Goal: Information Seeking & Learning: Learn about a topic

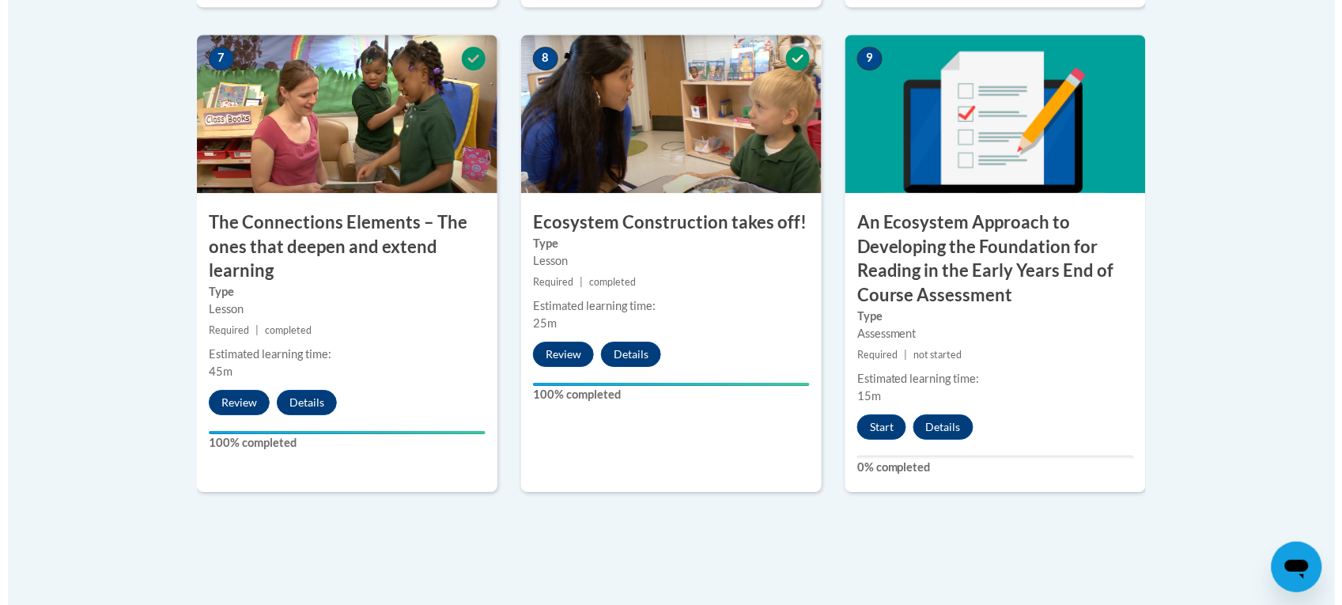
scroll to position [1413, 0]
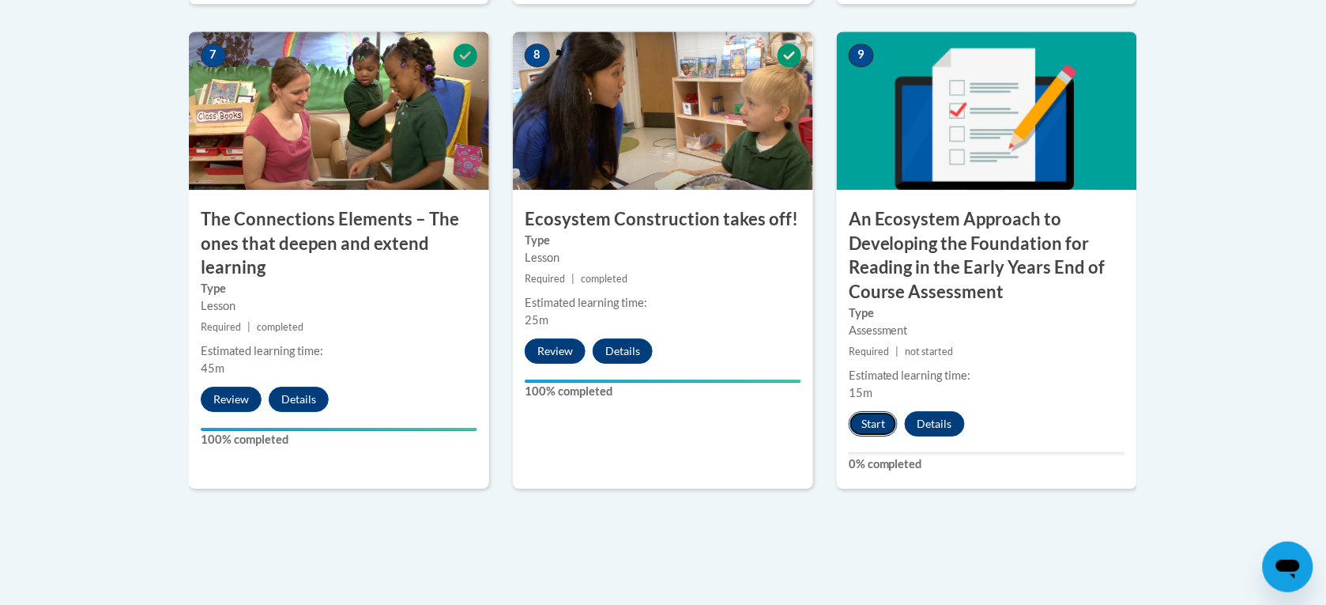
click at [884, 419] on button "Start" at bounding box center [873, 423] width 49 height 25
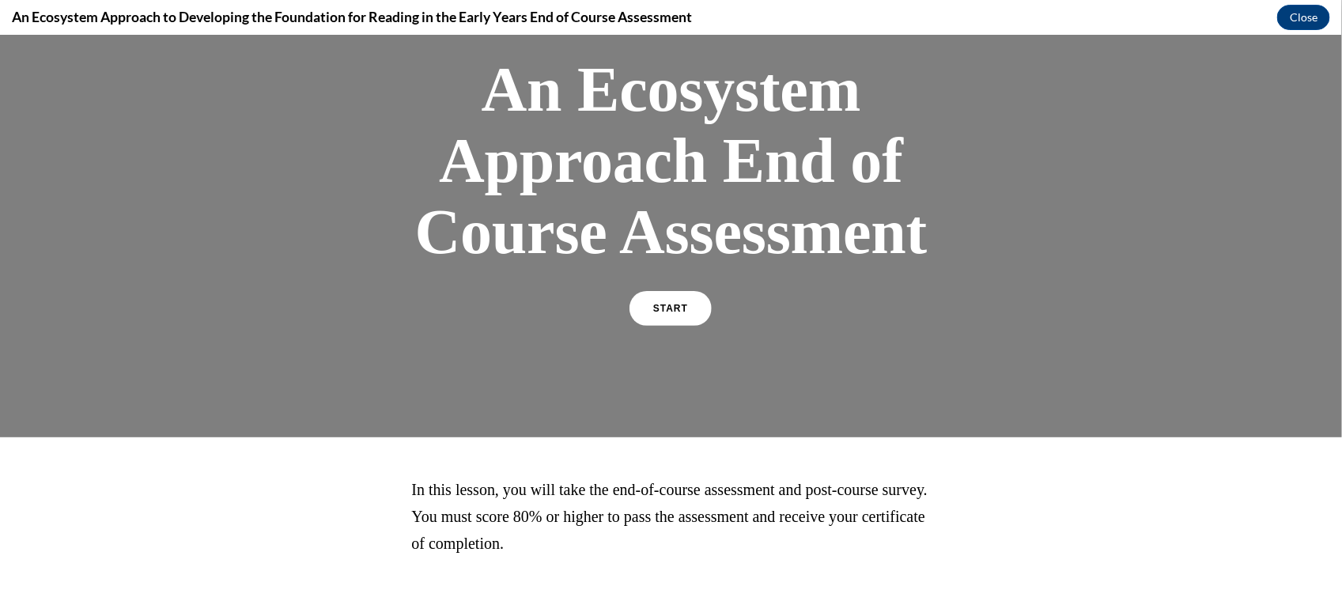
scroll to position [99, 0]
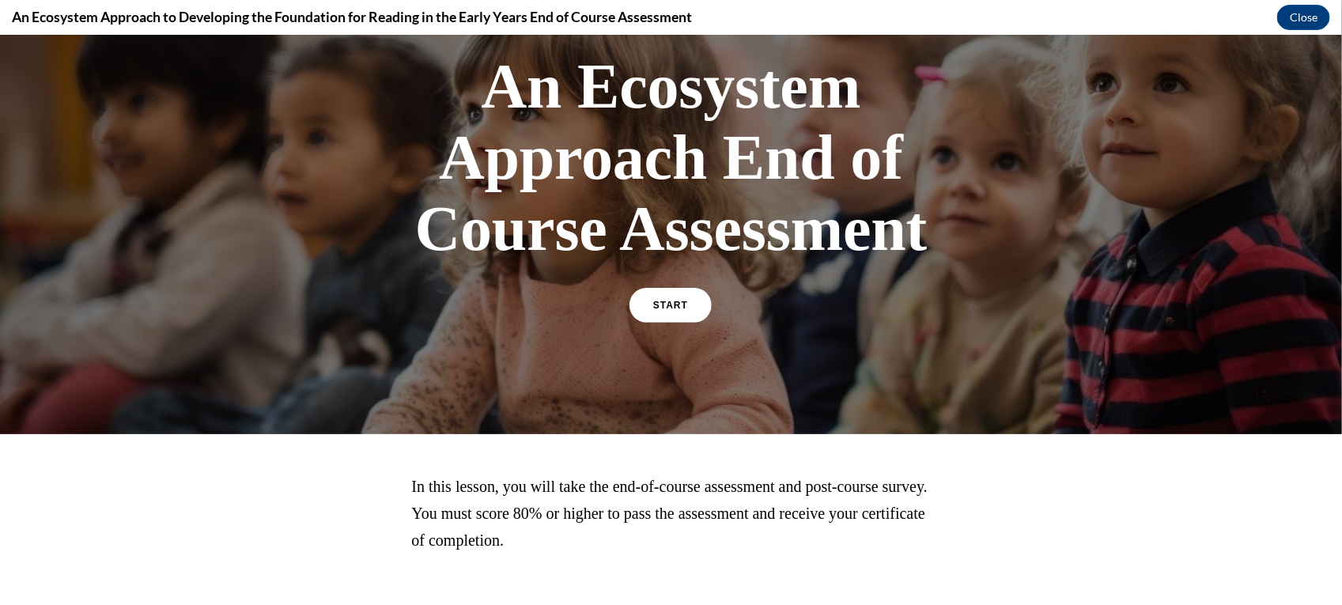
click at [884, 418] on div at bounding box center [671, 184] width 1342 height 497
click at [673, 290] on link "START" at bounding box center [671, 304] width 86 height 36
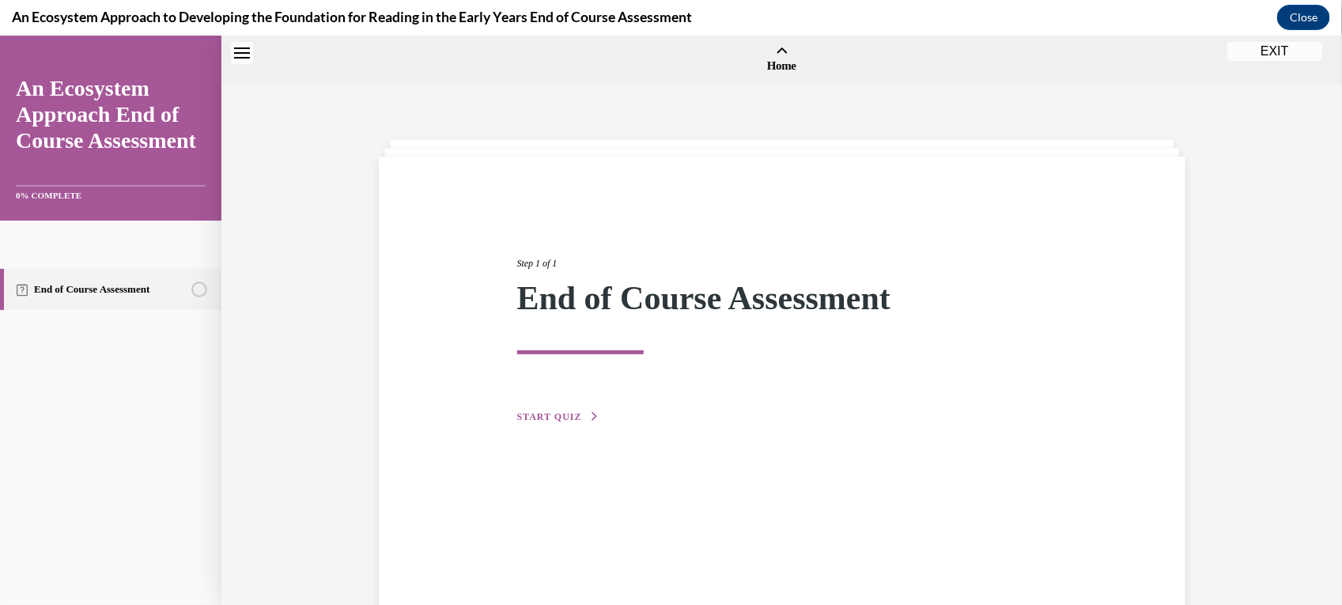
scroll to position [49, 0]
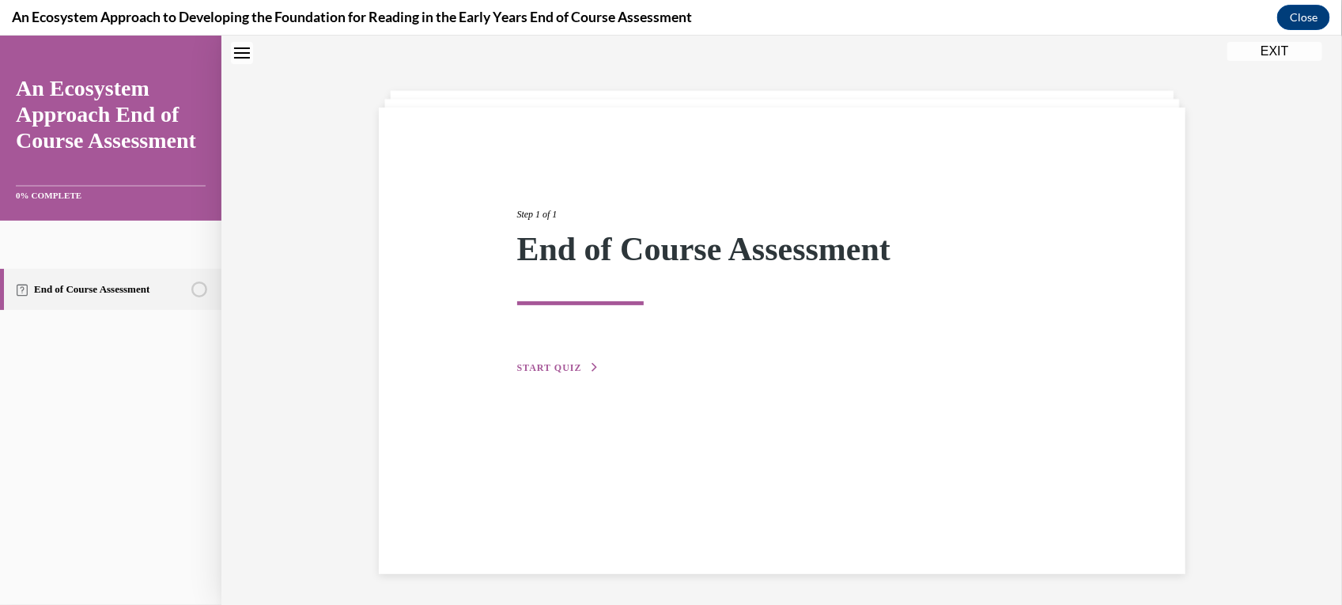
click at [526, 368] on span "START QUIZ" at bounding box center [549, 366] width 65 height 11
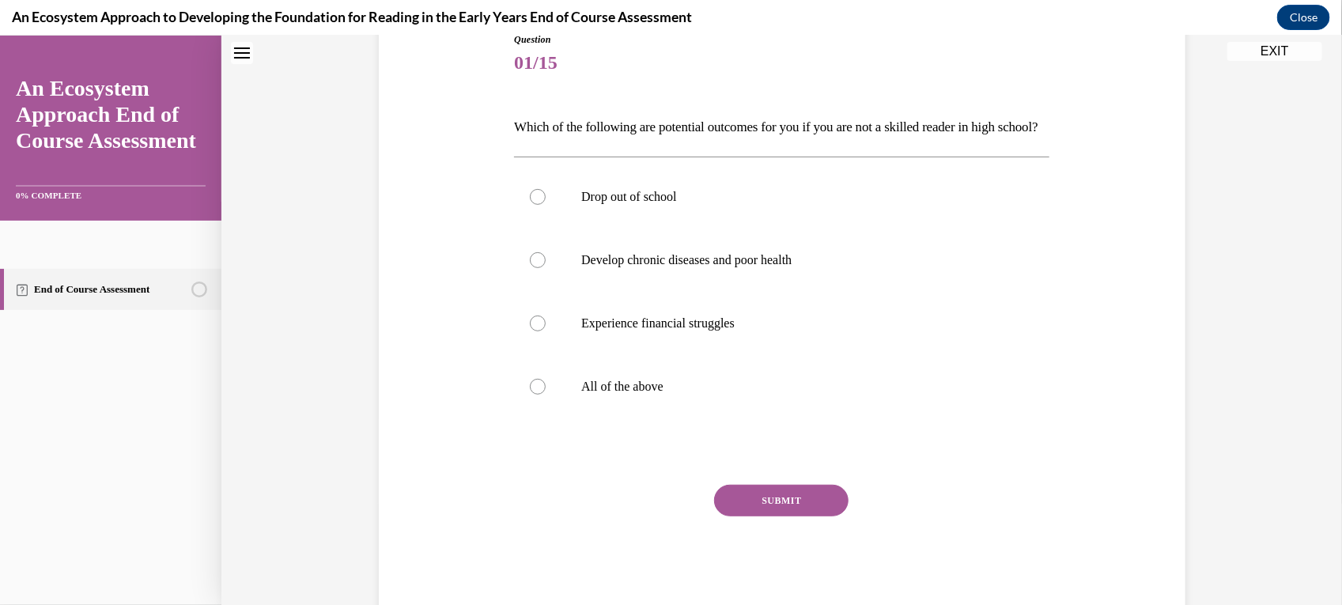
scroll to position [192, 0]
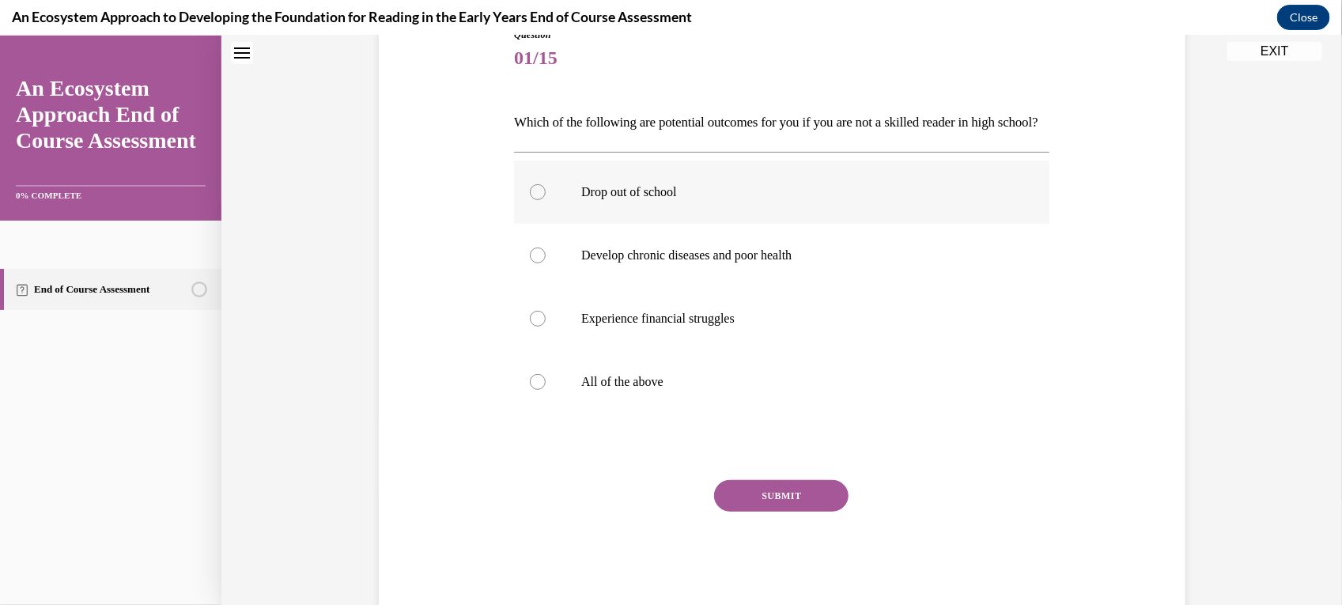
click at [753, 194] on label "Drop out of school" at bounding box center [781, 191] width 535 height 63
click at [545, 194] on input "Drop out of school" at bounding box center [538, 191] width 16 height 16
radio input "true"
click at [788, 511] on button "SUBMIT" at bounding box center [781, 495] width 134 height 32
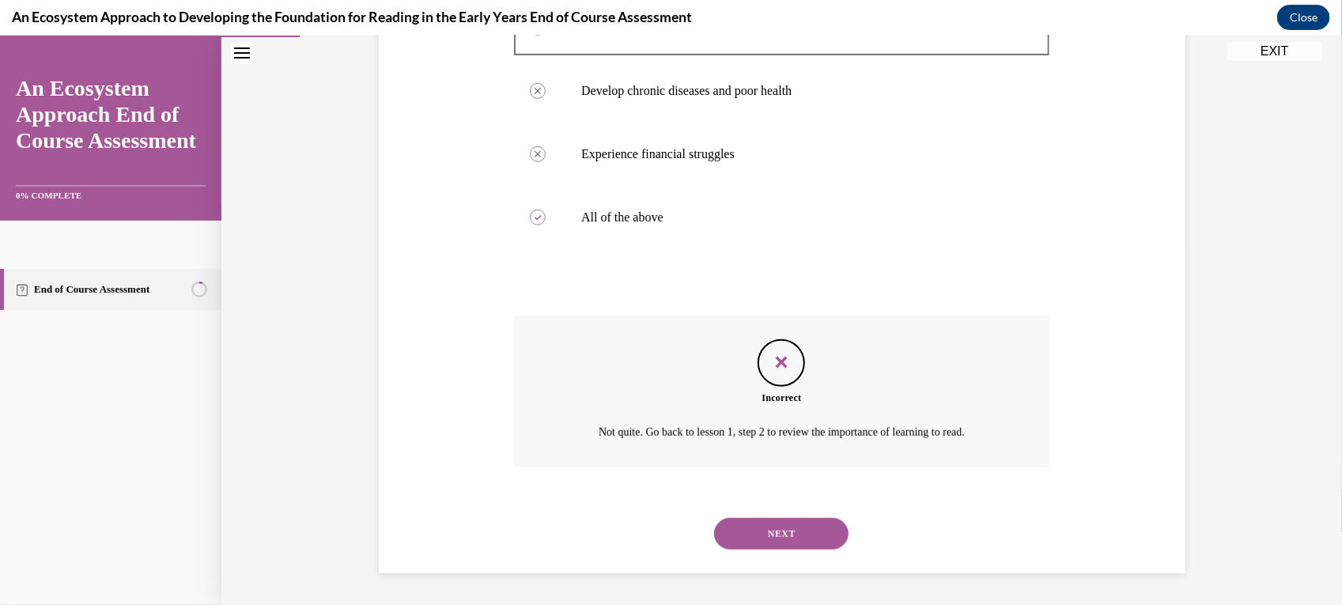
scroll to position [383, 0]
click at [809, 526] on button "NEXT" at bounding box center [781, 533] width 134 height 32
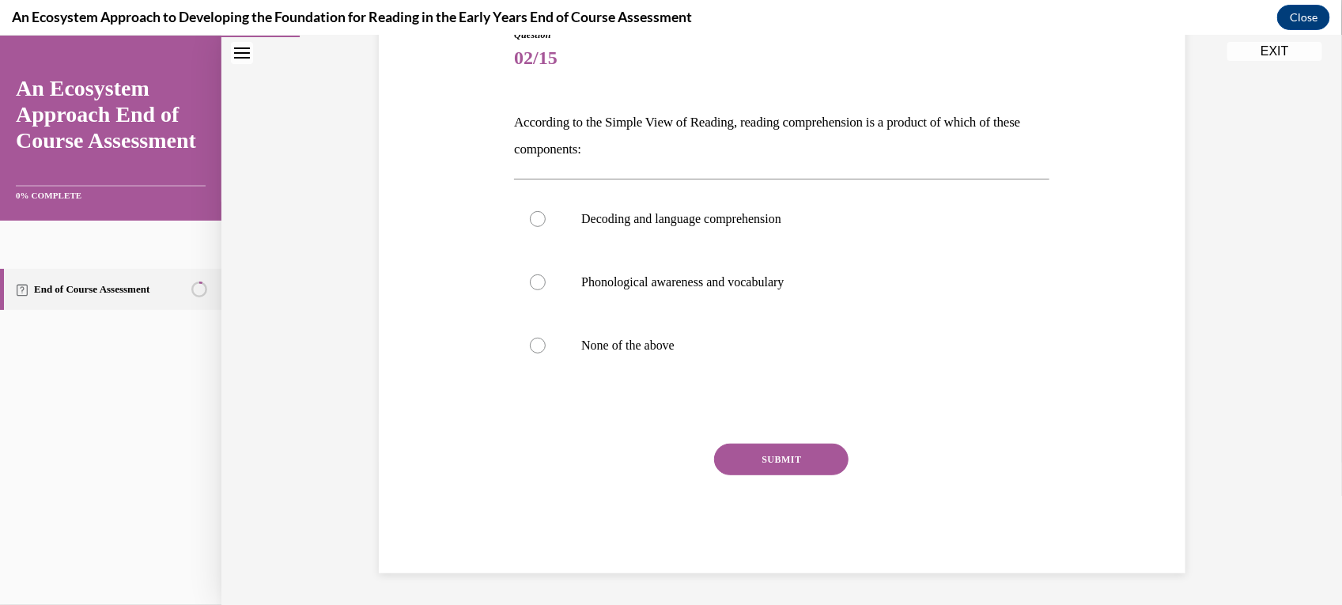
scroll to position [175, 0]
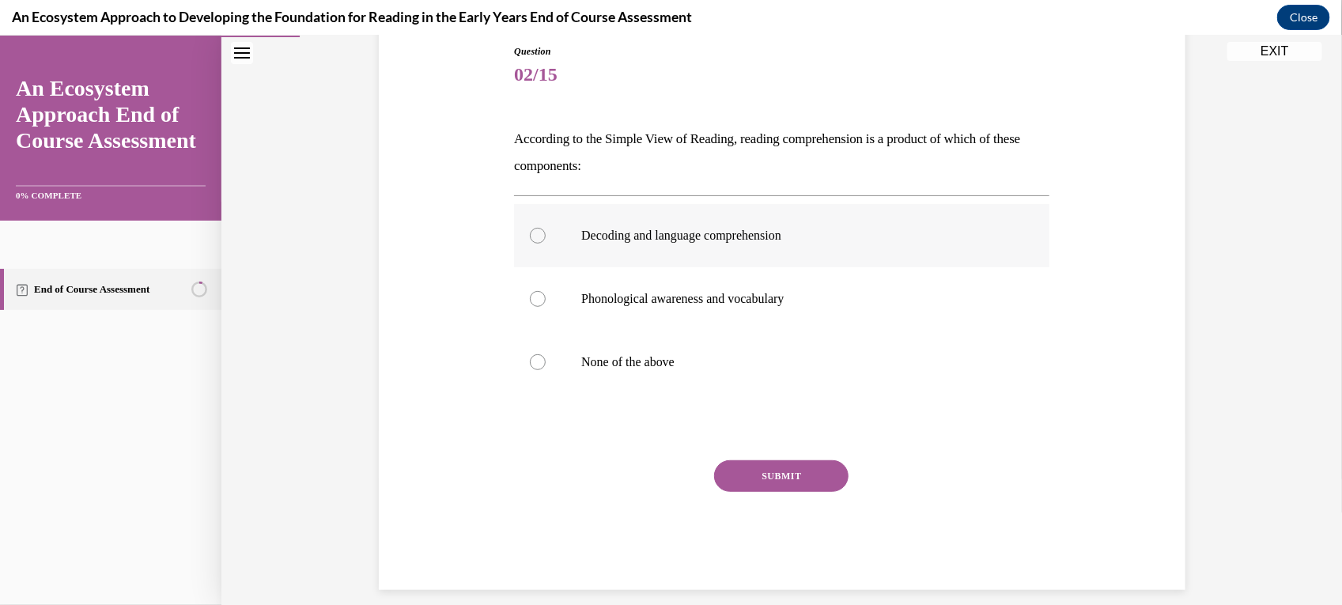
click at [866, 245] on label "Decoding and language comprehension" at bounding box center [781, 234] width 535 height 63
click at [545, 243] on input "Decoding and language comprehension" at bounding box center [538, 235] width 16 height 16
radio input "true"
click at [773, 482] on button "SUBMIT" at bounding box center [781, 475] width 134 height 32
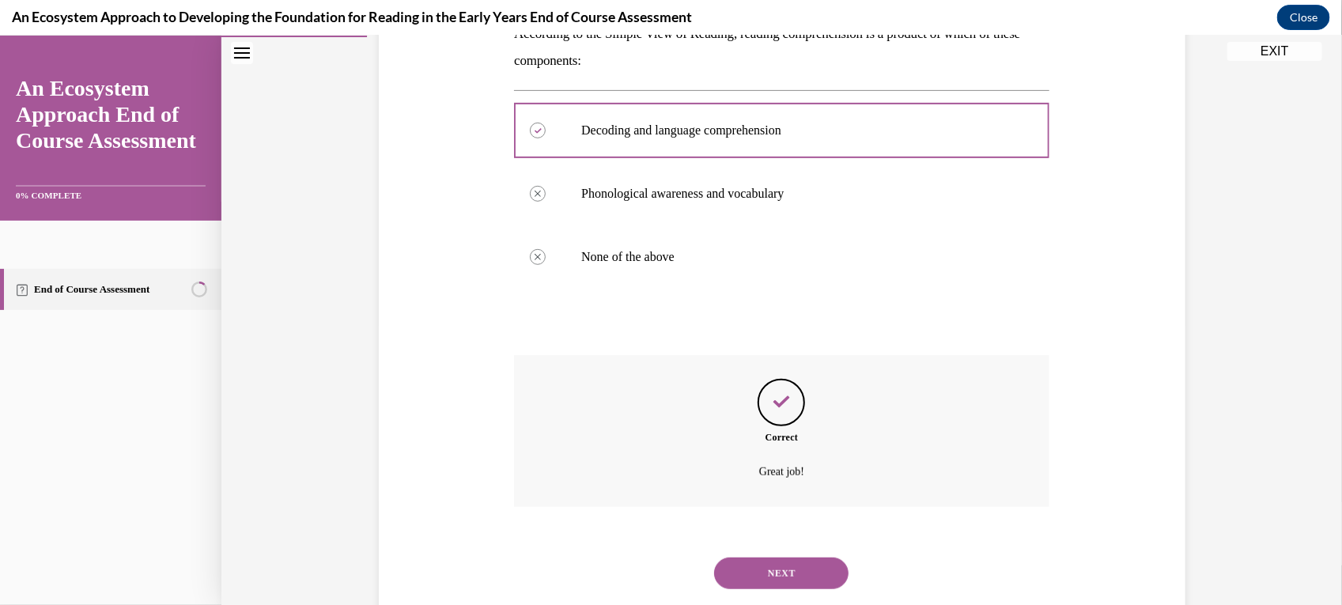
scroll to position [320, 0]
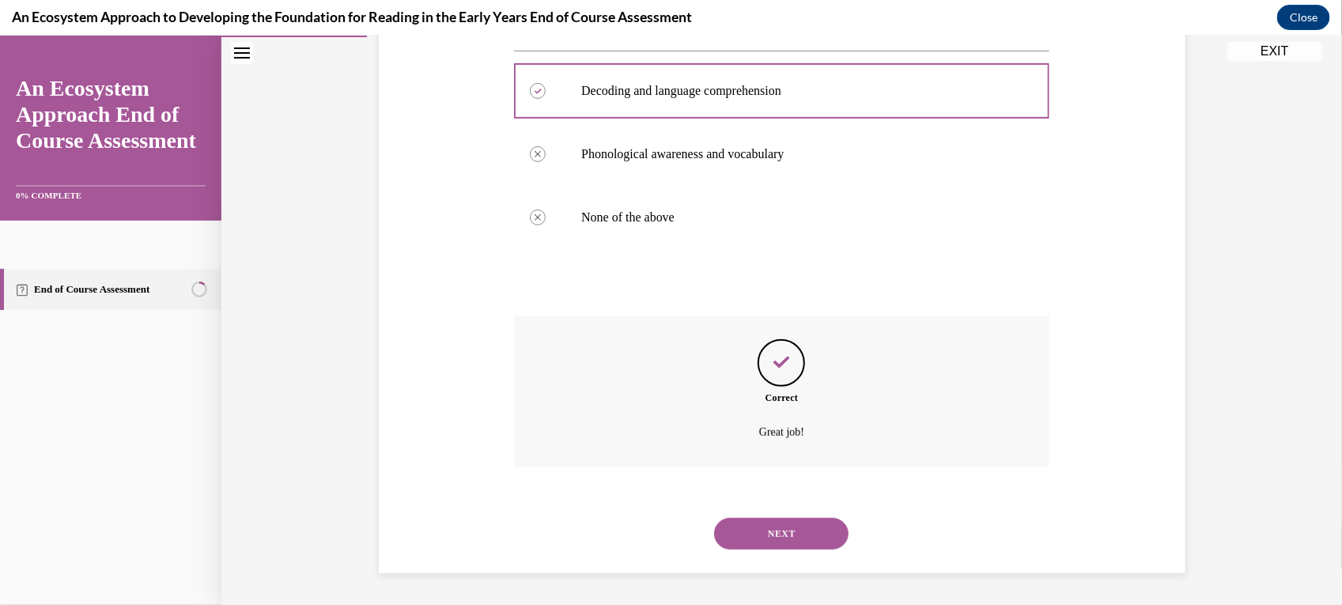
click at [789, 541] on button "NEXT" at bounding box center [781, 533] width 134 height 32
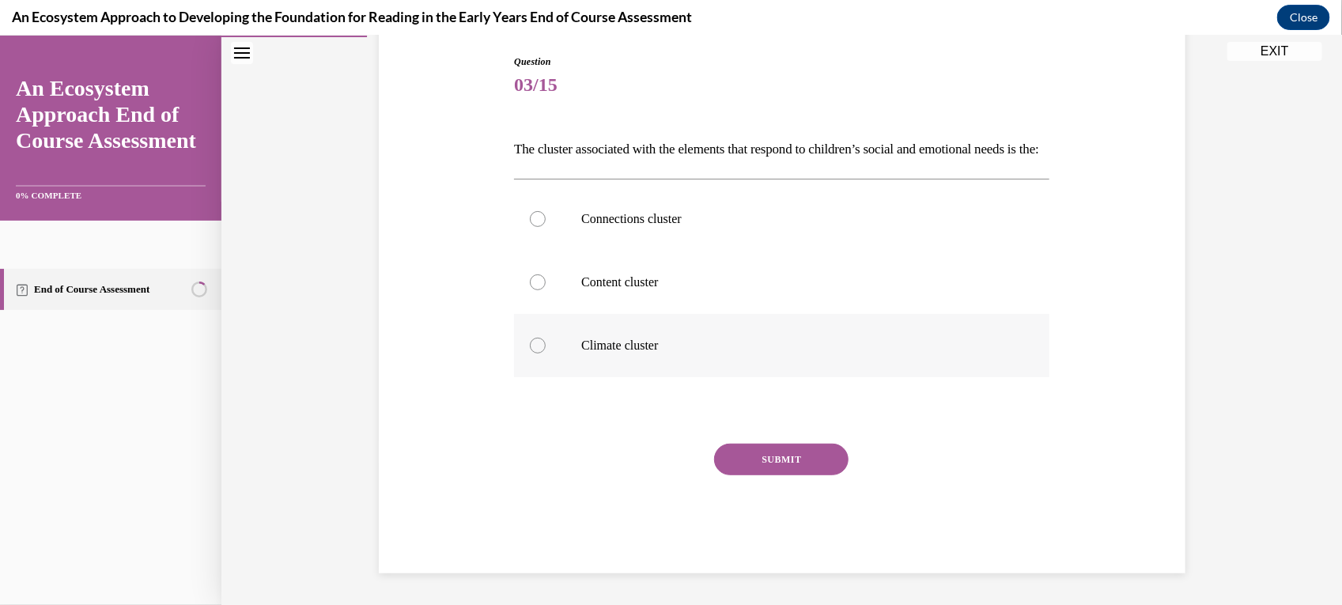
click at [689, 353] on p "Climate cluster" at bounding box center [795, 345] width 428 height 16
click at [545, 353] on input "Climate cluster" at bounding box center [538, 345] width 16 height 16
radio input "true"
click at [757, 474] on button "SUBMIT" at bounding box center [781, 459] width 134 height 32
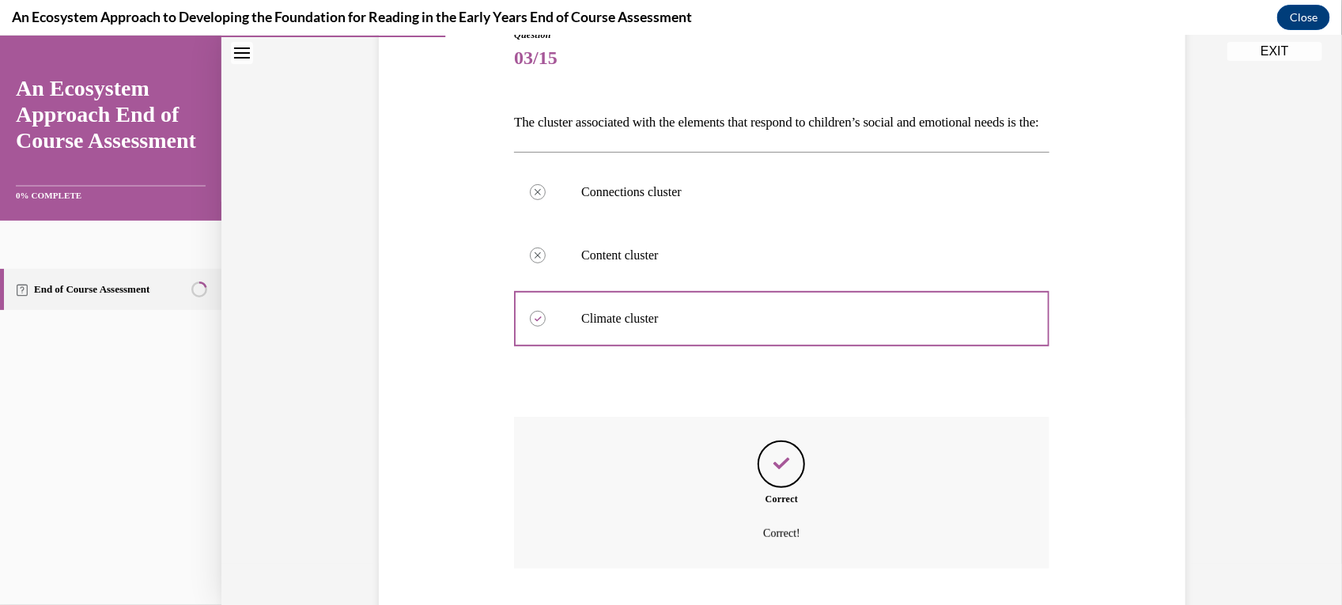
scroll to position [320, 0]
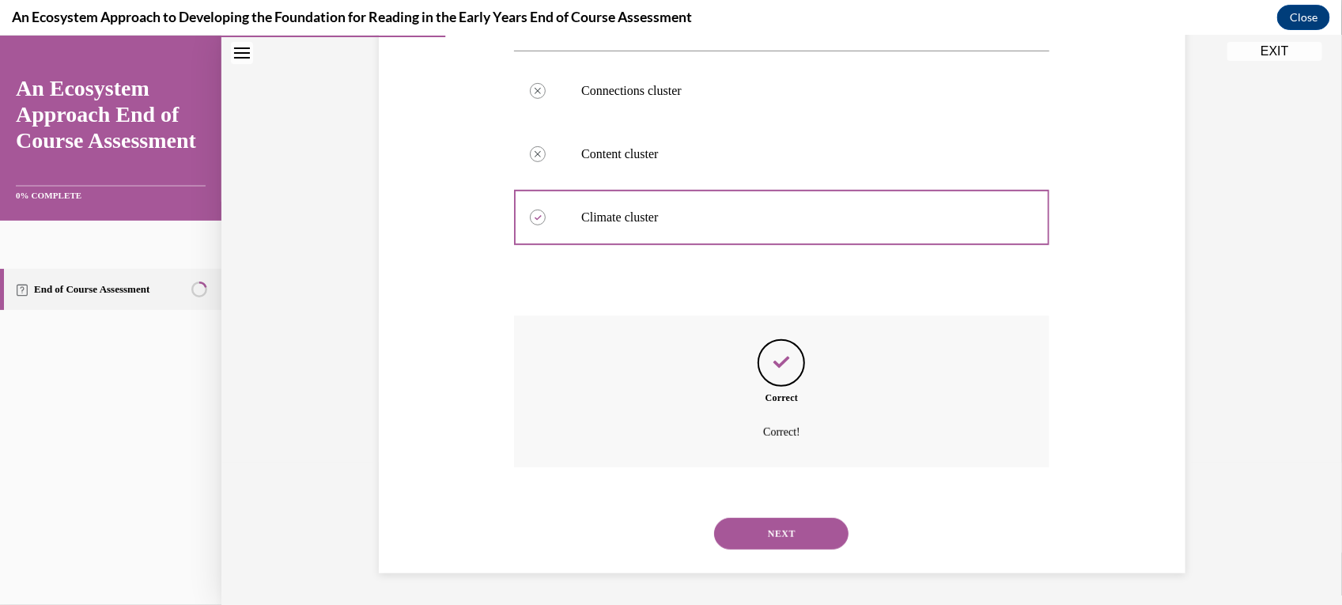
click at [783, 541] on button "NEXT" at bounding box center [781, 533] width 134 height 32
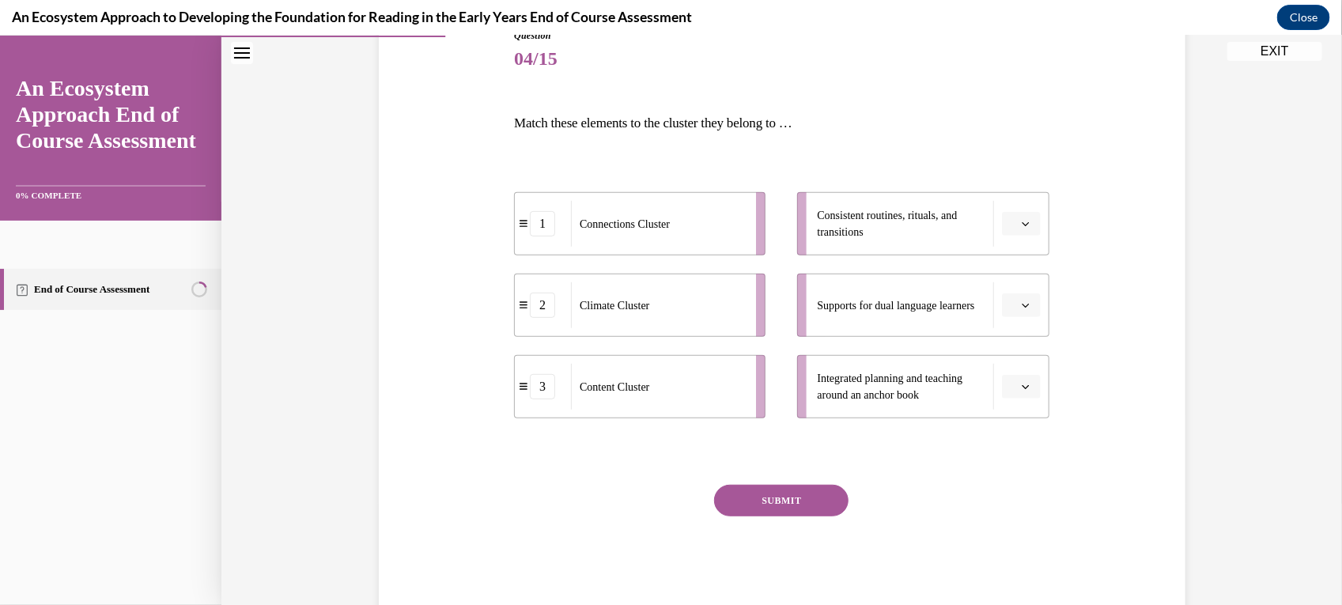
scroll to position [192, 0]
drag, startPoint x: 681, startPoint y: 304, endPoint x: 919, endPoint y: 289, distance: 237.6
click at [919, 289] on div "Climate Cluster" at bounding box center [883, 284] width 175 height 46
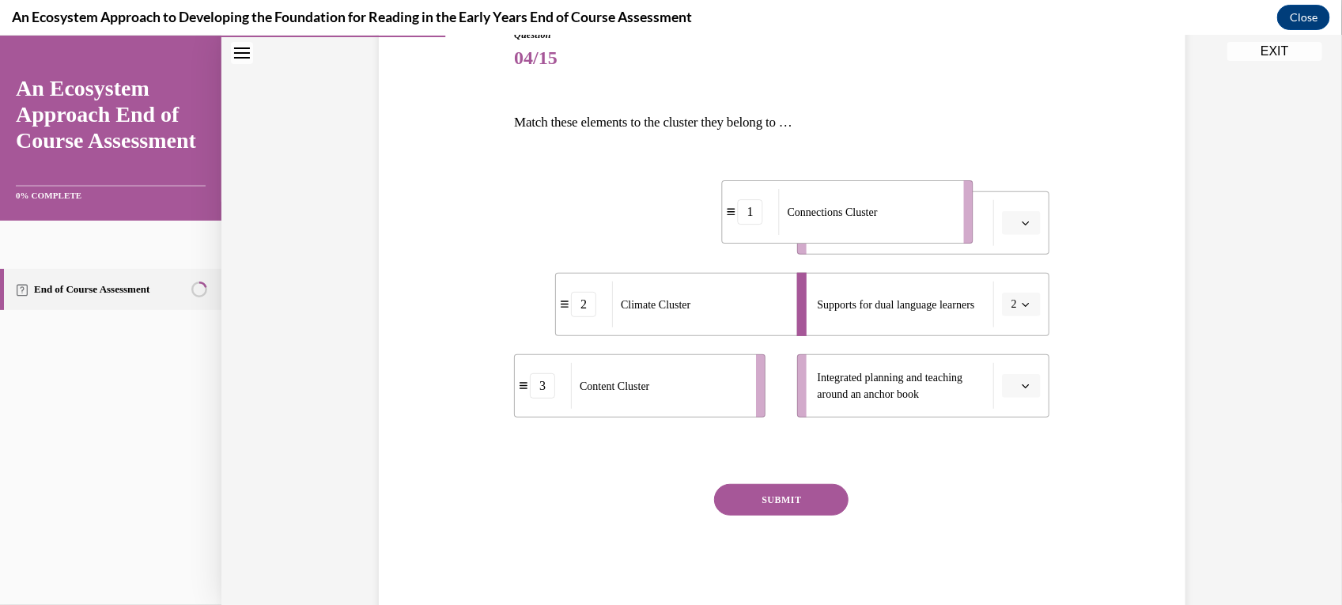
drag, startPoint x: 674, startPoint y: 221, endPoint x: 882, endPoint y: 209, distance: 209.0
click at [882, 209] on div "Connections Cluster" at bounding box center [866, 211] width 175 height 46
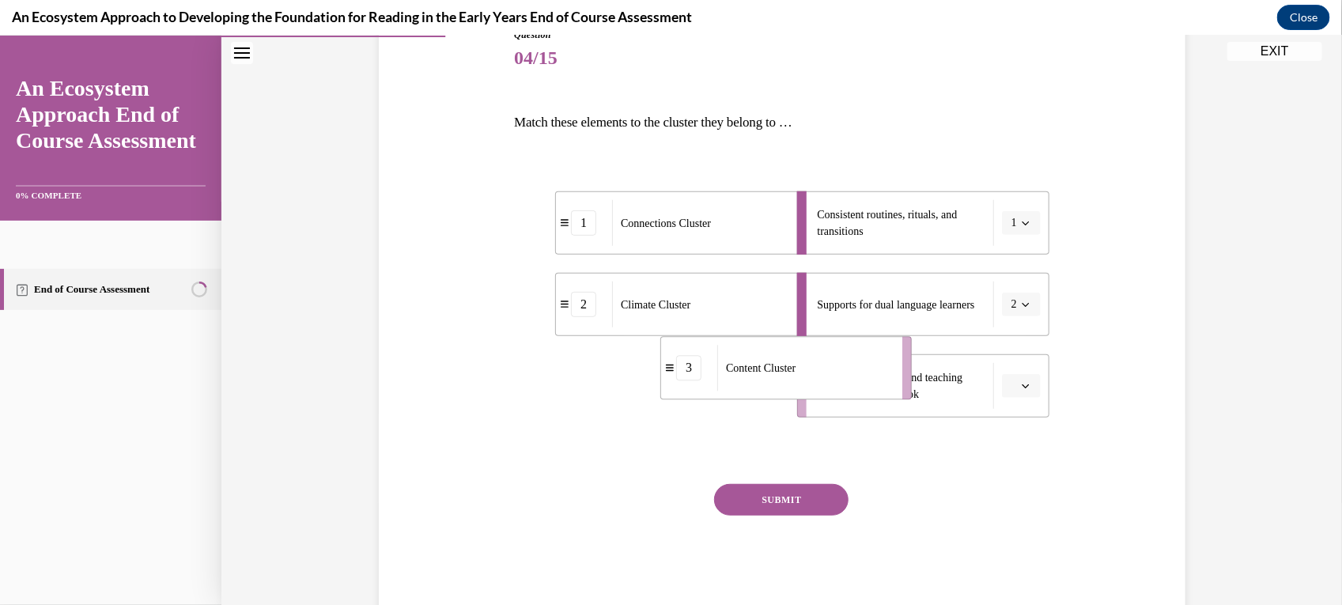
drag, startPoint x: 697, startPoint y: 397, endPoint x: 843, endPoint y: 379, distance: 147.3
click at [843, 379] on div "Content Cluster" at bounding box center [804, 368] width 175 height 46
click at [793, 506] on button "SUBMIT" at bounding box center [781, 499] width 134 height 32
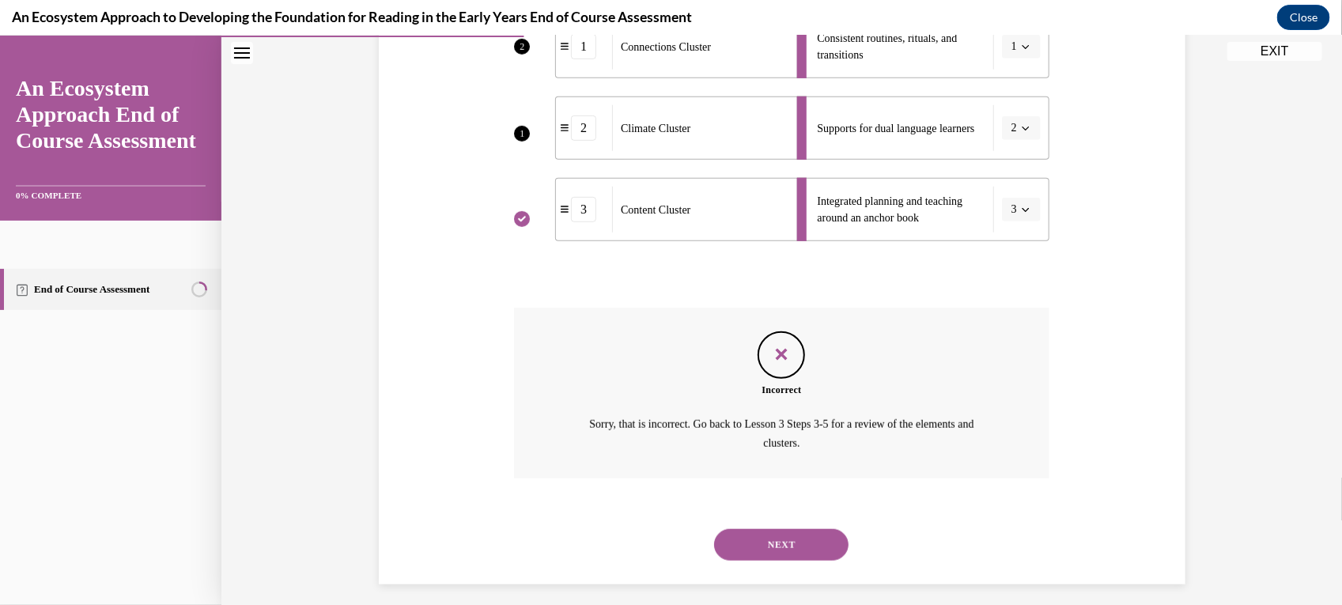
scroll to position [379, 0]
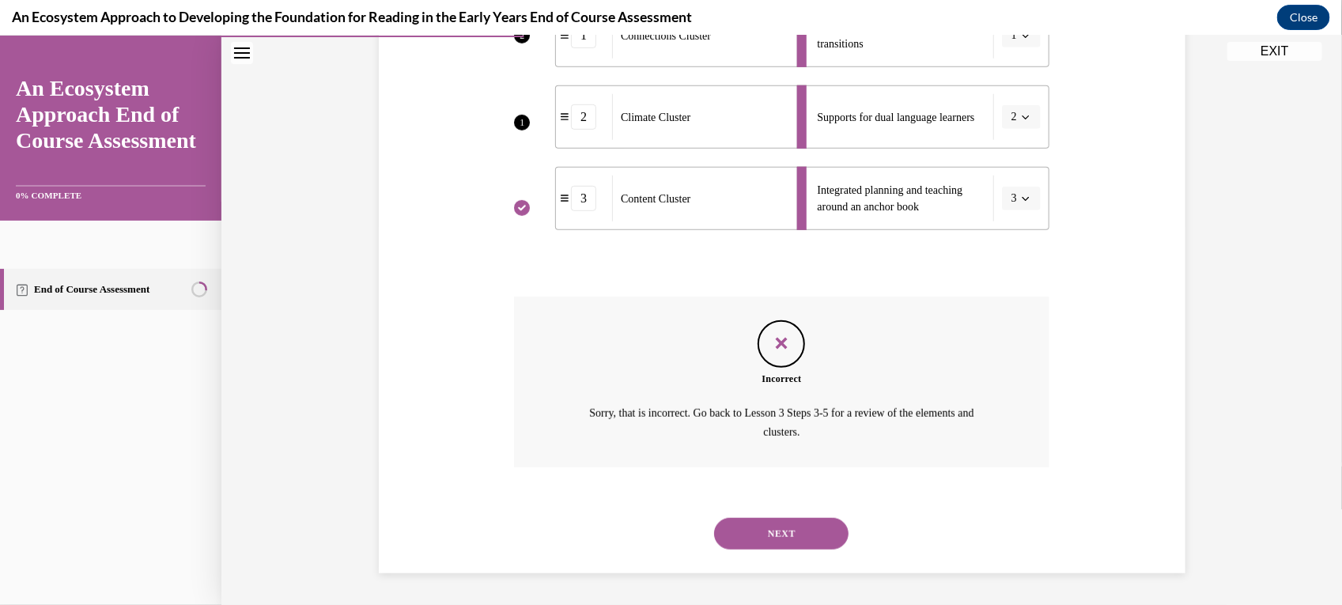
click at [799, 533] on button "NEXT" at bounding box center [781, 533] width 134 height 32
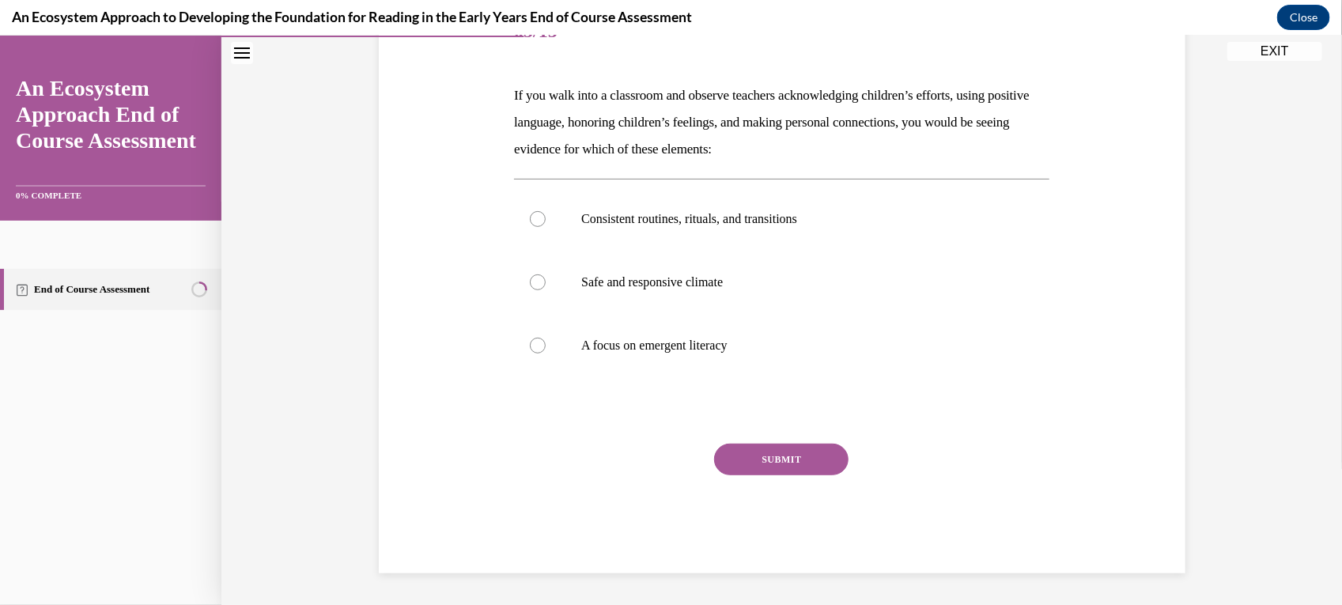
scroll to position [175, 0]
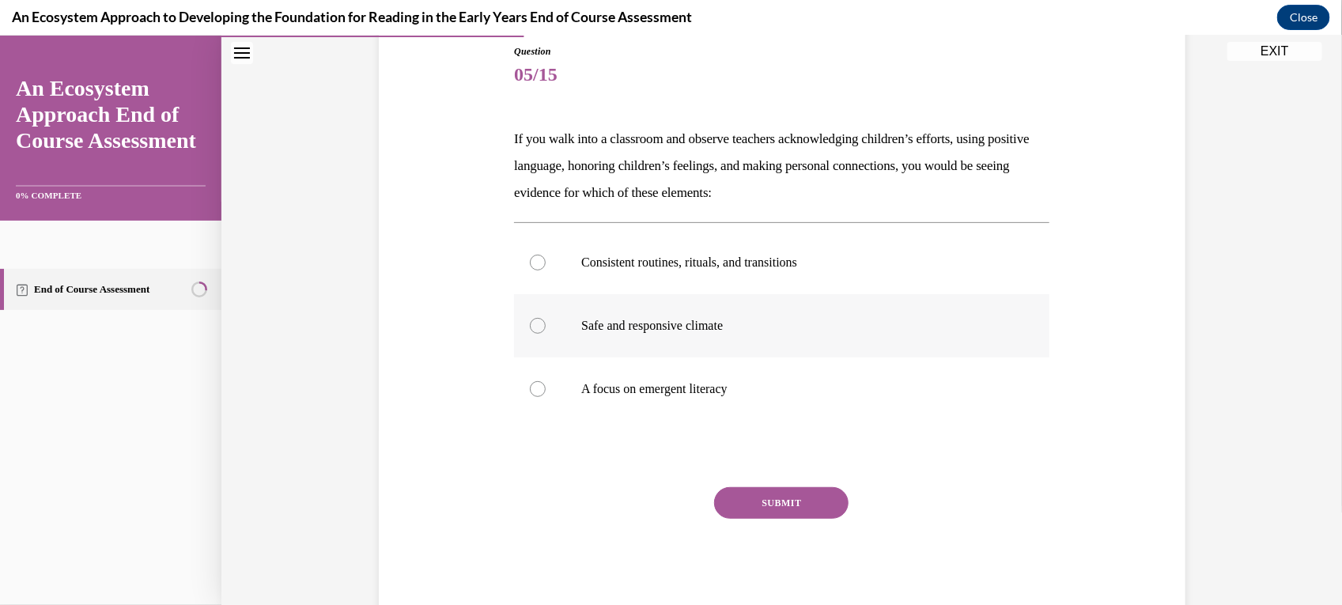
click at [729, 325] on p "Safe and responsive climate" at bounding box center [795, 325] width 428 height 16
click at [545, 325] on input "Safe and responsive climate" at bounding box center [538, 325] width 16 height 16
radio input "true"
click at [781, 502] on button "SUBMIT" at bounding box center [781, 502] width 134 height 32
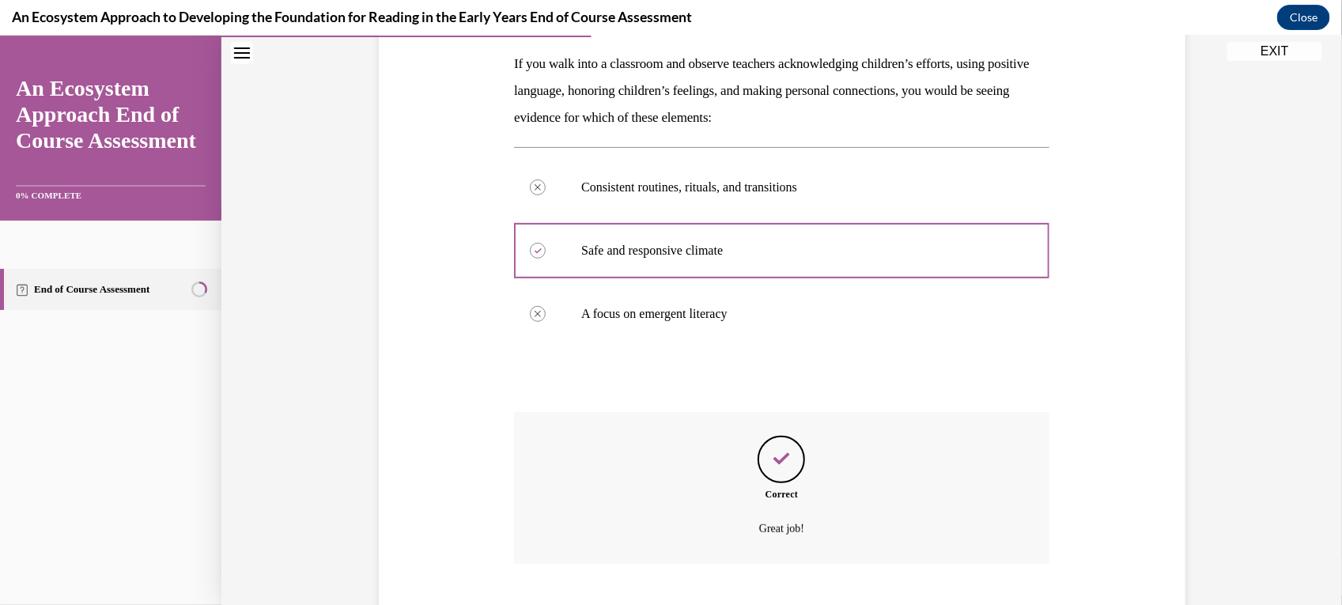
scroll to position [346, 0]
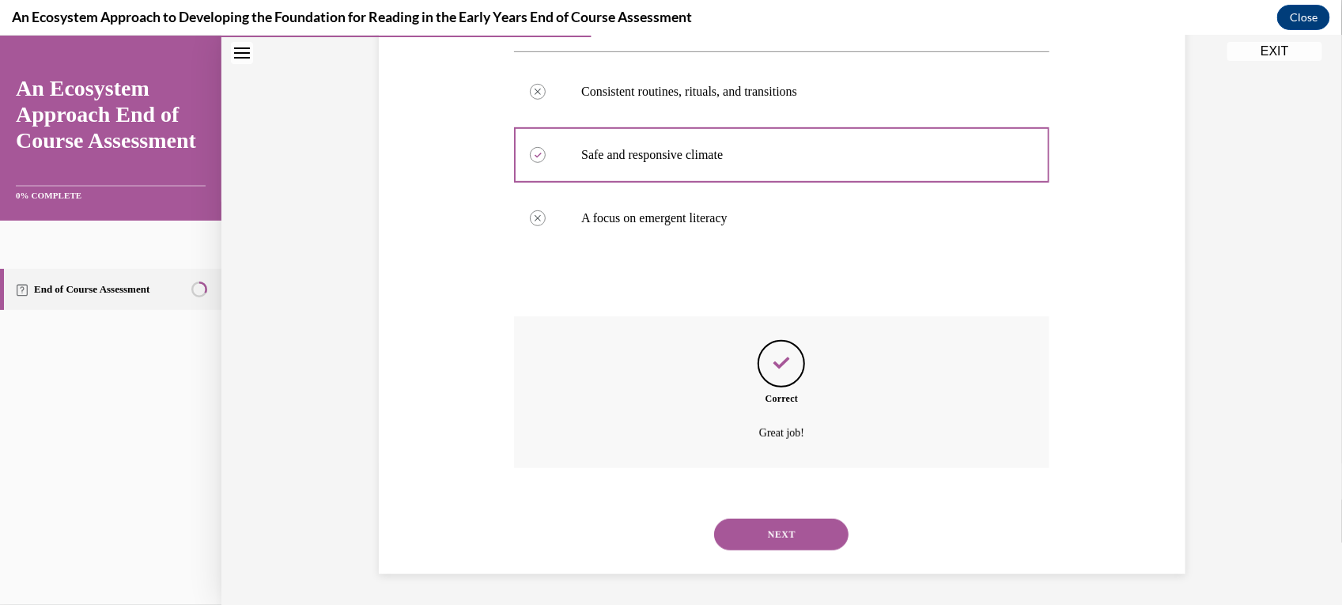
click at [773, 534] on button "NEXT" at bounding box center [781, 534] width 134 height 32
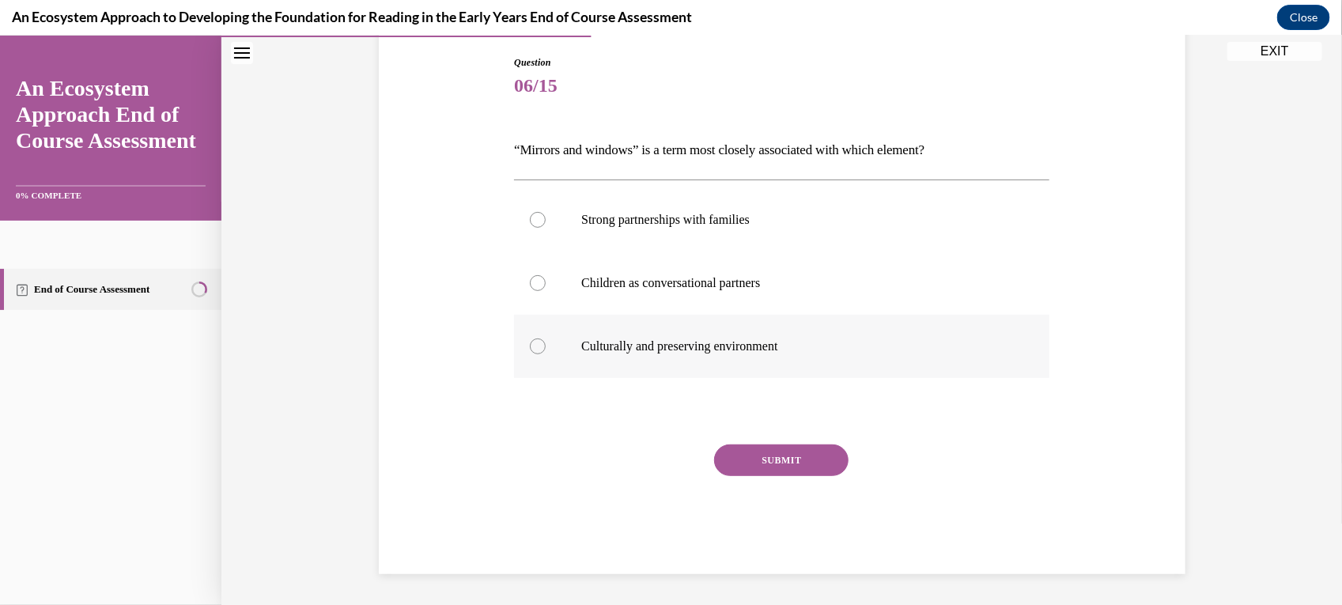
click at [772, 355] on label "Culturally and preserving environment" at bounding box center [781, 345] width 535 height 63
click at [545, 353] on input "Culturally and preserving environment" at bounding box center [538, 346] width 16 height 16
radio input "true"
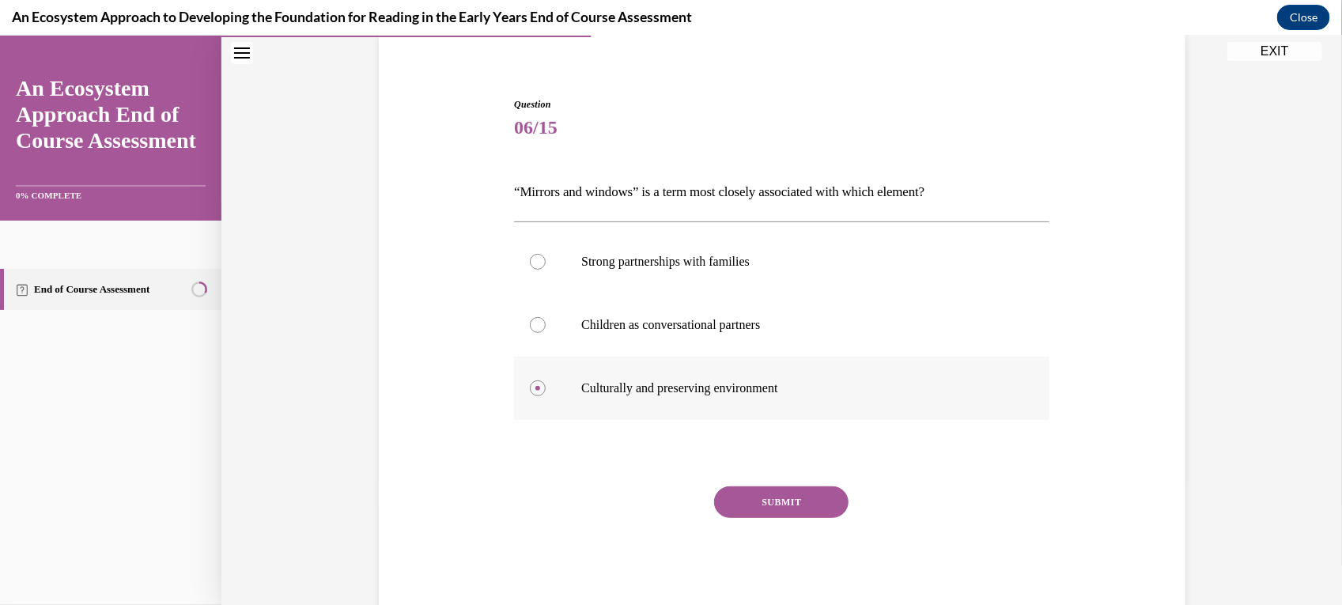
scroll to position [131, 0]
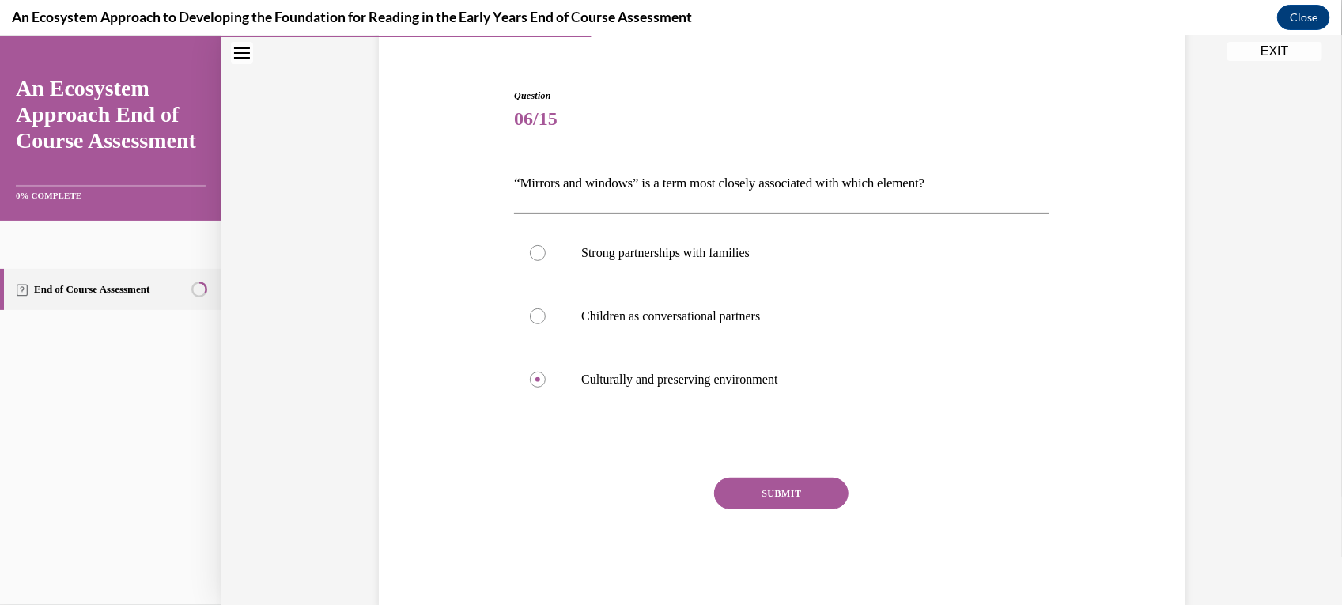
click at [777, 501] on button "SUBMIT" at bounding box center [781, 493] width 134 height 32
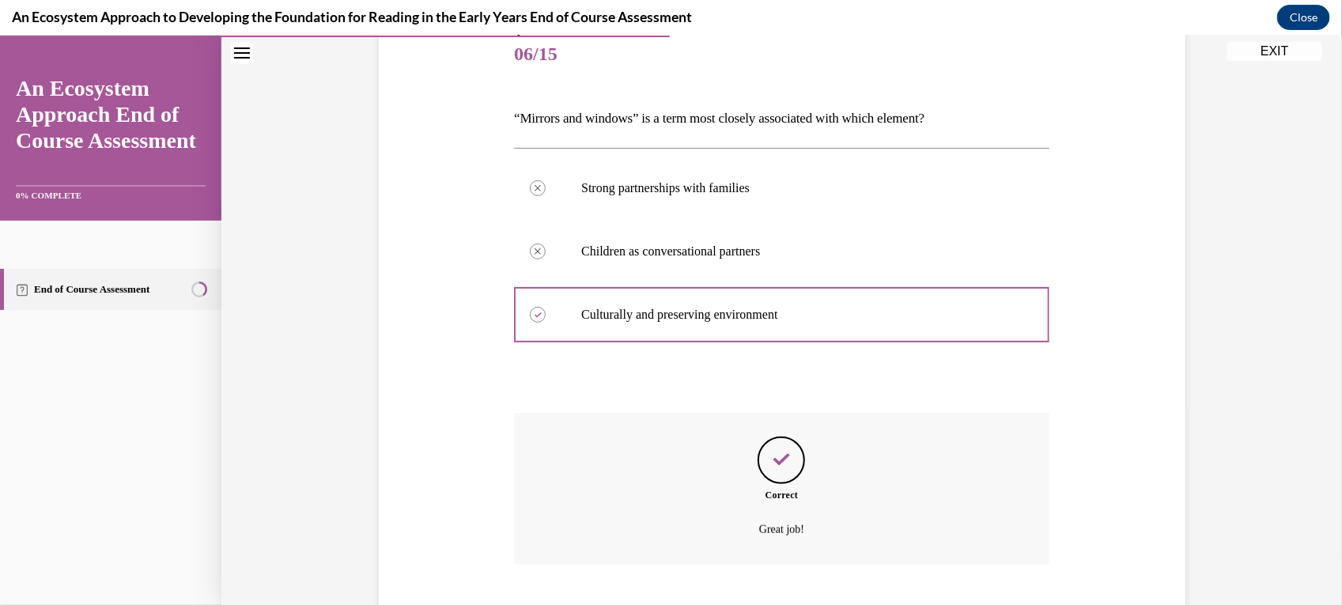
scroll to position [293, 0]
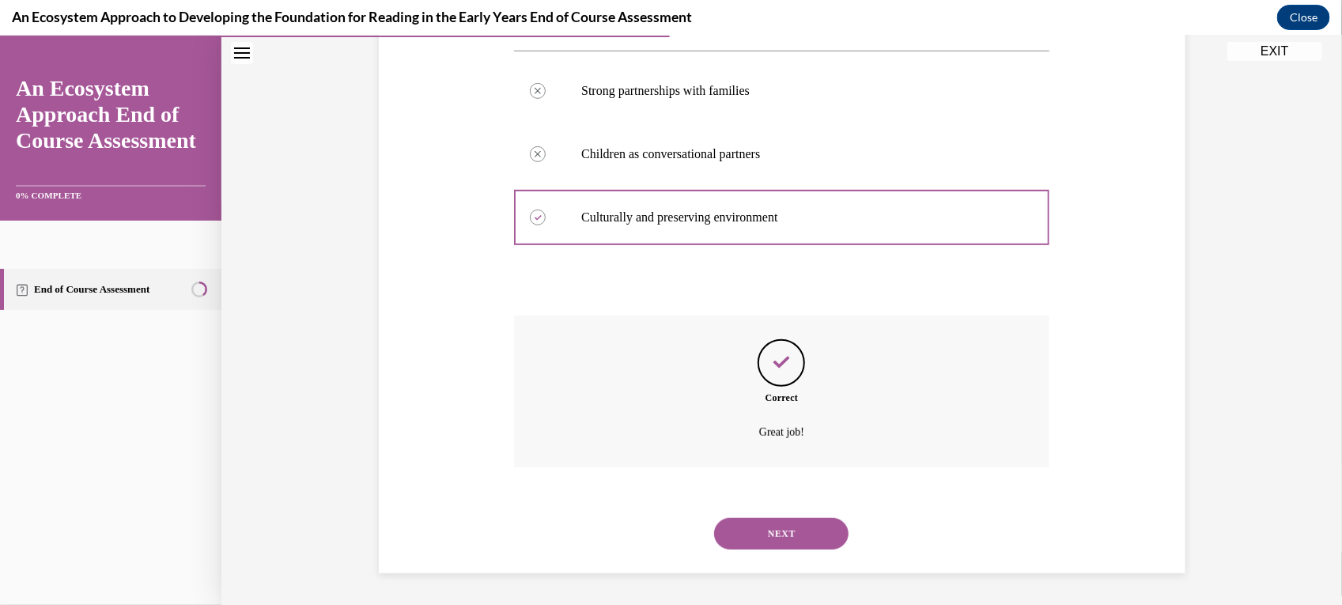
click at [776, 541] on button "NEXT" at bounding box center [781, 533] width 134 height 32
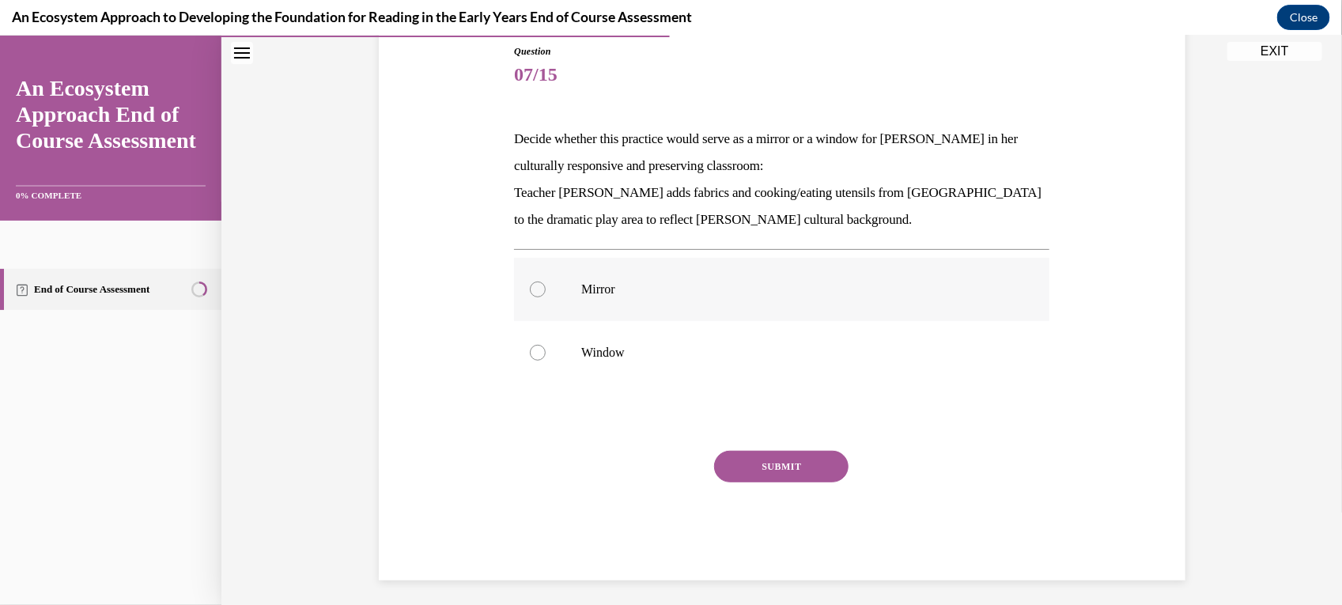
click at [780, 285] on p "Mirror" at bounding box center [795, 289] width 428 height 16
click at [545, 285] on input "Mirror" at bounding box center [538, 289] width 16 height 16
radio input "true"
click at [775, 452] on button "SUBMIT" at bounding box center [781, 466] width 134 height 32
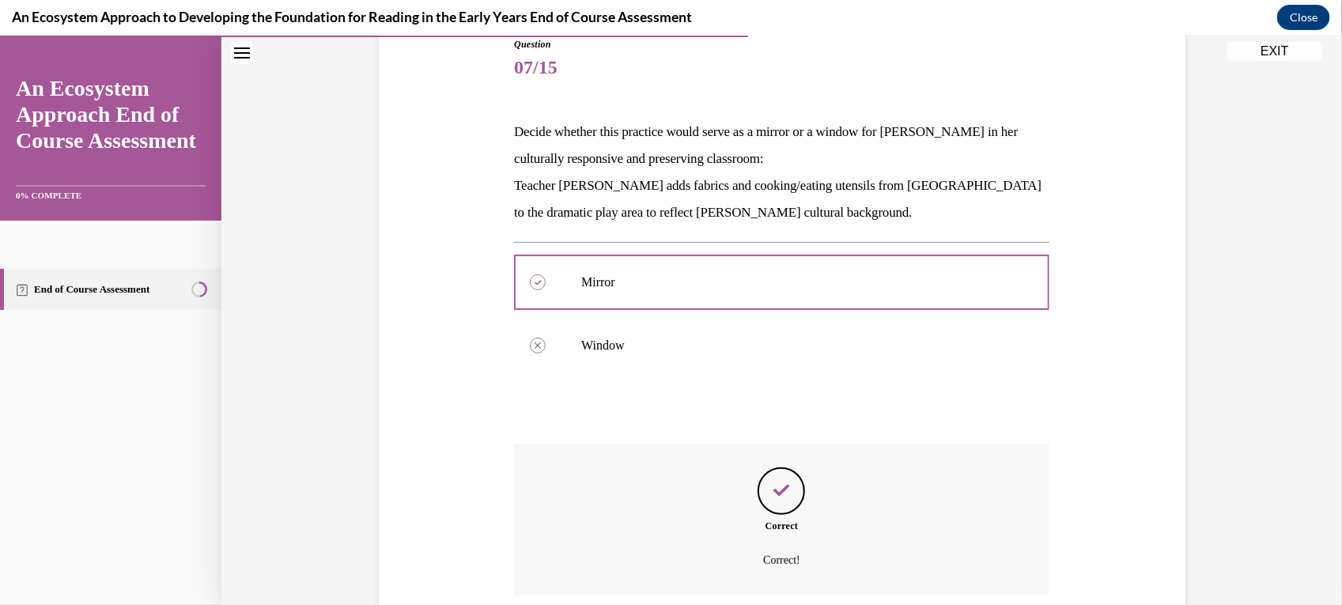
scroll to position [310, 0]
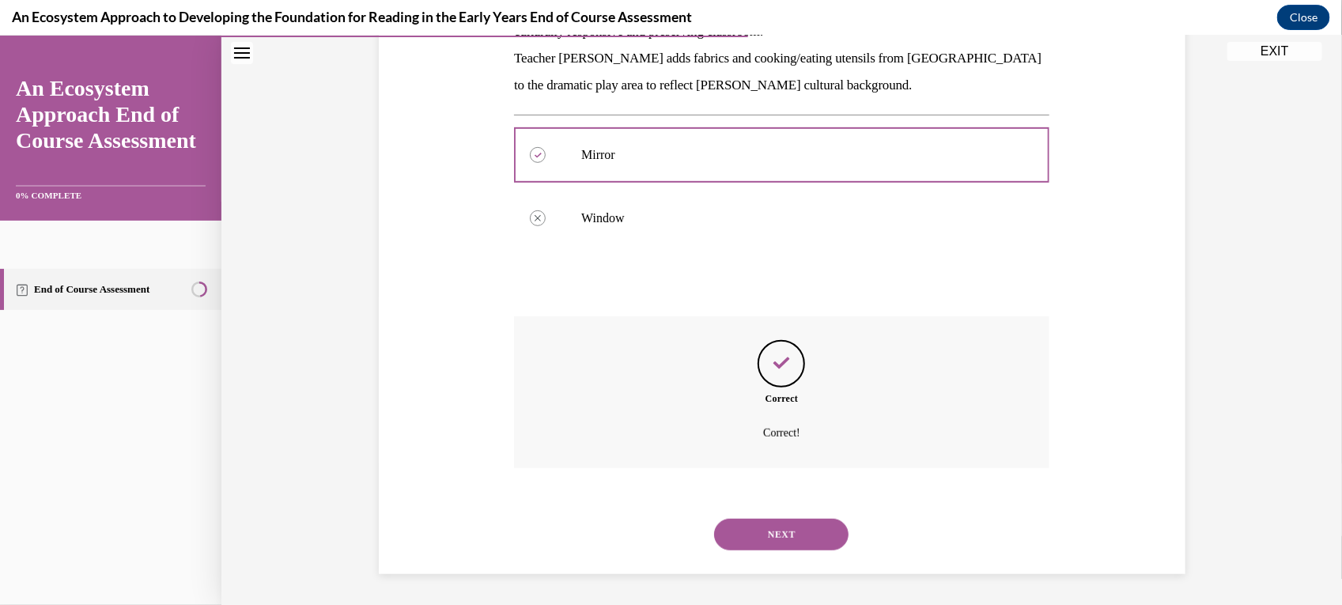
click at [753, 530] on button "NEXT" at bounding box center [781, 534] width 134 height 32
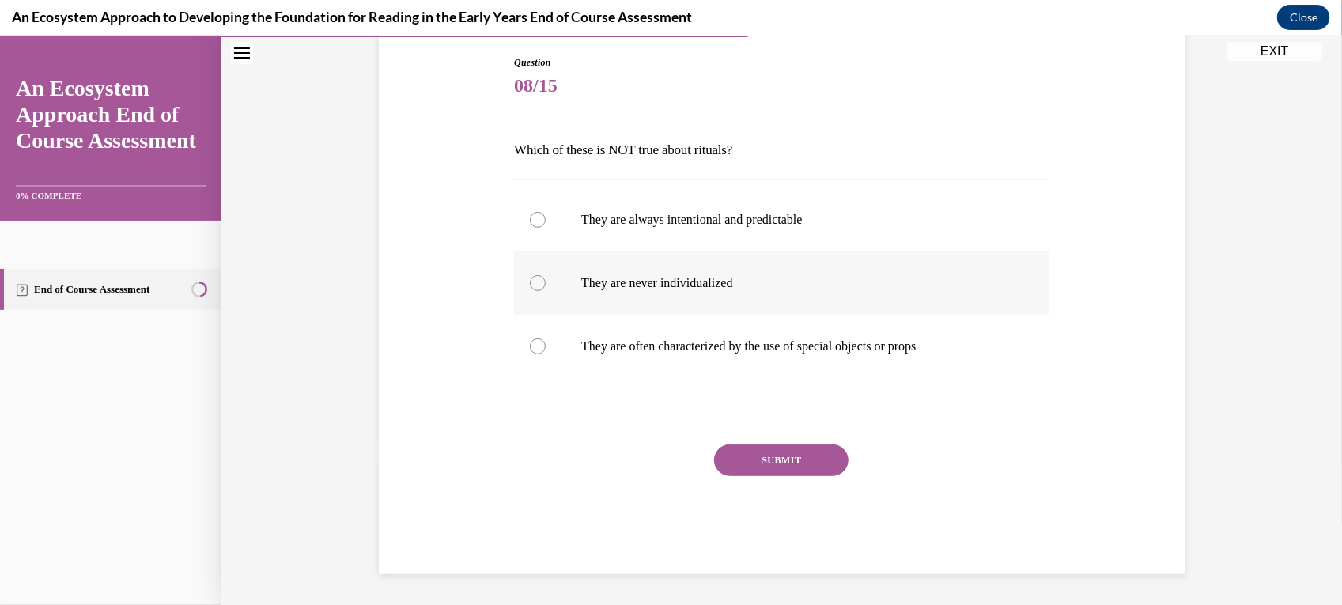
click at [698, 298] on label "They are never individualized" at bounding box center [781, 282] width 535 height 63
click at [545, 290] on input "They are never individualized" at bounding box center [538, 282] width 16 height 16
radio input "true"
click at [749, 455] on button "SUBMIT" at bounding box center [781, 459] width 134 height 32
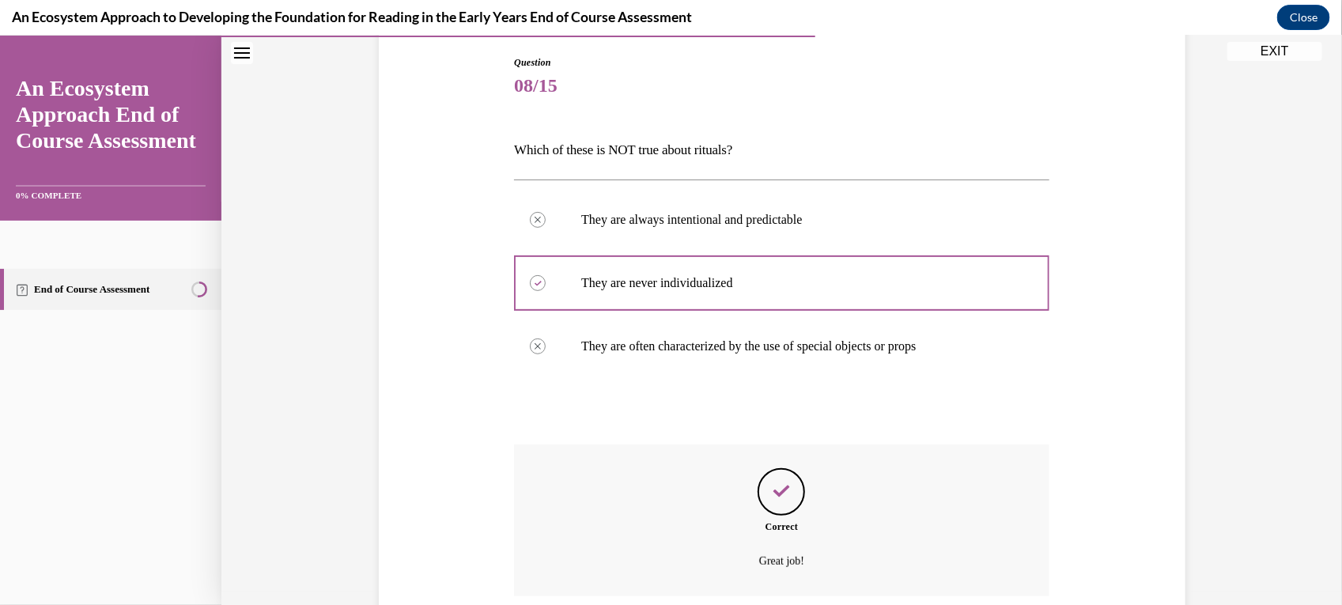
scroll to position [293, 0]
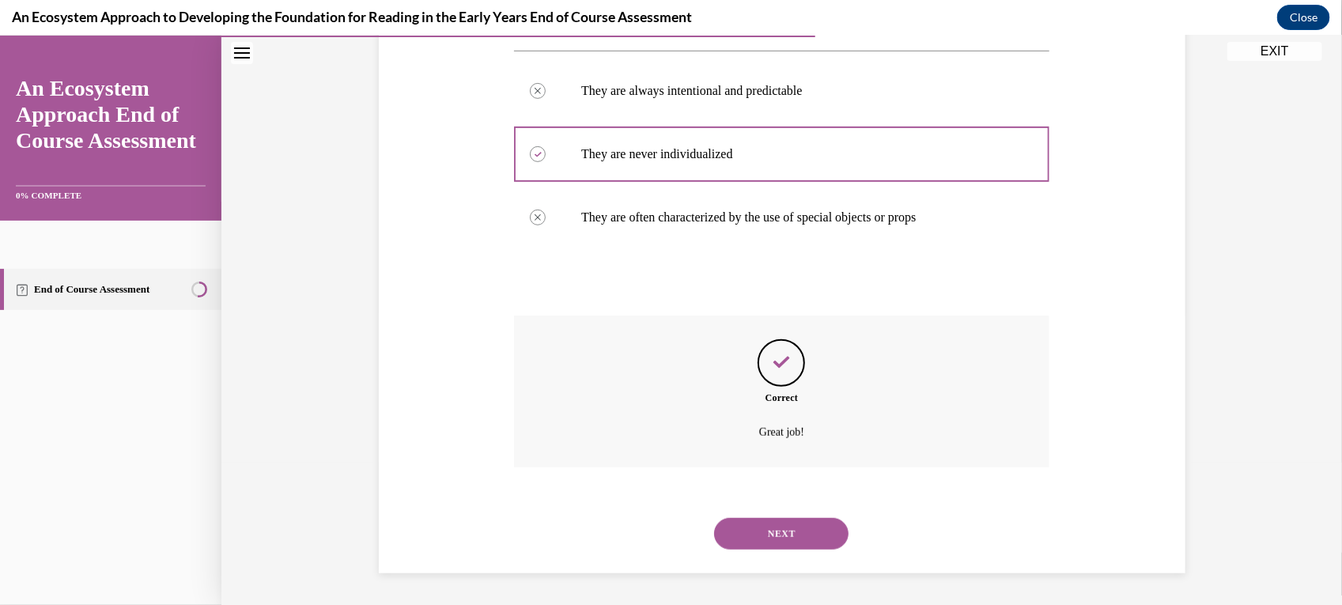
click at [787, 551] on div "NEXT" at bounding box center [781, 532] width 535 height 63
click at [784, 537] on button "NEXT" at bounding box center [781, 533] width 134 height 32
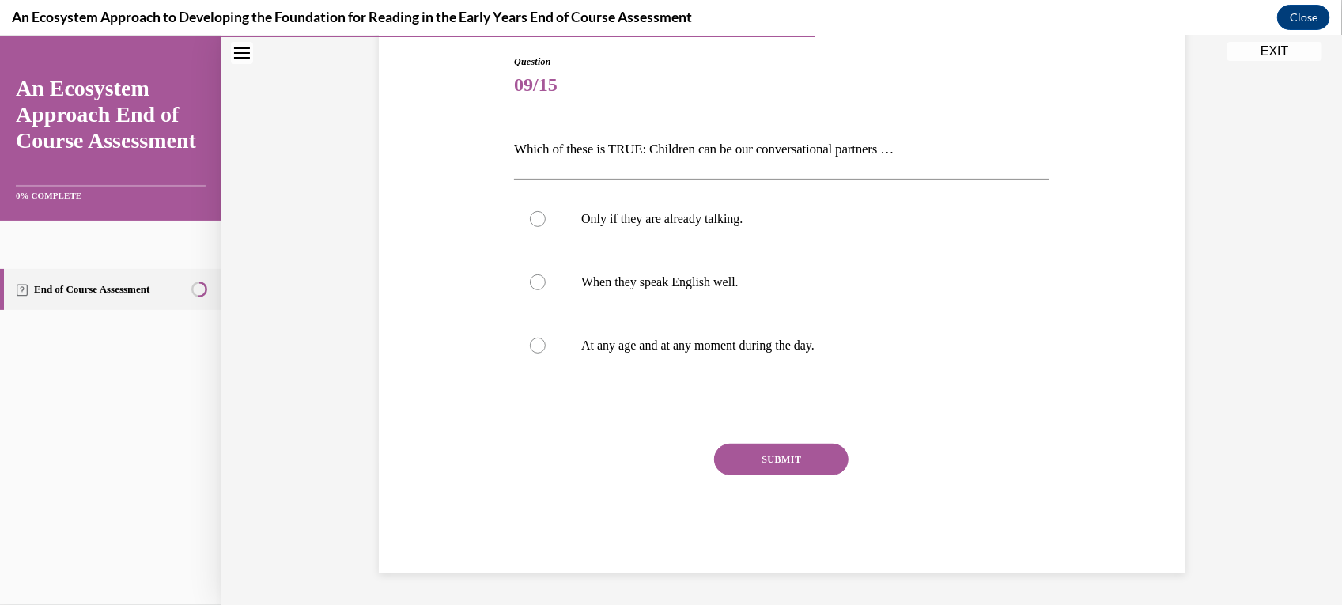
scroll to position [164, 0]
click at [852, 330] on label "At any age and at any moment during the day." at bounding box center [781, 345] width 535 height 63
click at [545, 338] on input "At any age and at any moment during the day." at bounding box center [538, 346] width 16 height 16
radio input "true"
click at [787, 458] on button "SUBMIT" at bounding box center [781, 459] width 134 height 32
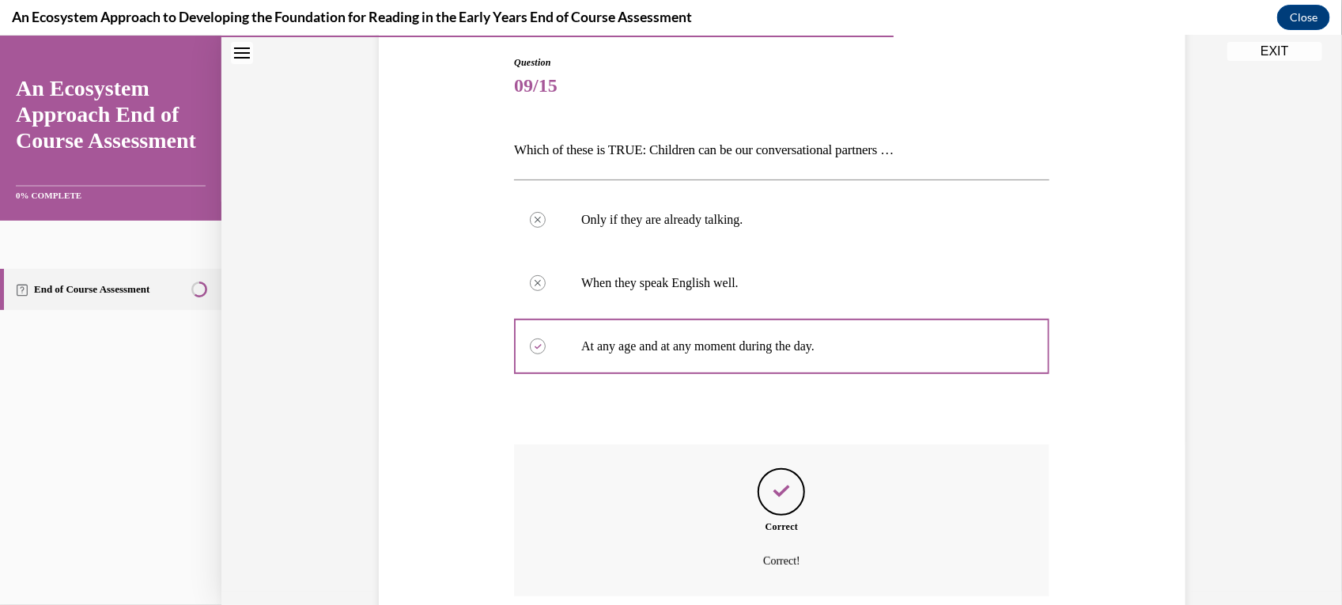
scroll to position [293, 0]
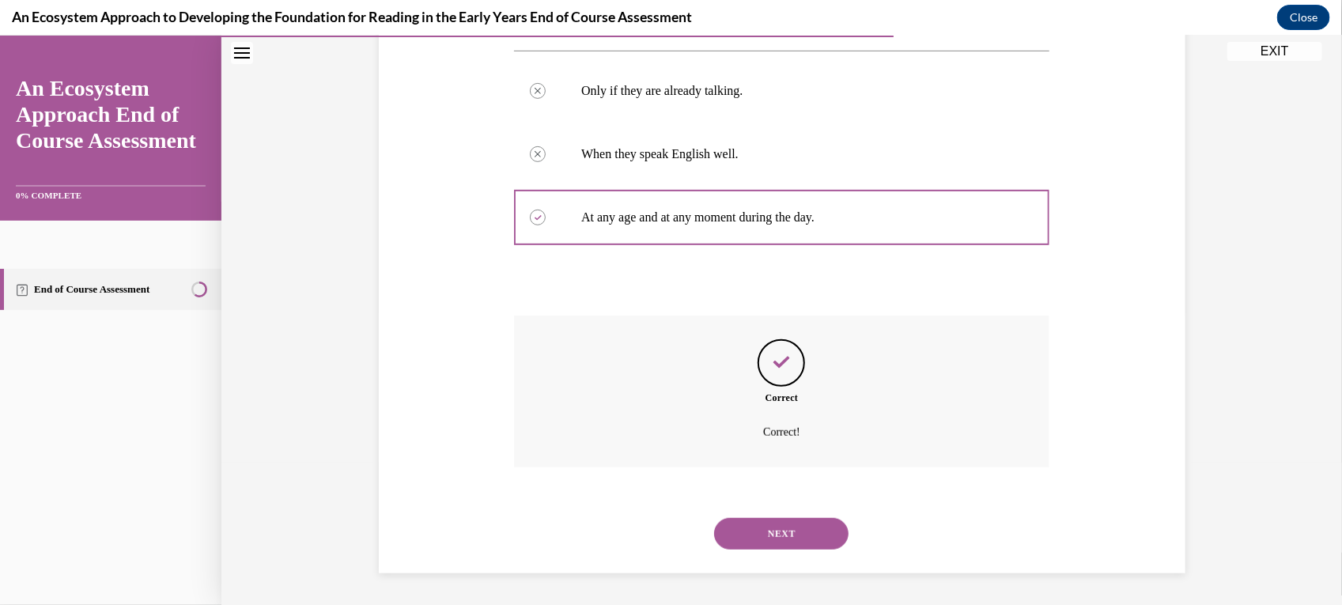
click at [773, 519] on button "NEXT" at bounding box center [781, 533] width 134 height 32
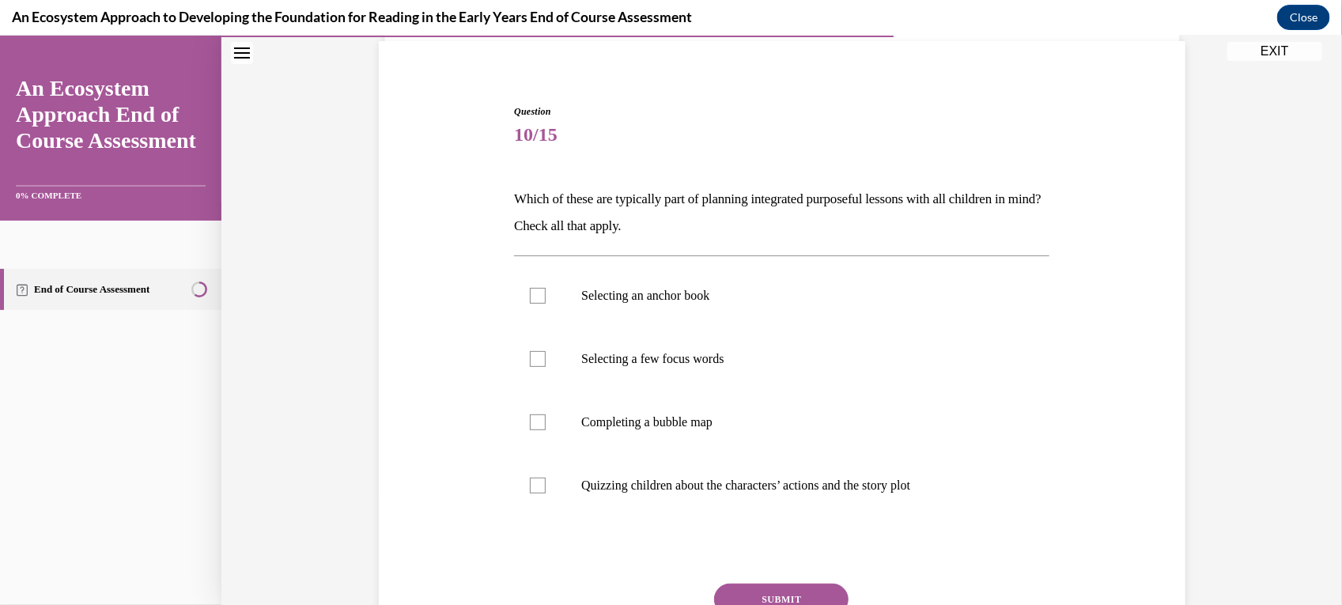
scroll to position [126, 0]
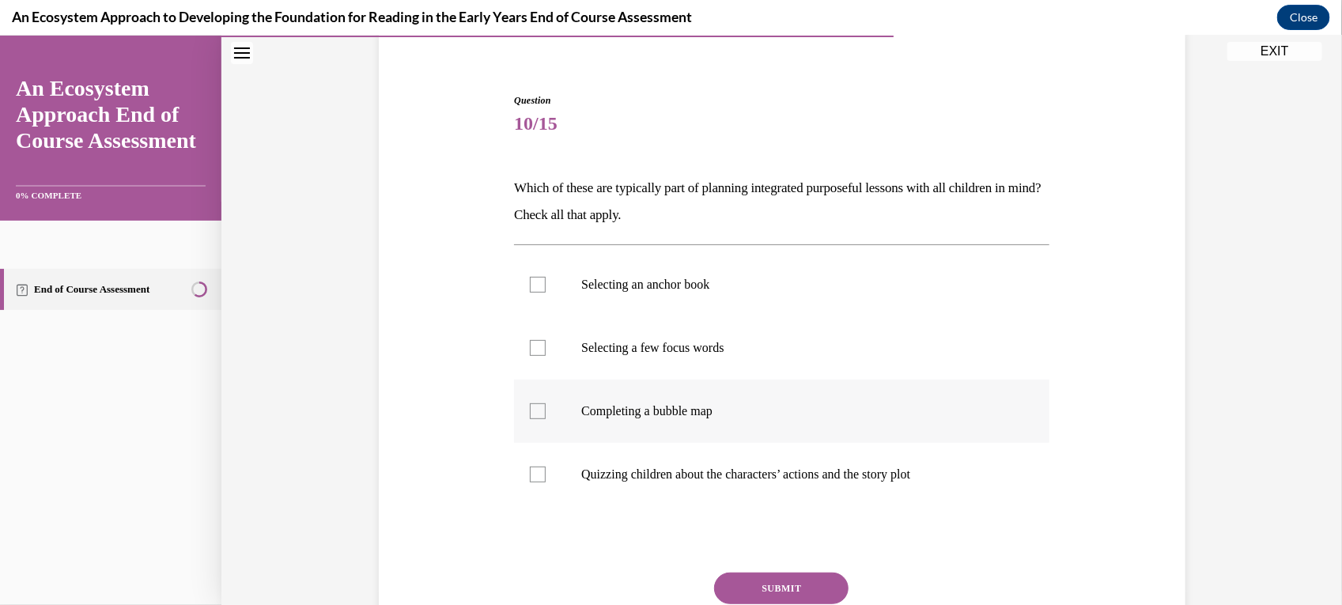
click at [519, 415] on label "Completing a bubble map" at bounding box center [781, 410] width 535 height 63
click at [530, 415] on input "Completing a bubble map" at bounding box center [538, 410] width 16 height 16
checkbox input "true"
click at [564, 352] on label "Selecting a few focus words" at bounding box center [781, 346] width 535 height 63
click at [545, 352] on input "Selecting a few focus words" at bounding box center [538, 347] width 16 height 16
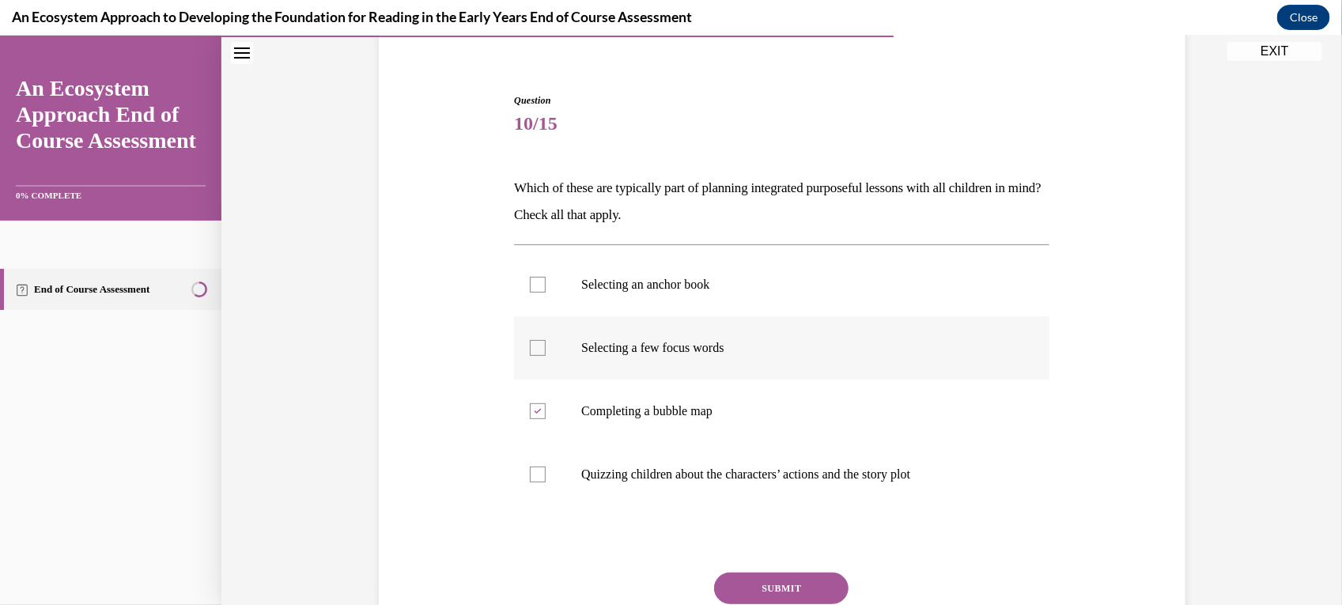
checkbox input "true"
click at [585, 301] on label "Selecting an anchor book" at bounding box center [781, 283] width 535 height 63
click at [545, 292] on input "Selecting an anchor book" at bounding box center [538, 284] width 16 height 16
checkbox input "true"
click at [775, 590] on button "SUBMIT" at bounding box center [781, 588] width 134 height 32
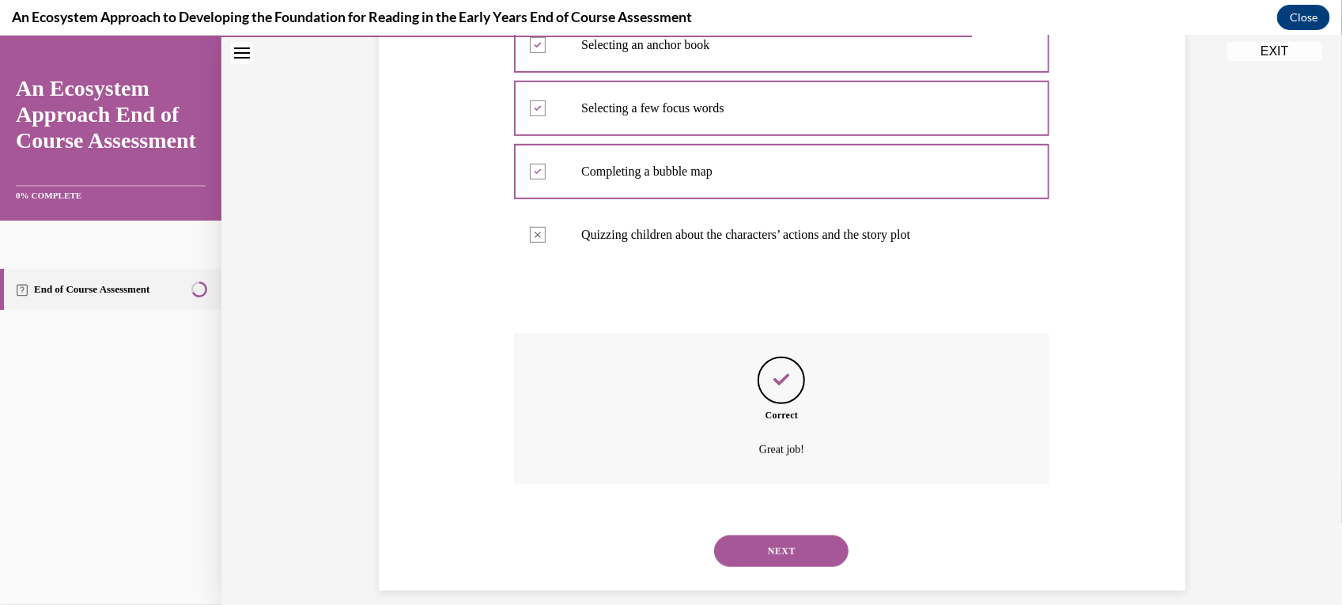
scroll to position [383, 0]
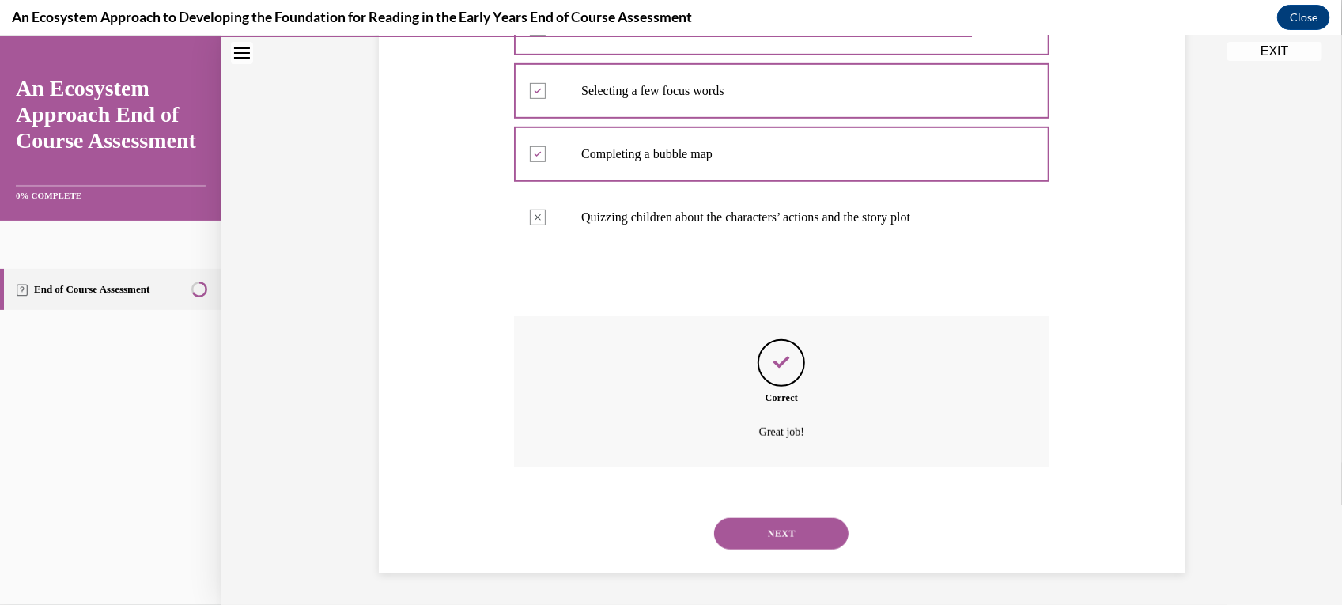
click at [814, 543] on button "NEXT" at bounding box center [781, 533] width 134 height 32
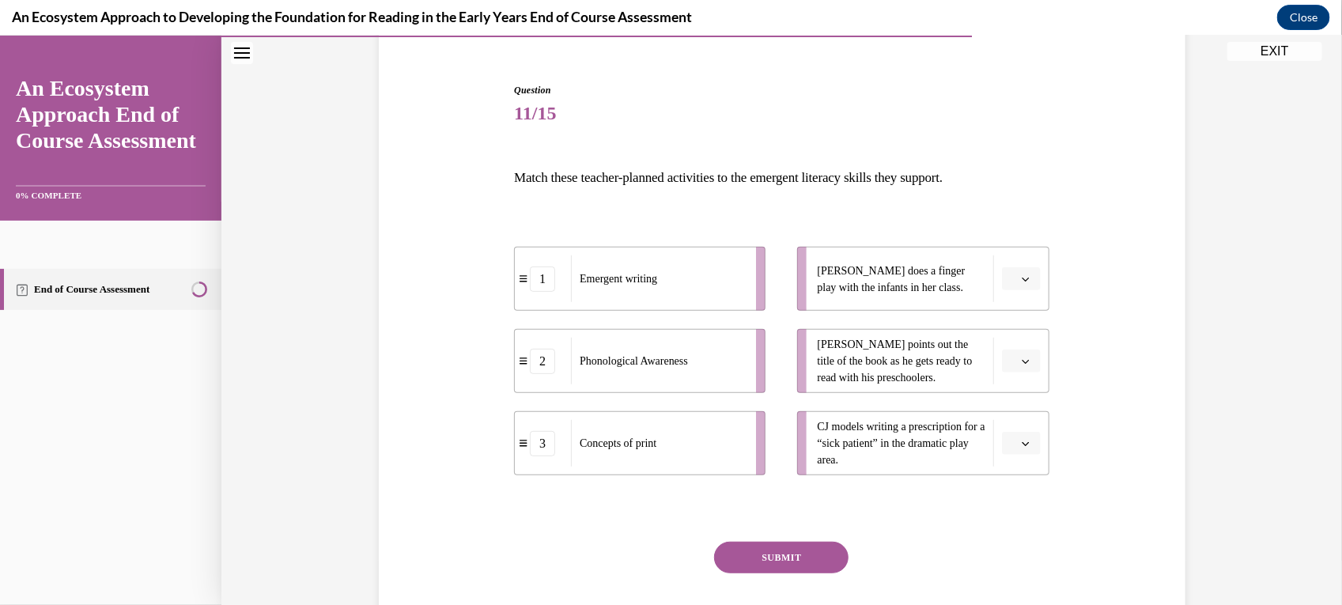
scroll to position [138, 0]
click at [910, 371] on span "Leonardo points out the title of the book as he gets ready to read with his pre…" at bounding box center [894, 358] width 155 height 45
click at [1024, 364] on button "button" at bounding box center [1021, 359] width 39 height 24
click at [1006, 447] on div "2" at bounding box center [1011, 457] width 40 height 32
click at [1016, 381] on li "Leonardo points out the title of the book as he gets ready to read with his pre…" at bounding box center [922, 358] width 251 height 64
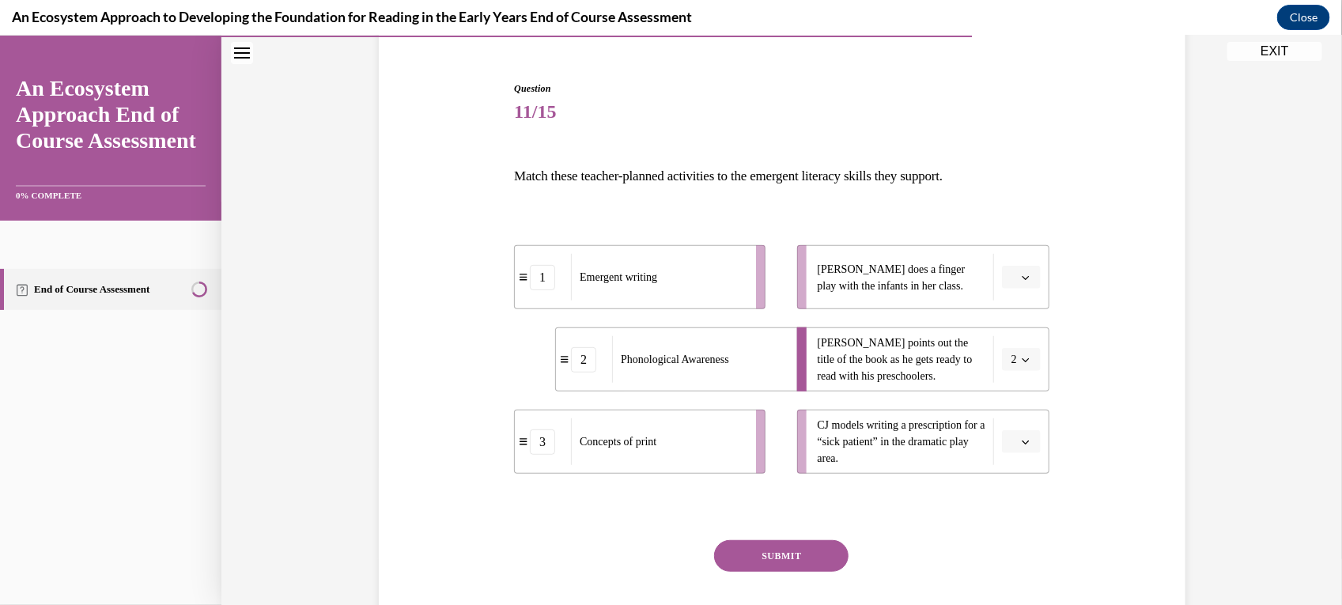
click at [1028, 359] on button "2" at bounding box center [1021, 359] width 39 height 24
click at [1002, 496] on div "3" at bounding box center [1008, 489] width 40 height 32
click at [1034, 451] on li "CJ models writing a prescription for a “sick patient” in the dramatic play area." at bounding box center [922, 441] width 251 height 64
click at [1009, 436] on button "button" at bounding box center [1021, 441] width 39 height 24
click at [1020, 503] on div "1" at bounding box center [1011, 508] width 40 height 32
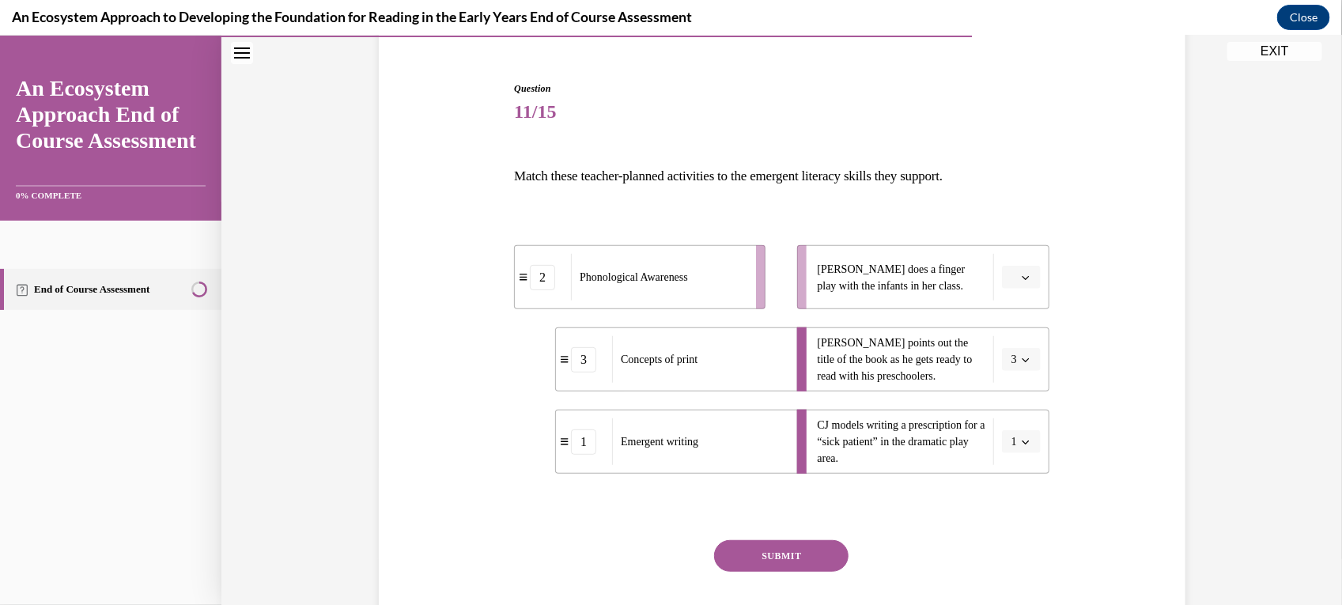
click at [1006, 289] on li "Lulu does a finger play with the infants in her class." at bounding box center [922, 276] width 251 height 64
click at [1021, 286] on button "button" at bounding box center [1021, 277] width 39 height 24
click at [1020, 400] on div "3" at bounding box center [1011, 407] width 40 height 32
click at [1001, 297] on li "Lulu does a finger play with the infants in her class. 3" at bounding box center [922, 276] width 251 height 64
click at [1020, 300] on li "Lulu does a finger play with the infants in her class. 3" at bounding box center [922, 276] width 251 height 64
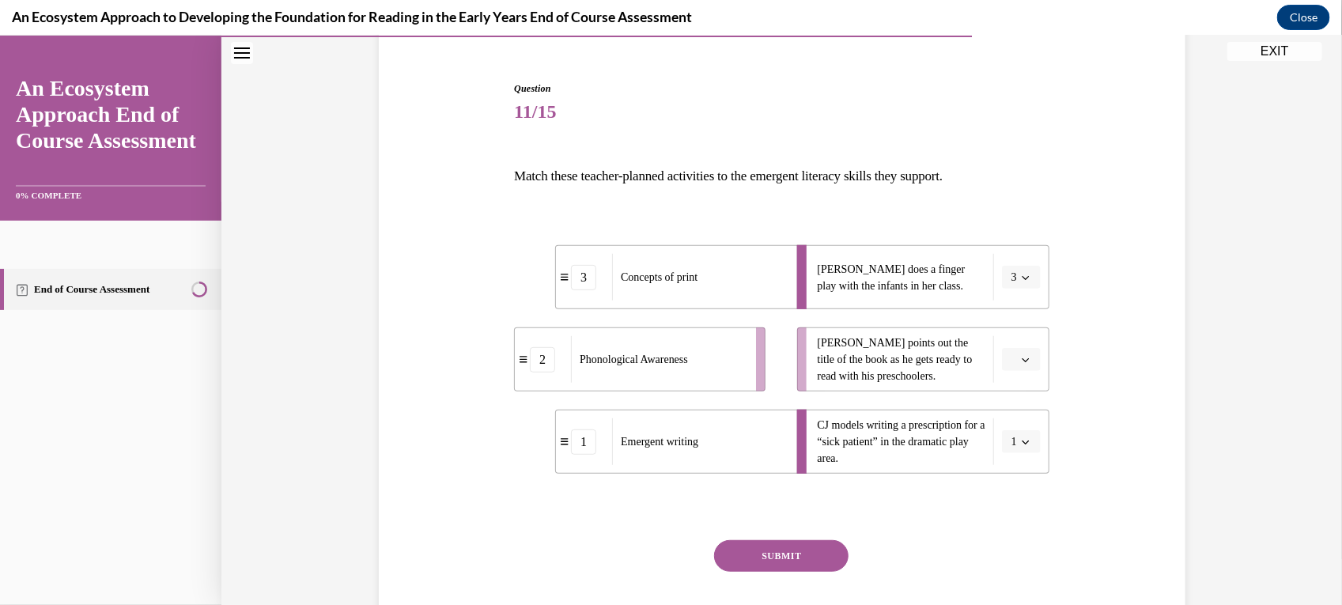
click at [1021, 286] on button "3" at bounding box center [1021, 277] width 39 height 24
click at [1009, 377] on div "2" at bounding box center [1008, 375] width 40 height 32
click at [787, 559] on button "SUBMIT" at bounding box center [781, 555] width 134 height 32
click at [1028, 371] on li "Leonardo points out the title of the book as he gets ready to read with his pre…" at bounding box center [922, 358] width 251 height 64
click at [1024, 372] on li "Leonardo points out the title of the book as he gets ready to read with his pre…" at bounding box center [922, 358] width 251 height 64
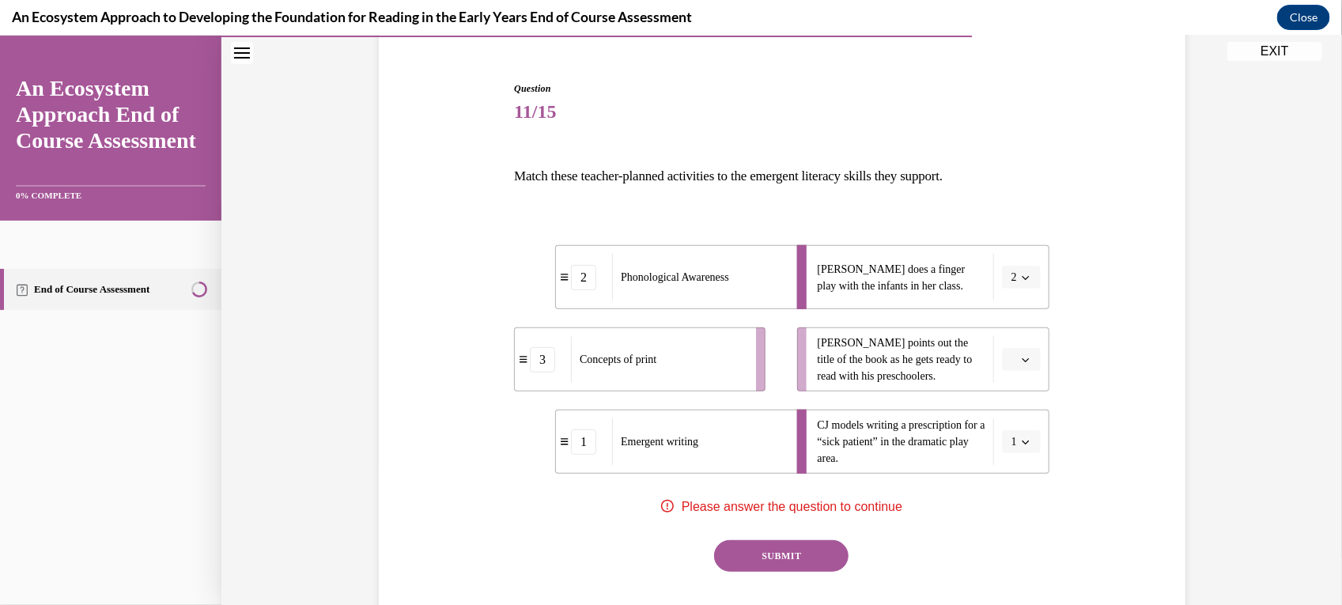
click at [1032, 353] on button "button" at bounding box center [1021, 359] width 39 height 24
click at [1017, 487] on div "3" at bounding box center [1011, 489] width 40 height 32
click at [763, 558] on button "SUBMIT" at bounding box center [781, 555] width 134 height 32
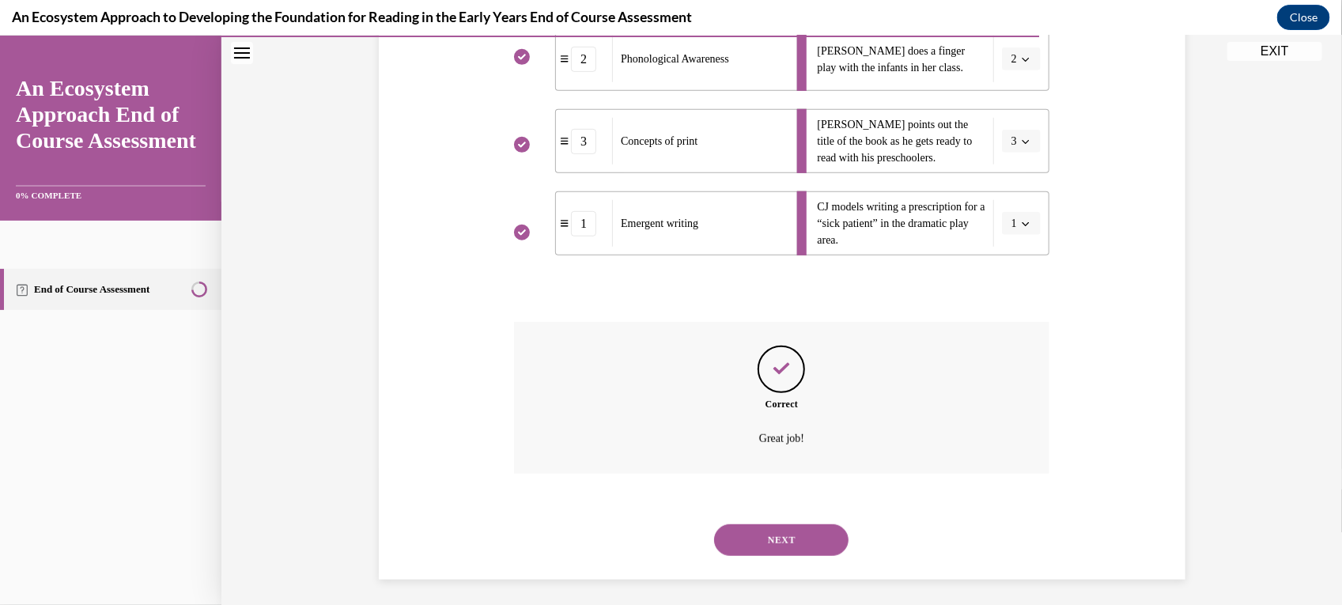
scroll to position [362, 0]
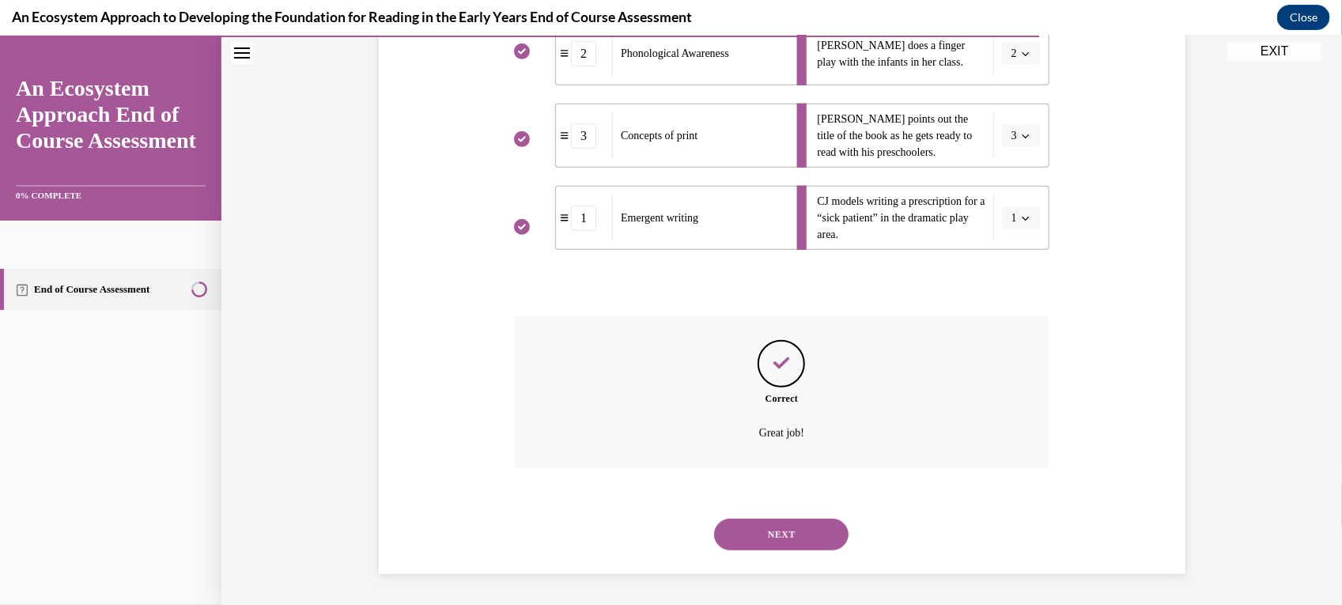
click at [791, 533] on button "NEXT" at bounding box center [781, 534] width 134 height 32
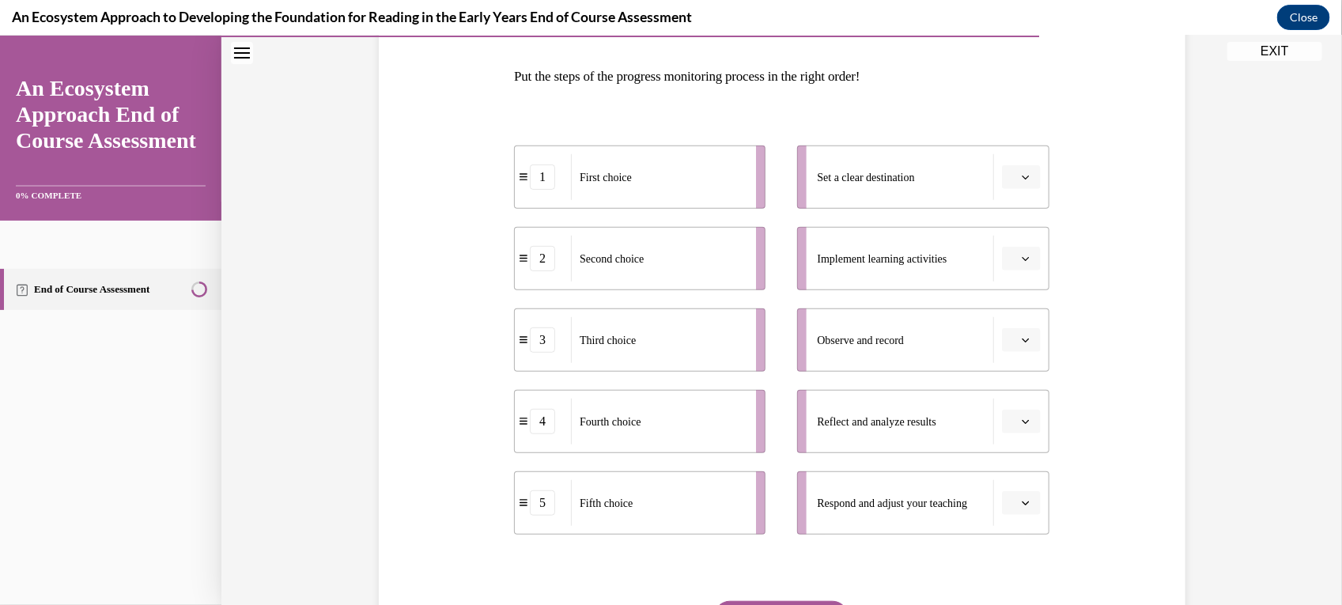
scroll to position [235, 0]
click at [1020, 255] on span "button" at bounding box center [1025, 260] width 11 height 11
click at [1017, 314] on div "1" at bounding box center [1011, 327] width 40 height 32
click at [1021, 337] on span "button" at bounding box center [1025, 342] width 11 height 11
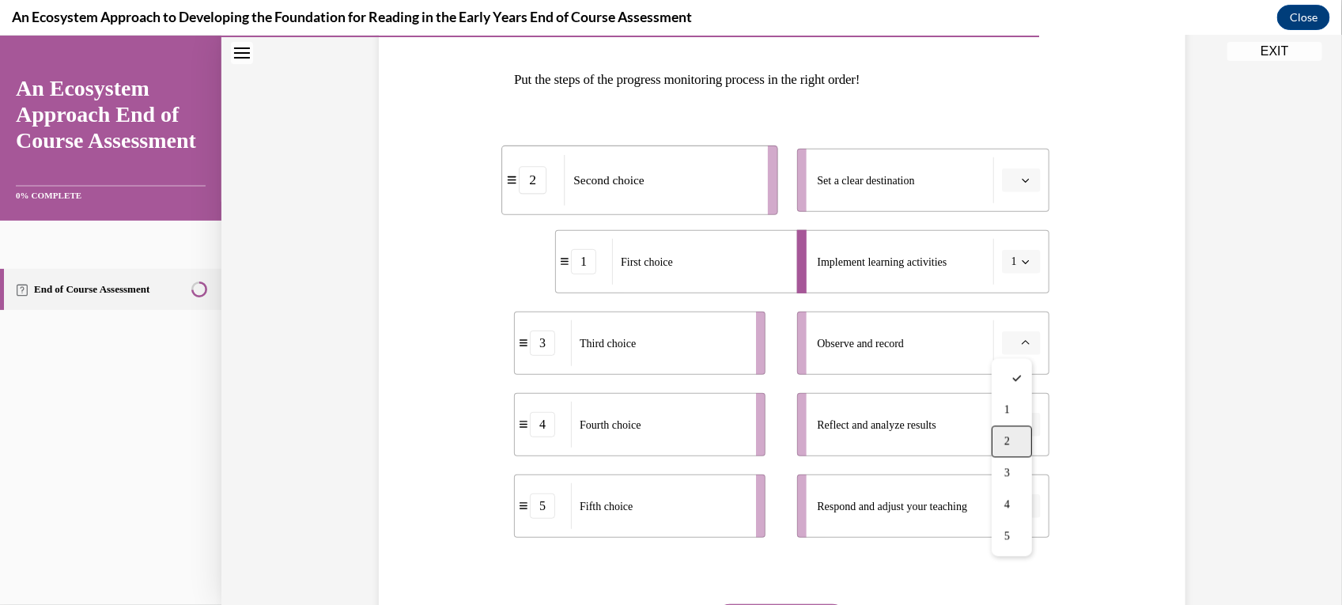
click at [1008, 442] on span "2" at bounding box center [1007, 440] width 6 height 13
click at [1021, 434] on button "button" at bounding box center [1021, 424] width 39 height 24
click at [1017, 332] on div "3" at bounding box center [1011, 324] width 40 height 32
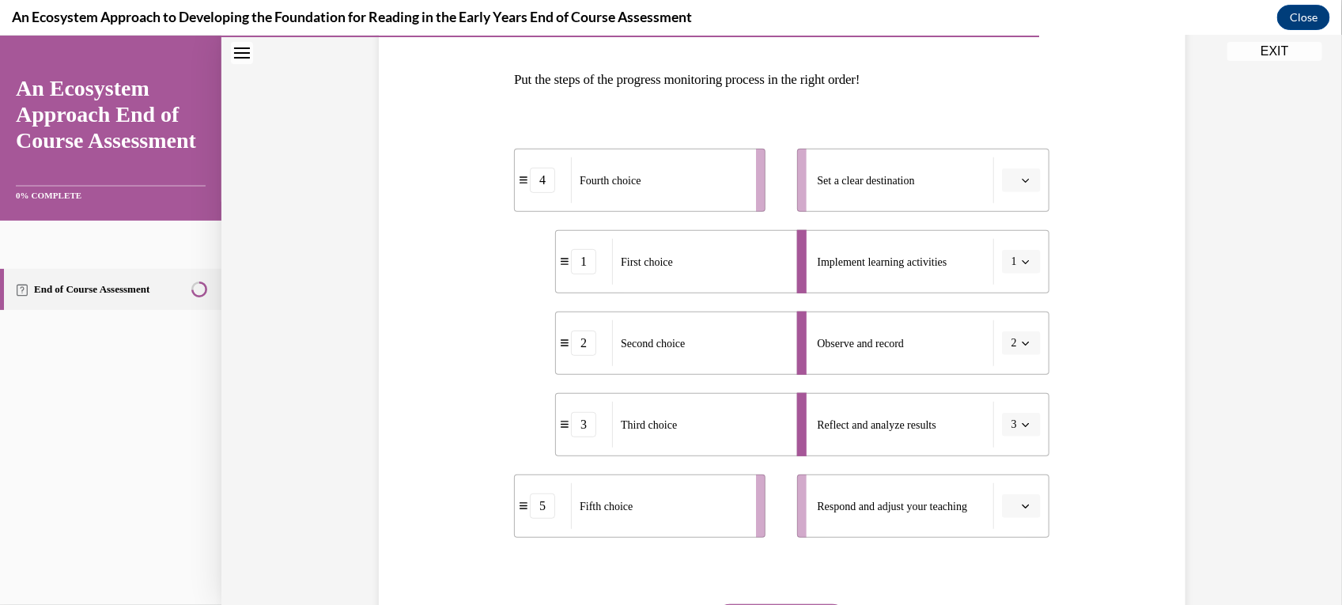
click at [1025, 517] on li "Respond and adjust your teaching" at bounding box center [922, 505] width 251 height 63
click at [1013, 514] on button "button" at bounding box center [1021, 505] width 39 height 24
click at [1017, 444] on div "4" at bounding box center [1011, 437] width 40 height 32
click at [1018, 186] on button "button" at bounding box center [1021, 180] width 39 height 24
click at [1018, 373] on div "5" at bounding box center [1011, 373] width 40 height 32
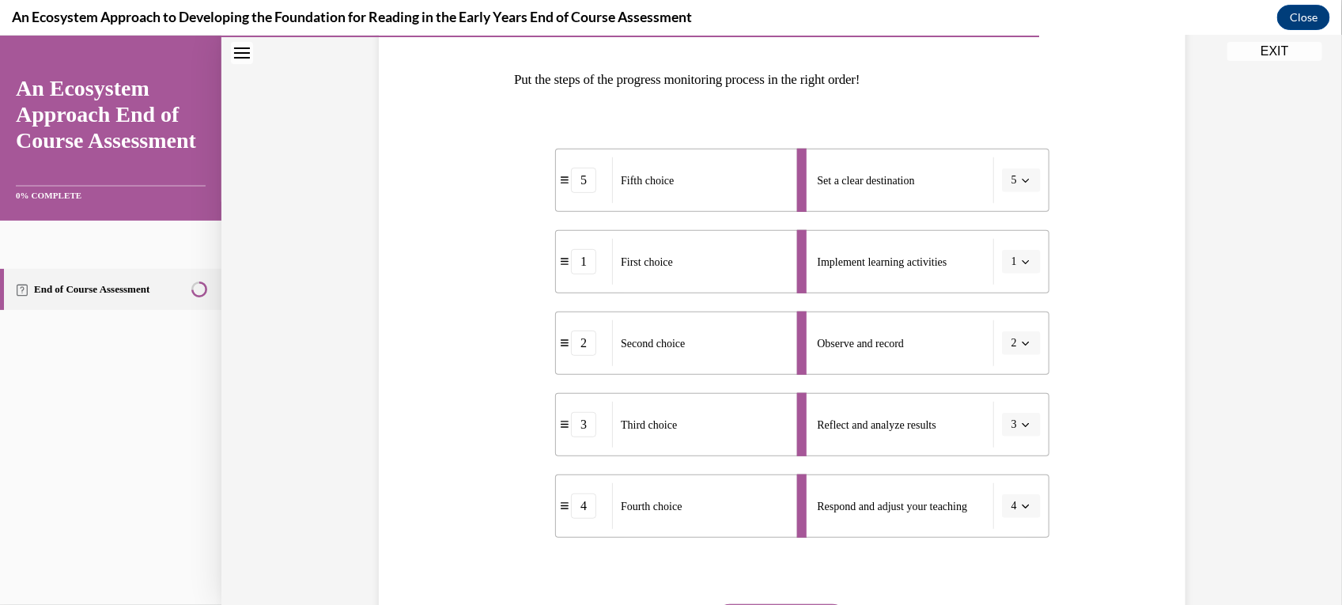
scroll to position [395, 0]
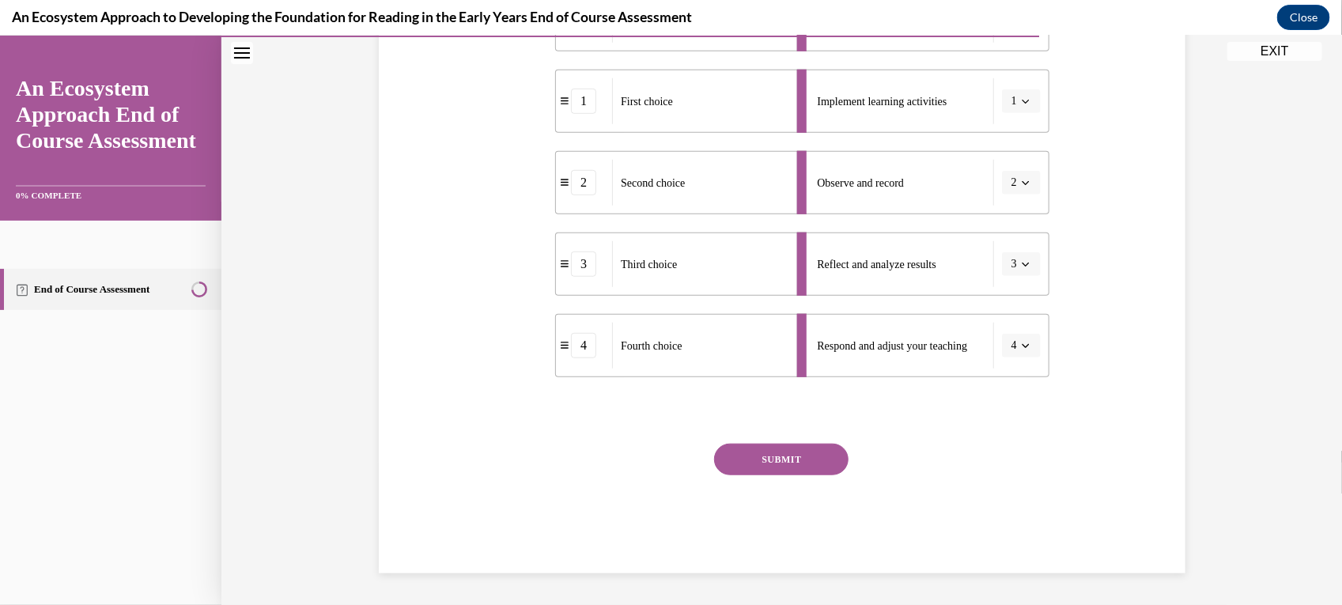
click at [809, 464] on button "SUBMIT" at bounding box center [781, 459] width 134 height 32
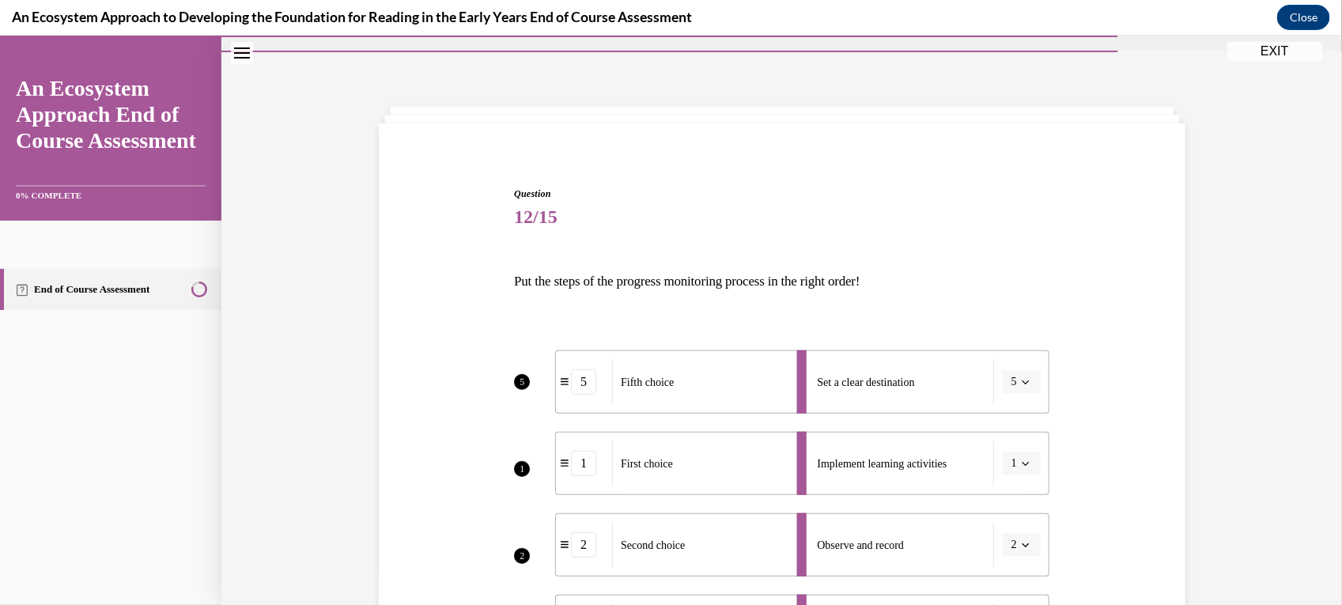
scroll to position [0, 0]
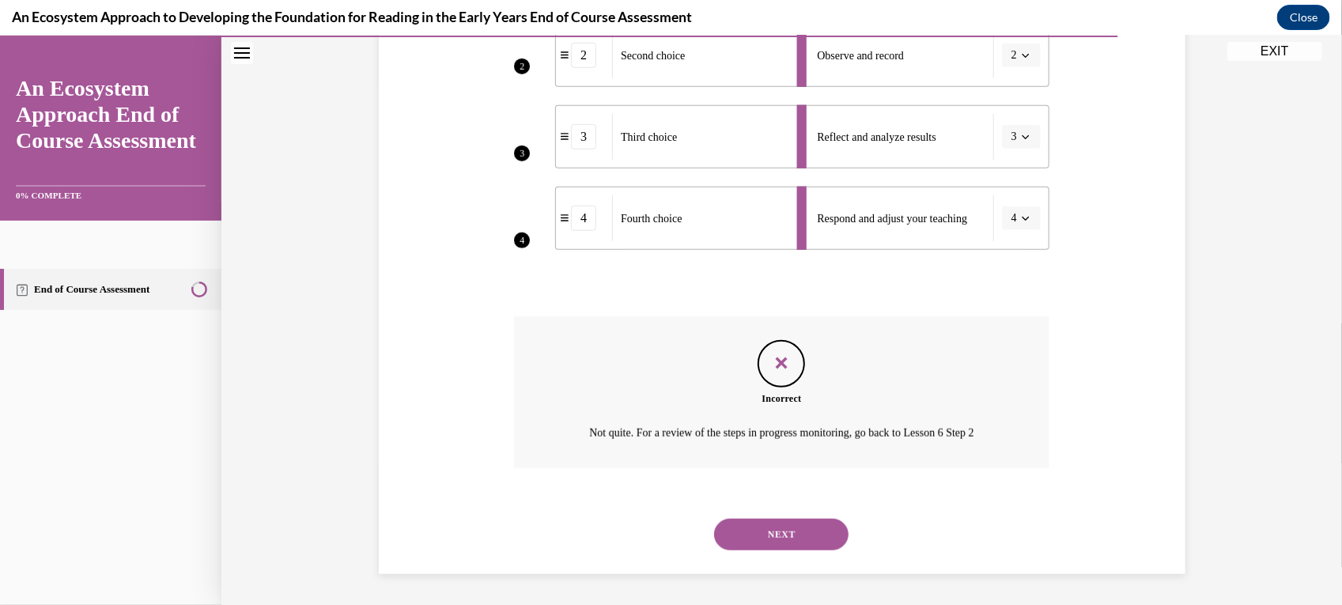
click at [787, 539] on button "NEXT" at bounding box center [781, 534] width 134 height 32
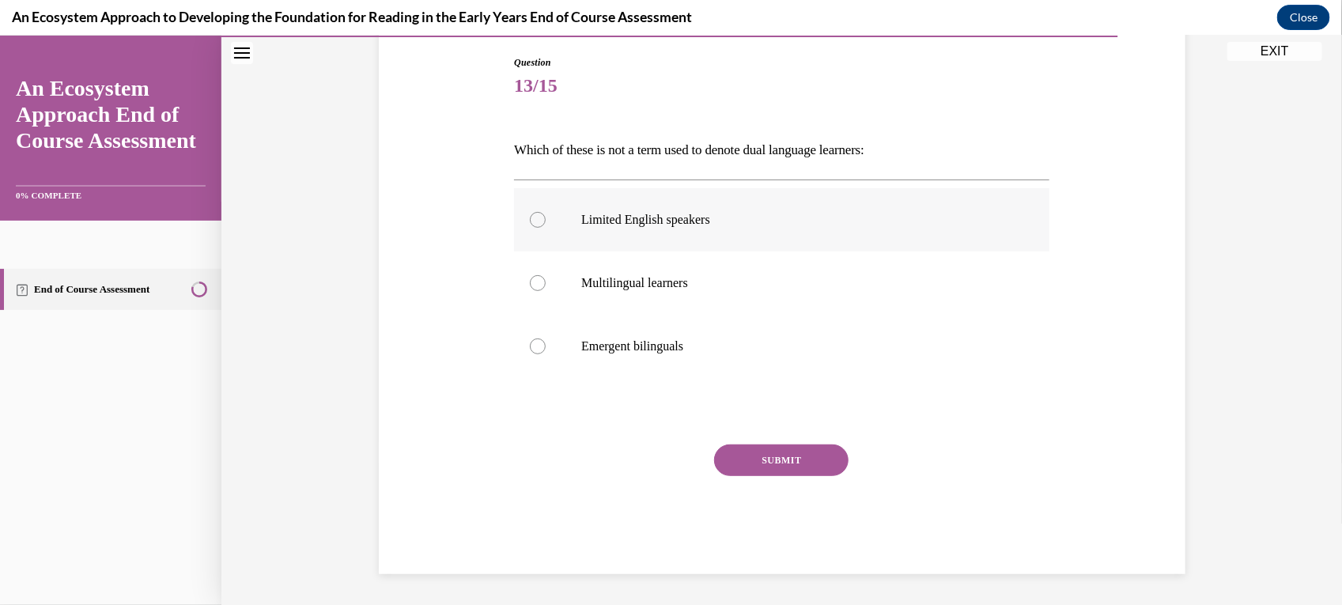
click at [700, 228] on label "Limited English speakers" at bounding box center [781, 218] width 535 height 63
click at [545, 227] on input "Limited English speakers" at bounding box center [538, 219] width 16 height 16
radio input "true"
click at [783, 459] on button "SUBMIT" at bounding box center [781, 459] width 134 height 32
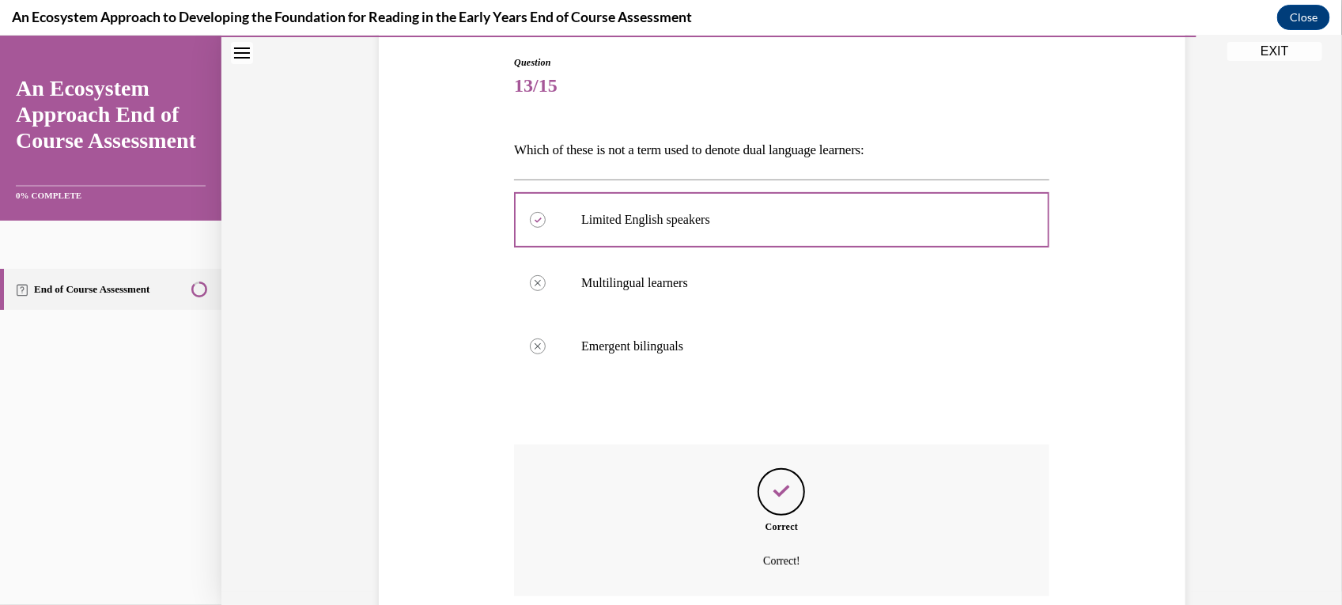
scroll to position [293, 0]
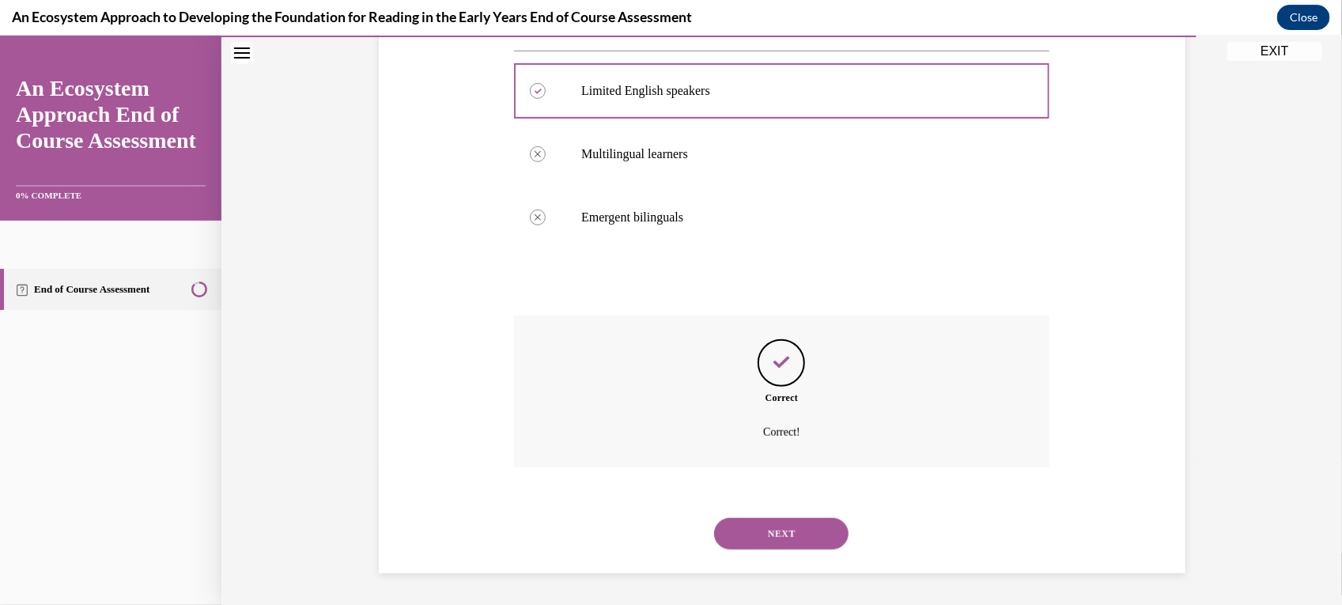
click at [783, 526] on button "NEXT" at bounding box center [781, 533] width 134 height 32
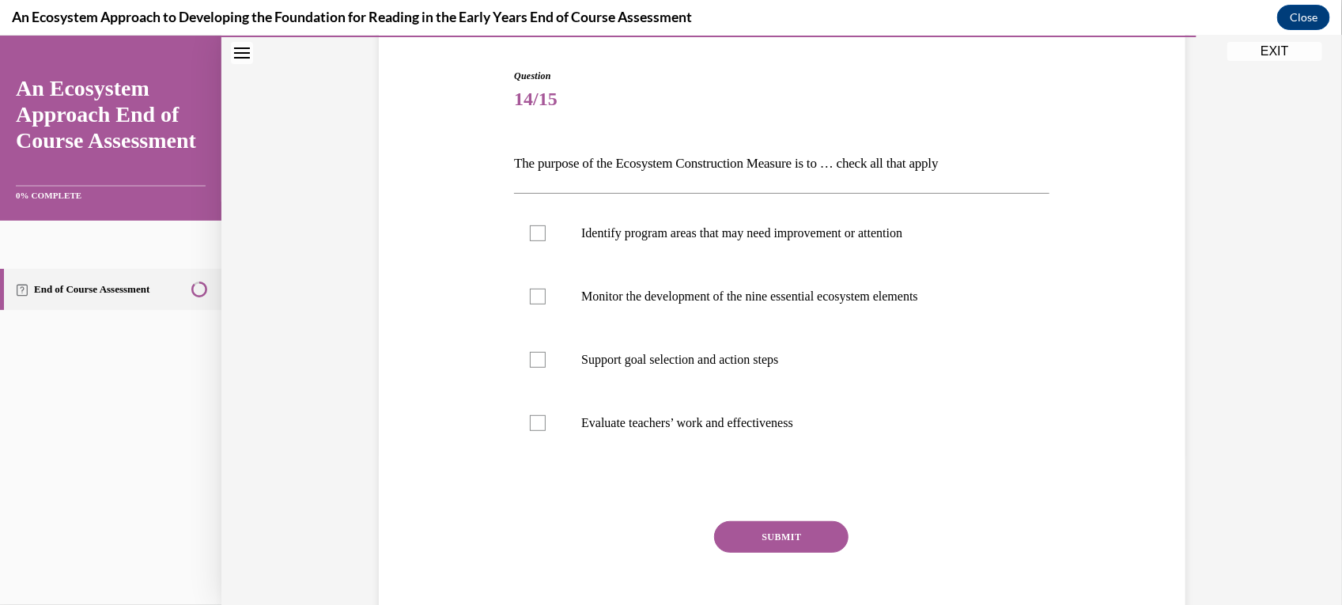
scroll to position [159, 0]
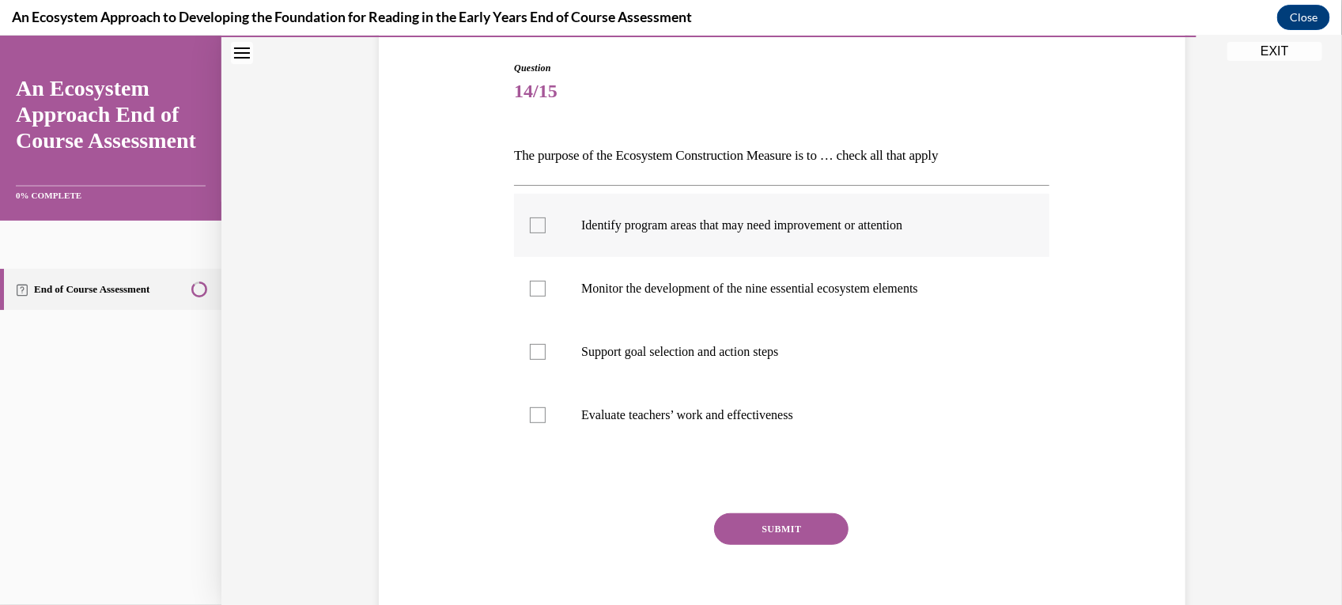
click at [692, 245] on label "Identify program areas that may need improvement or attention" at bounding box center [781, 224] width 535 height 63
click at [545, 232] on input "Identify program areas that may need improvement or attention" at bounding box center [538, 225] width 16 height 16
checkbox input "true"
click at [597, 290] on p "Monitor the development of the nine essential ecosystem elements" at bounding box center [795, 288] width 428 height 16
click at [545, 290] on input "Monitor the development of the nine essential ecosystem elements" at bounding box center [538, 288] width 16 height 16
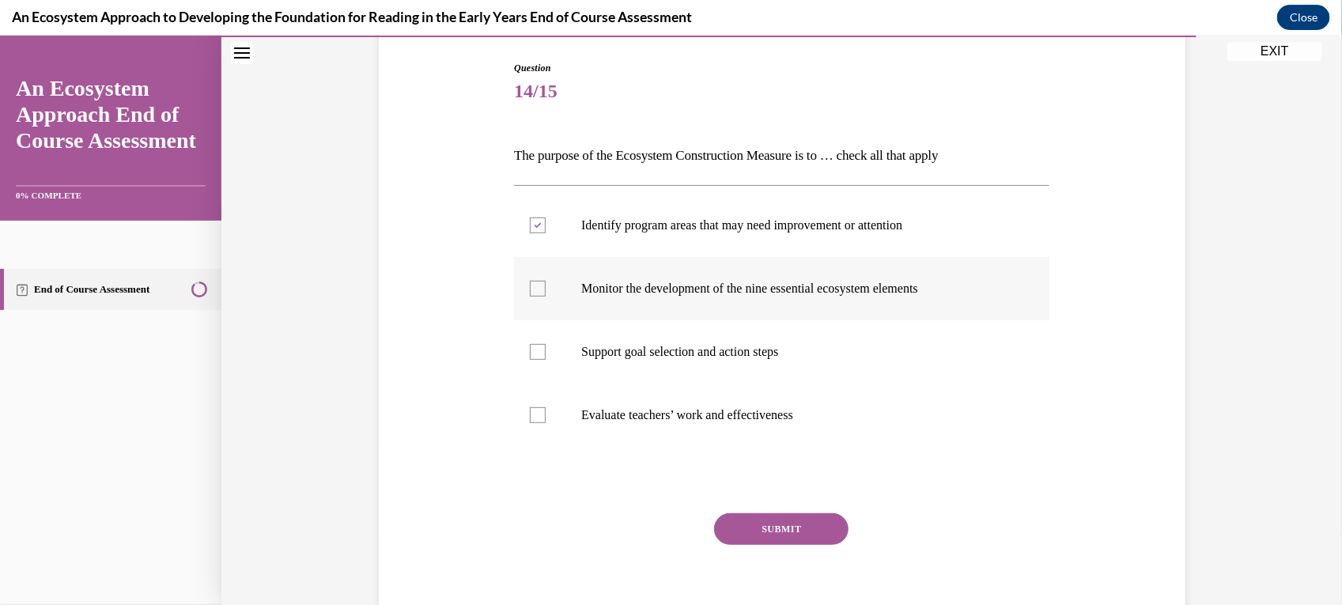
checkbox input "true"
click at [598, 351] on p "Support goal selection and action steps" at bounding box center [795, 351] width 428 height 16
click at [545, 351] on input "Support goal selection and action steps" at bounding box center [538, 351] width 16 height 16
checkbox input "true"
click at [742, 533] on button "SUBMIT" at bounding box center [781, 528] width 134 height 32
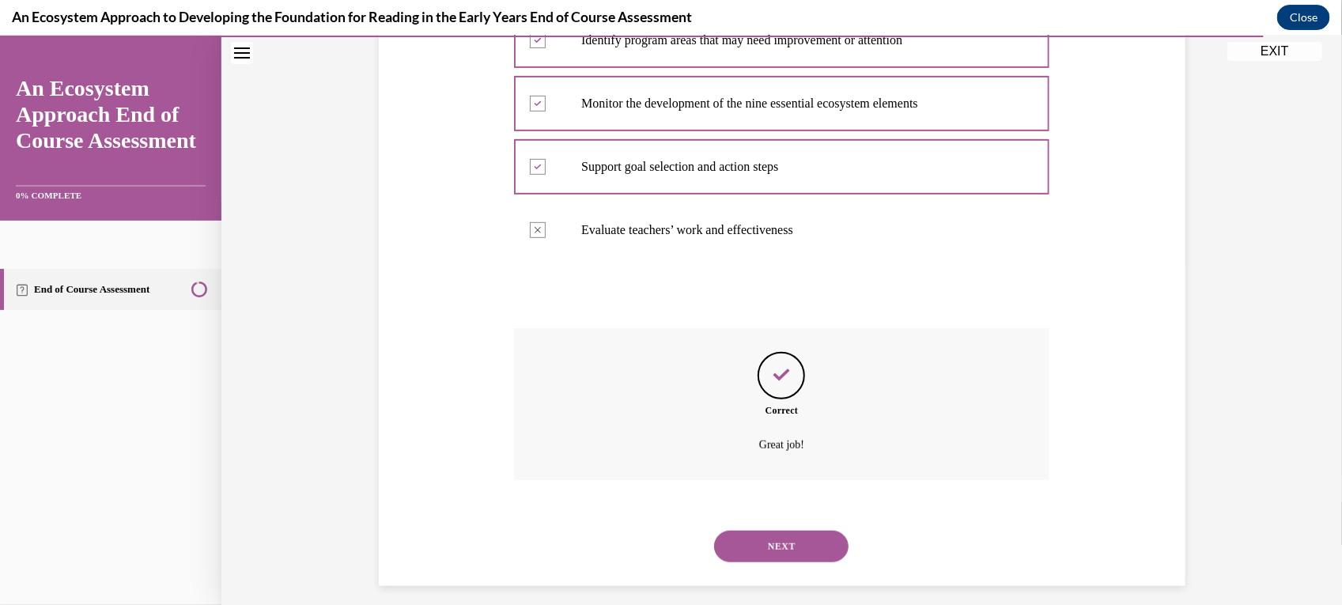
scroll to position [357, 0]
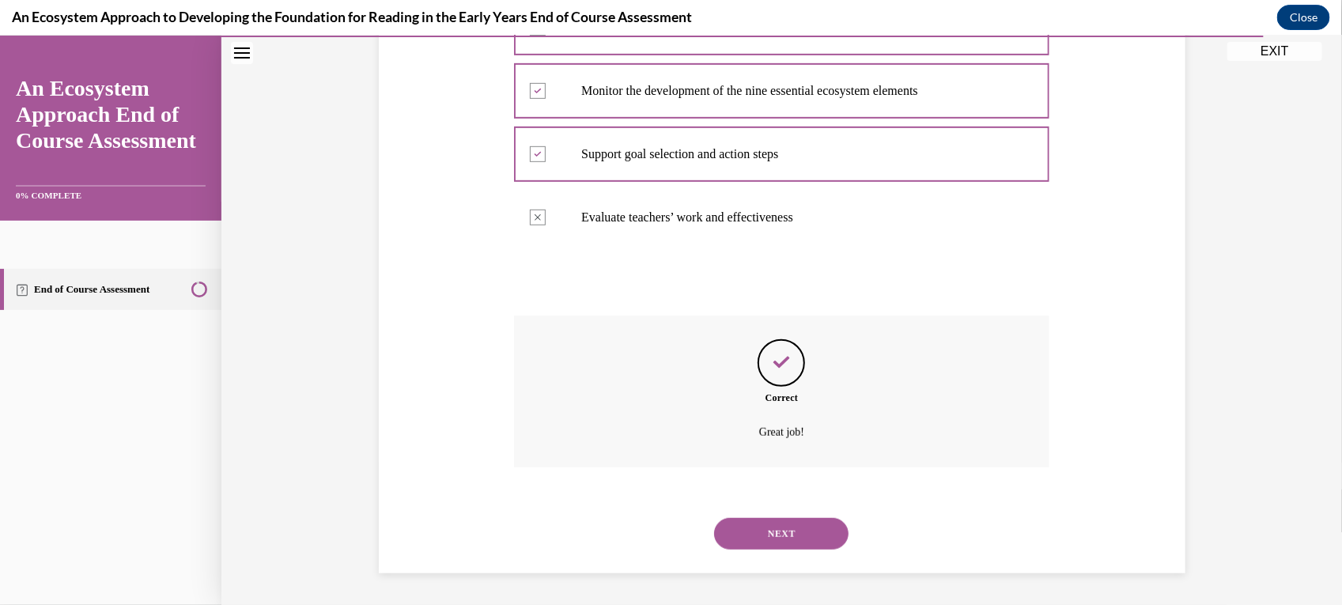
click at [772, 511] on div "NEXT" at bounding box center [781, 532] width 535 height 63
click at [773, 522] on button "NEXT" at bounding box center [781, 533] width 134 height 32
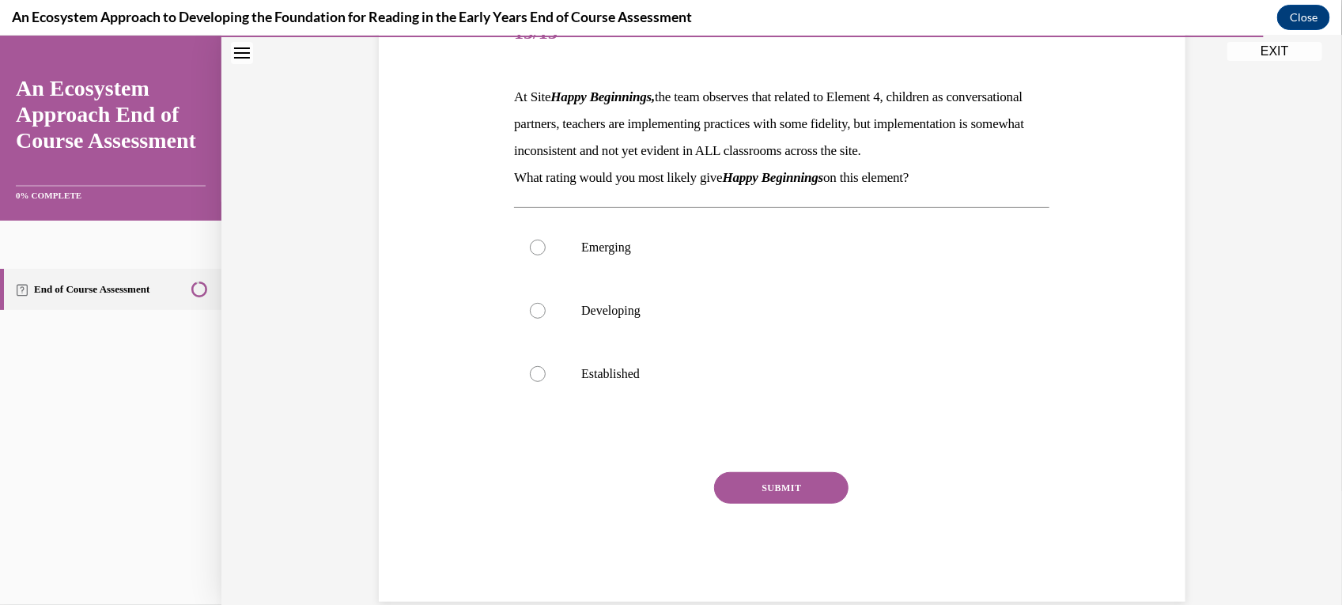
scroll to position [216, 0]
click at [672, 343] on label "Developing" at bounding box center [781, 311] width 535 height 63
click at [545, 319] on input "Developing" at bounding box center [538, 312] width 16 height 16
radio input "true"
click at [779, 504] on button "SUBMIT" at bounding box center [781, 489] width 134 height 32
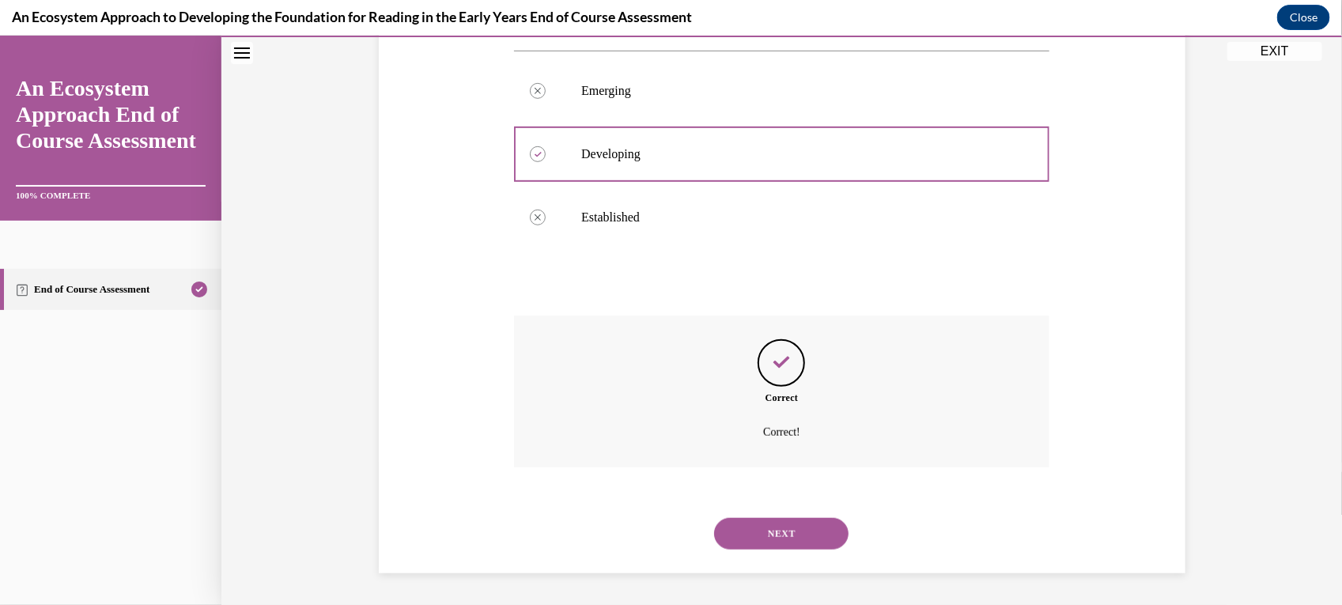
scroll to position [400, 0]
click at [781, 526] on button "NEXT" at bounding box center [781, 533] width 134 height 32
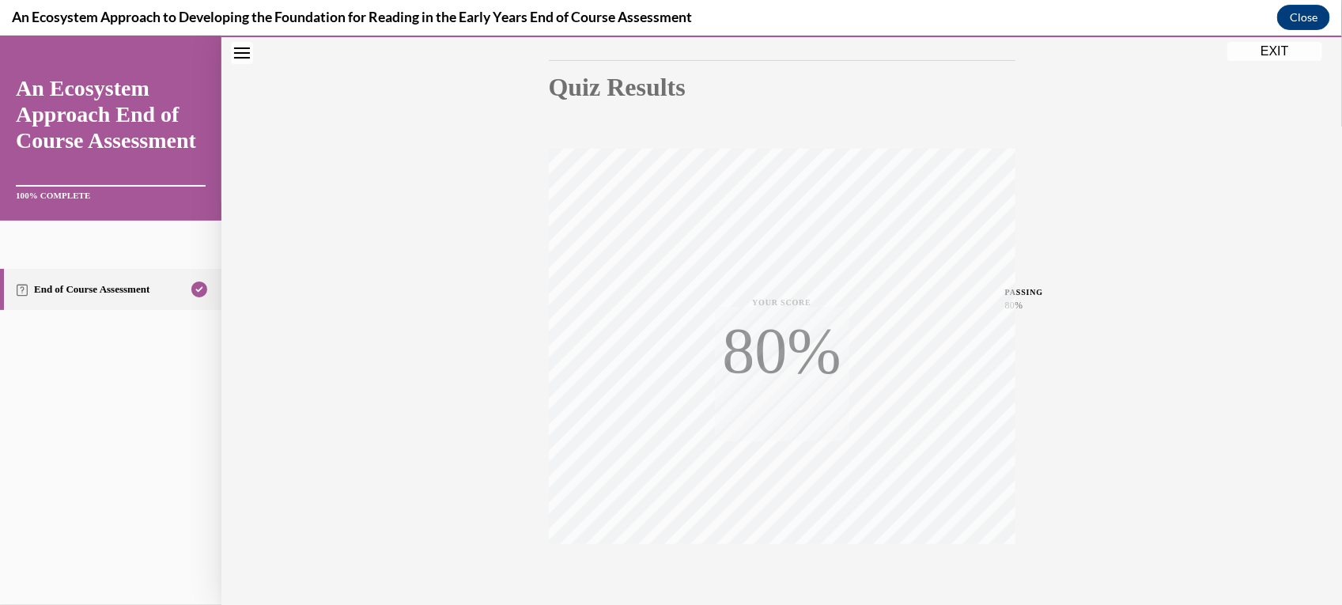
scroll to position [241, 0]
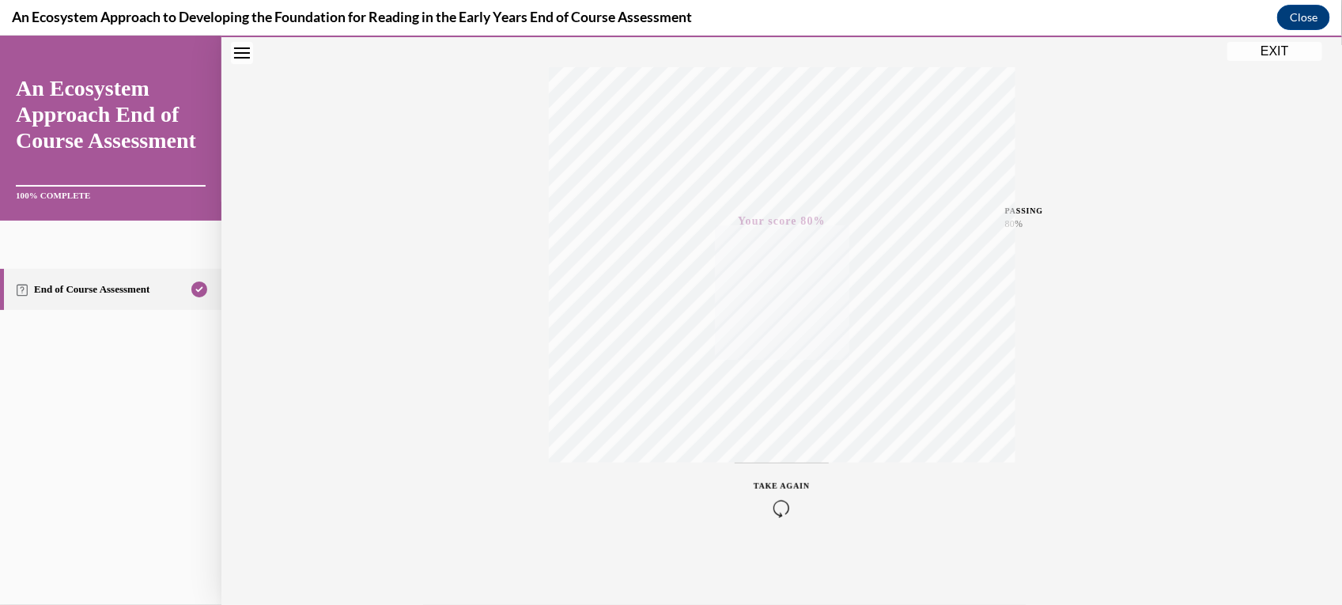
click at [1282, 43] on button "EXIT" at bounding box center [1274, 50] width 95 height 19
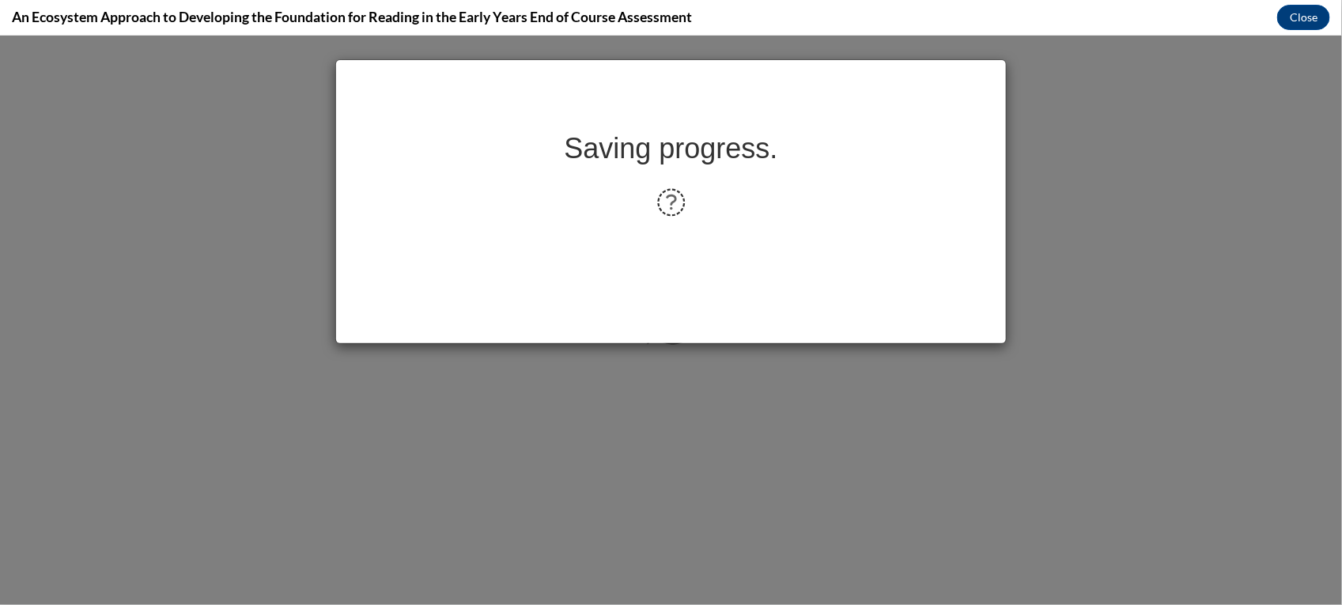
scroll to position [0, 0]
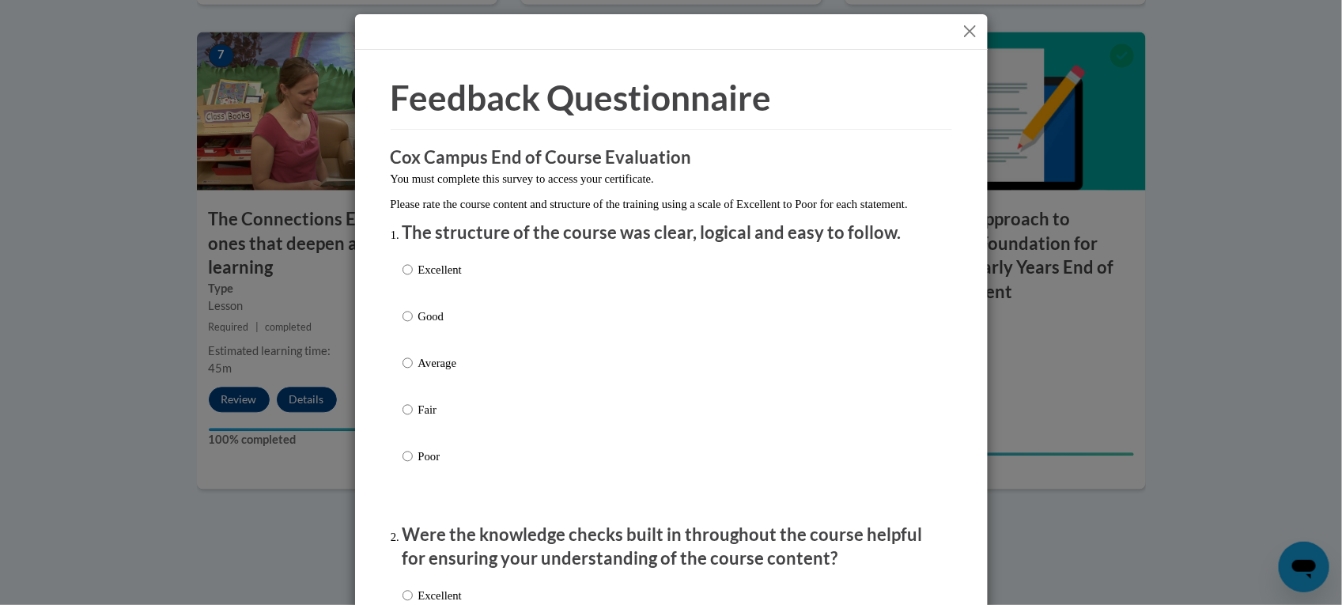
click at [548, 373] on div "Excellent Good Average Fair Poor" at bounding box center [671, 382] width 538 height 258
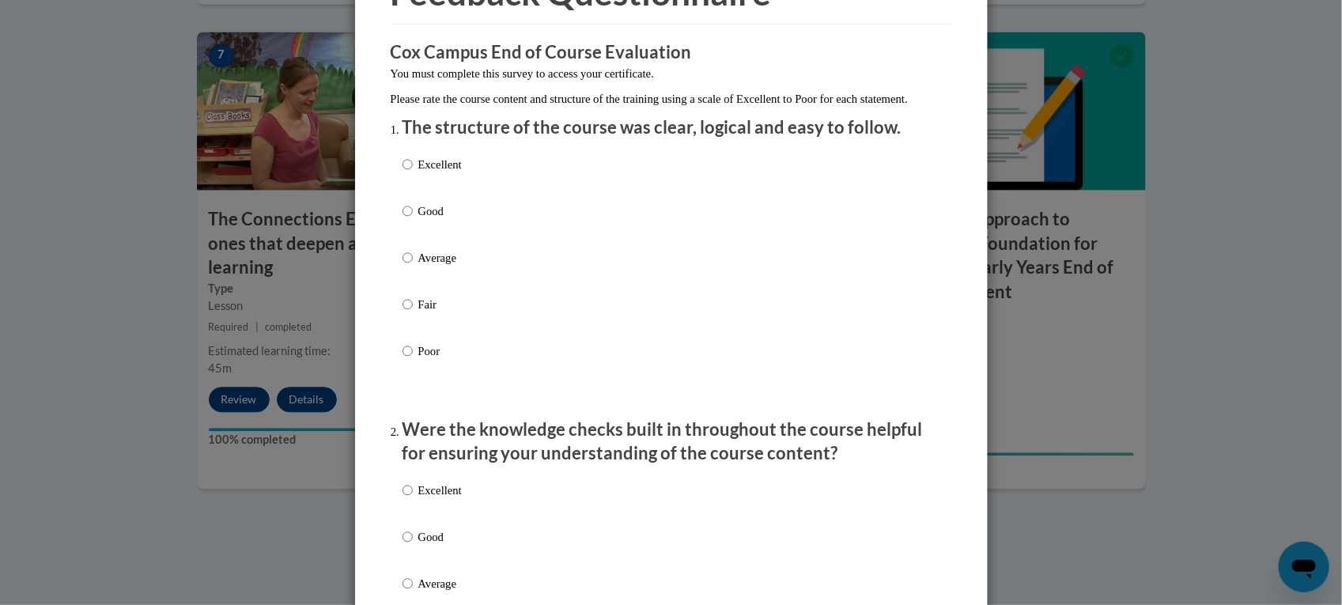
scroll to position [107, 0]
click at [457, 285] on div "Excellent Good Average Fair Poor" at bounding box center [671, 275] width 538 height 258
click at [418, 265] on p "Average" at bounding box center [439, 255] width 43 height 17
click at [413, 265] on input "Average" at bounding box center [407, 255] width 10 height 17
radio input "true"
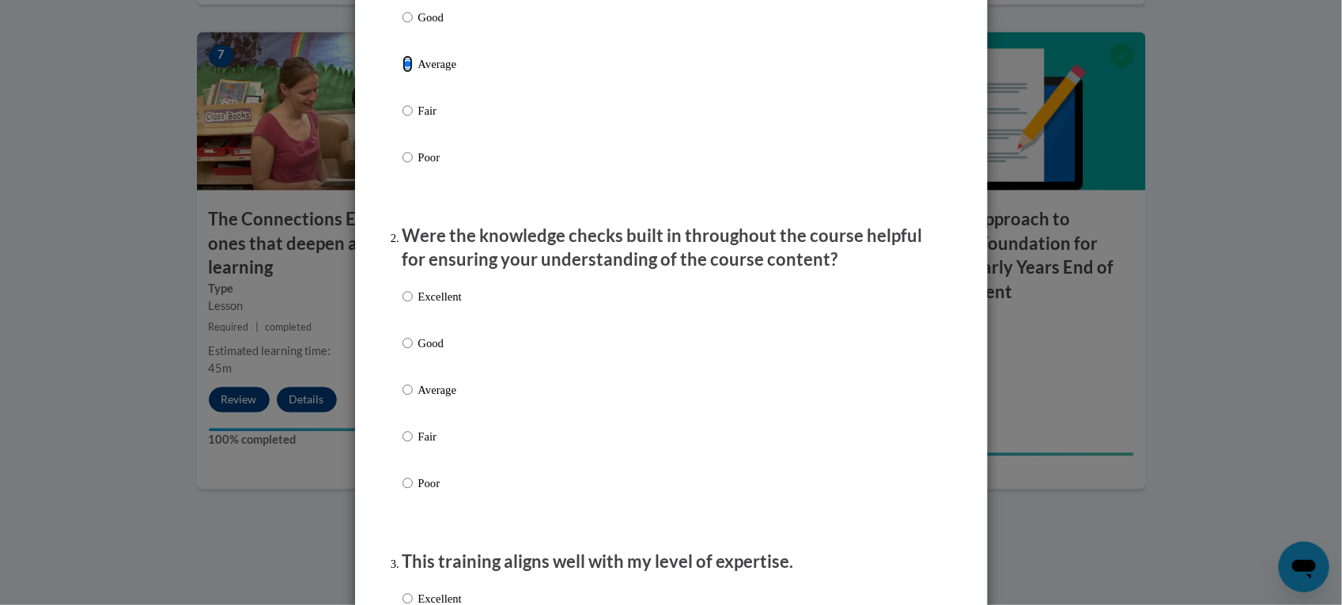
scroll to position [349, 0]
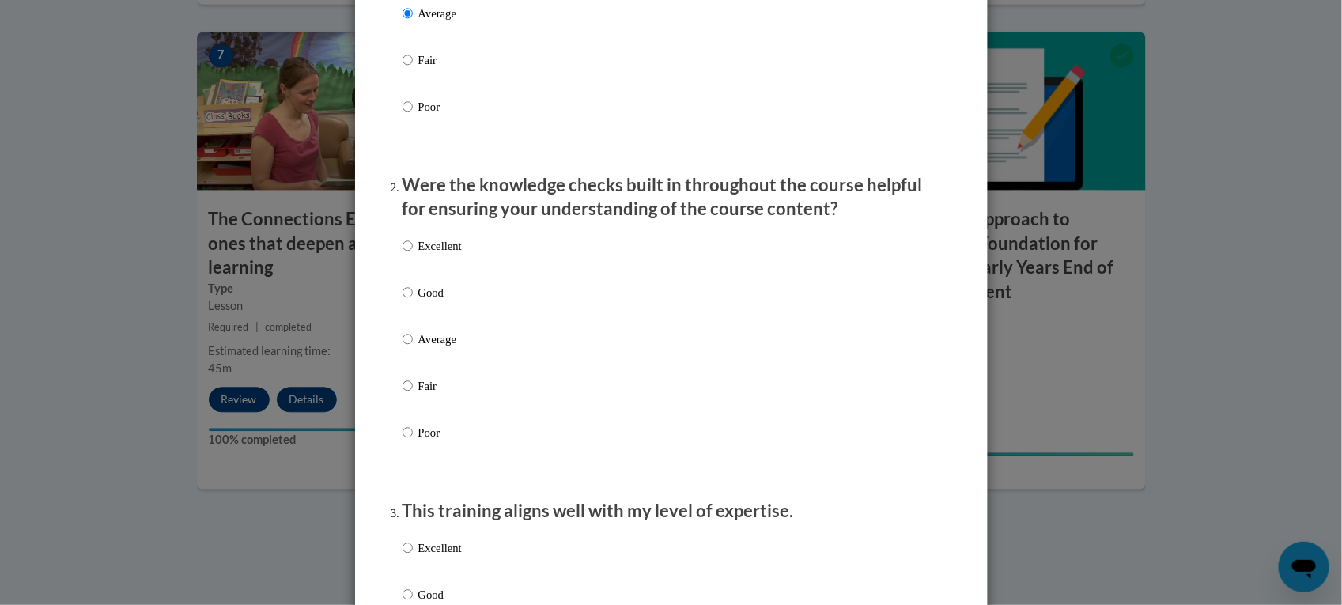
click at [408, 312] on label "Good" at bounding box center [431, 305] width 59 height 43
click at [408, 301] on input "Good" at bounding box center [407, 292] width 10 height 17
radio input "true"
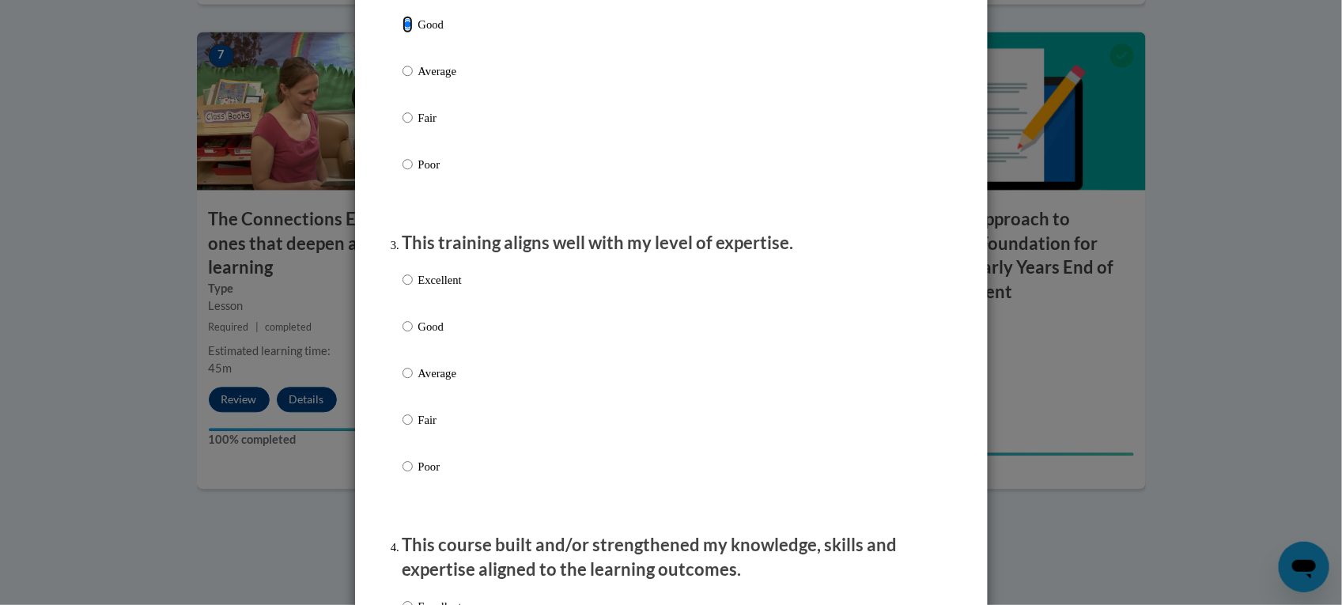
scroll to position [640, 0]
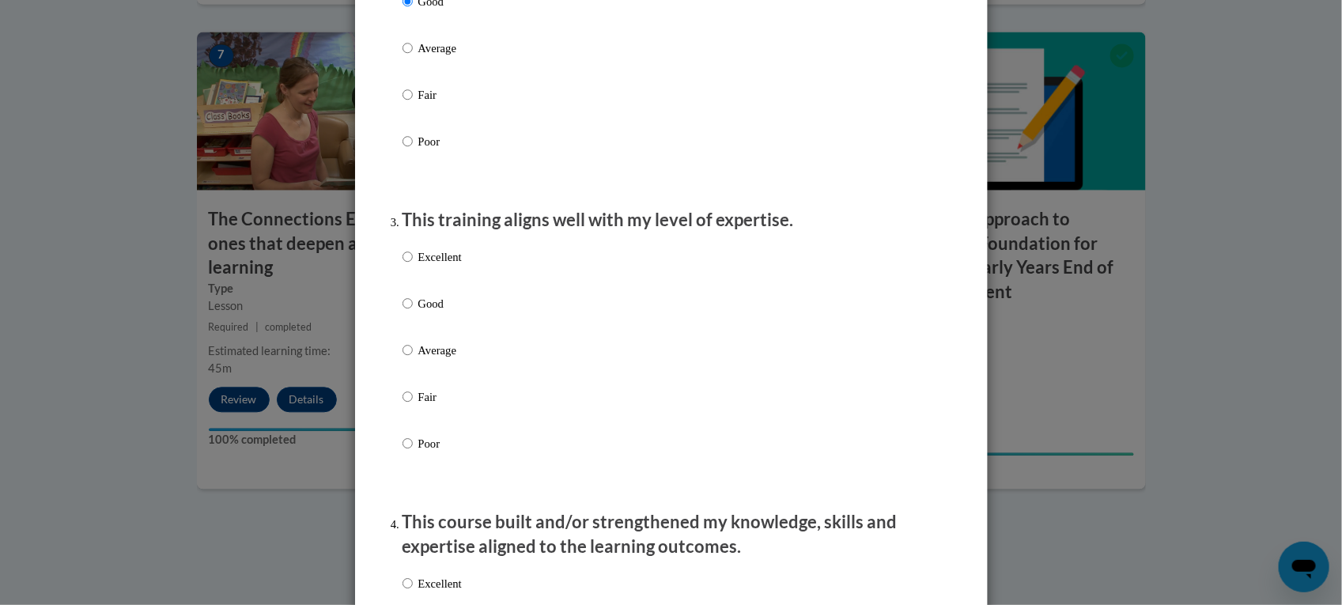
click at [405, 372] on label "Average" at bounding box center [431, 363] width 59 height 43
click at [405, 359] on input "Average" at bounding box center [407, 350] width 10 height 17
radio input "true"
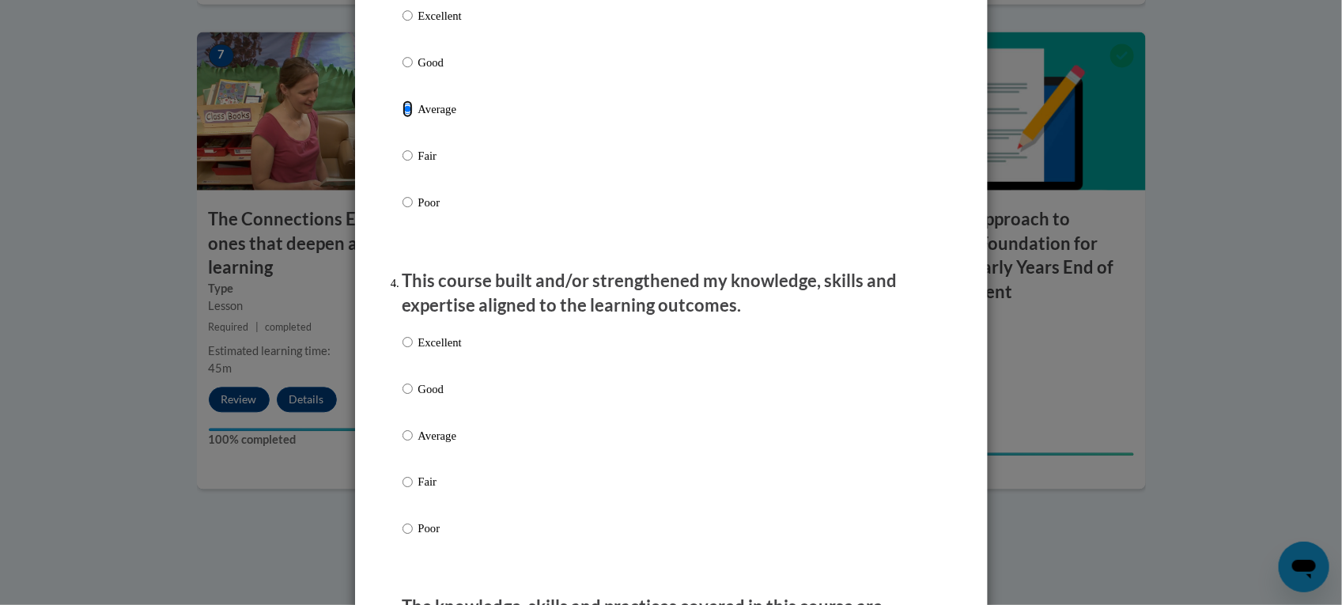
scroll to position [959, 0]
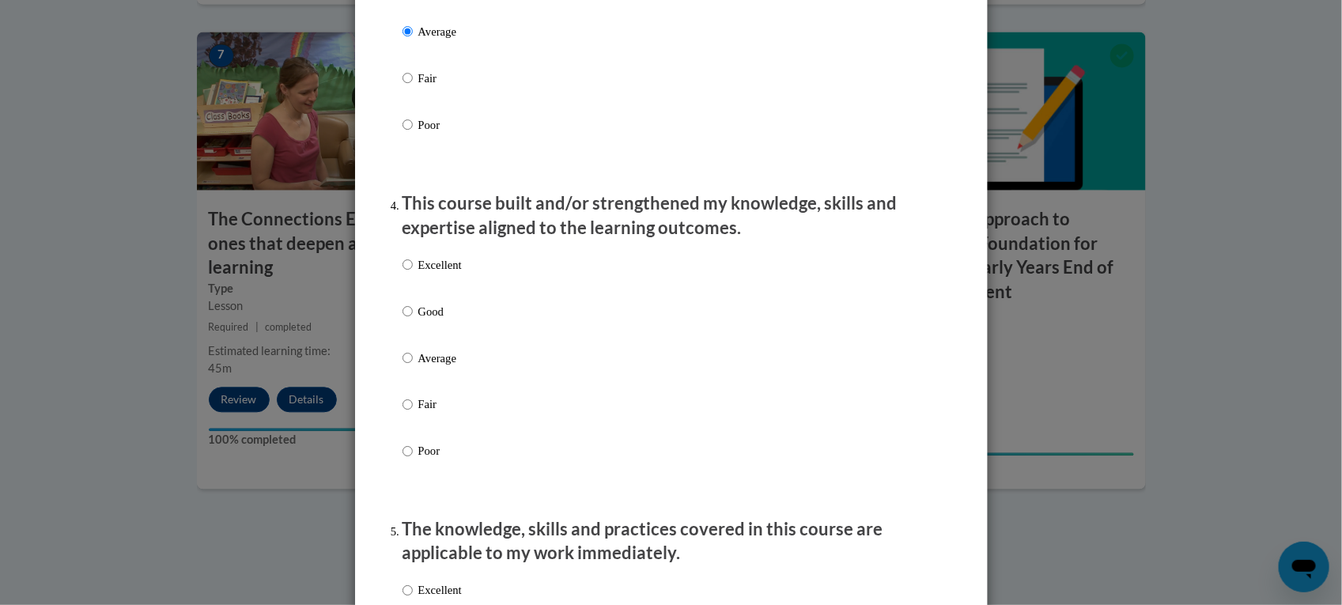
click at [436, 320] on p "Good" at bounding box center [439, 311] width 43 height 17
click at [413, 320] on input "Good" at bounding box center [407, 311] width 10 height 17
radio input "true"
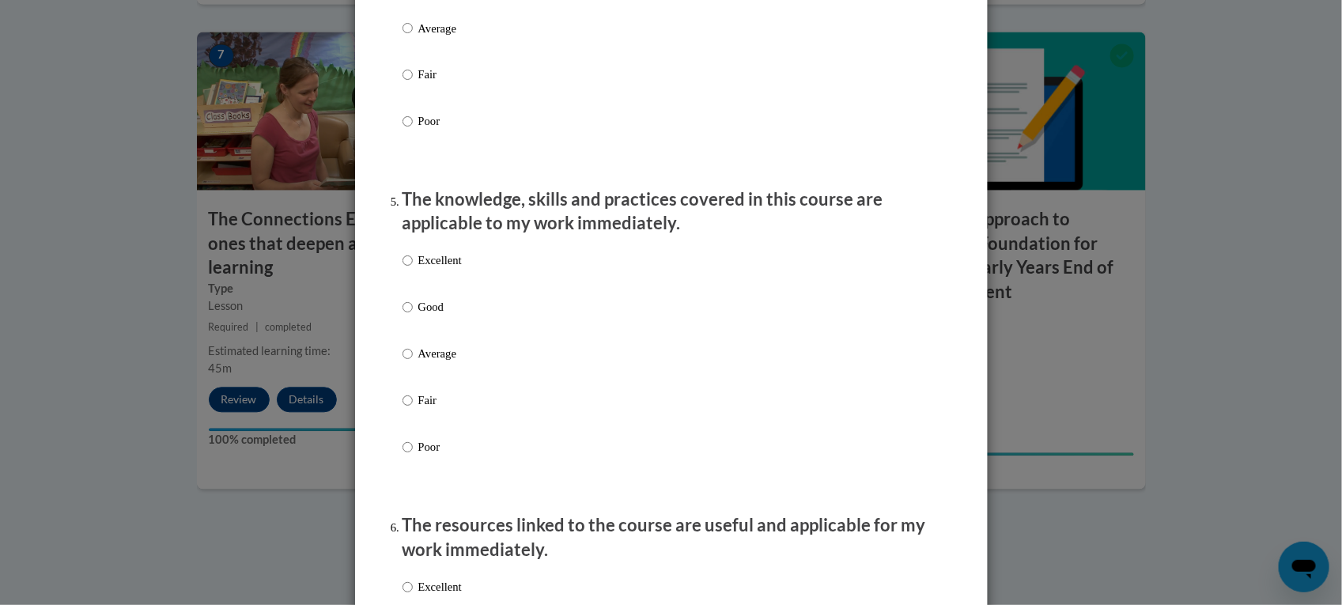
scroll to position [1289, 0]
click at [420, 315] on p "Good" at bounding box center [439, 306] width 43 height 17
click at [413, 315] on input "Good" at bounding box center [407, 306] width 10 height 17
radio input "true"
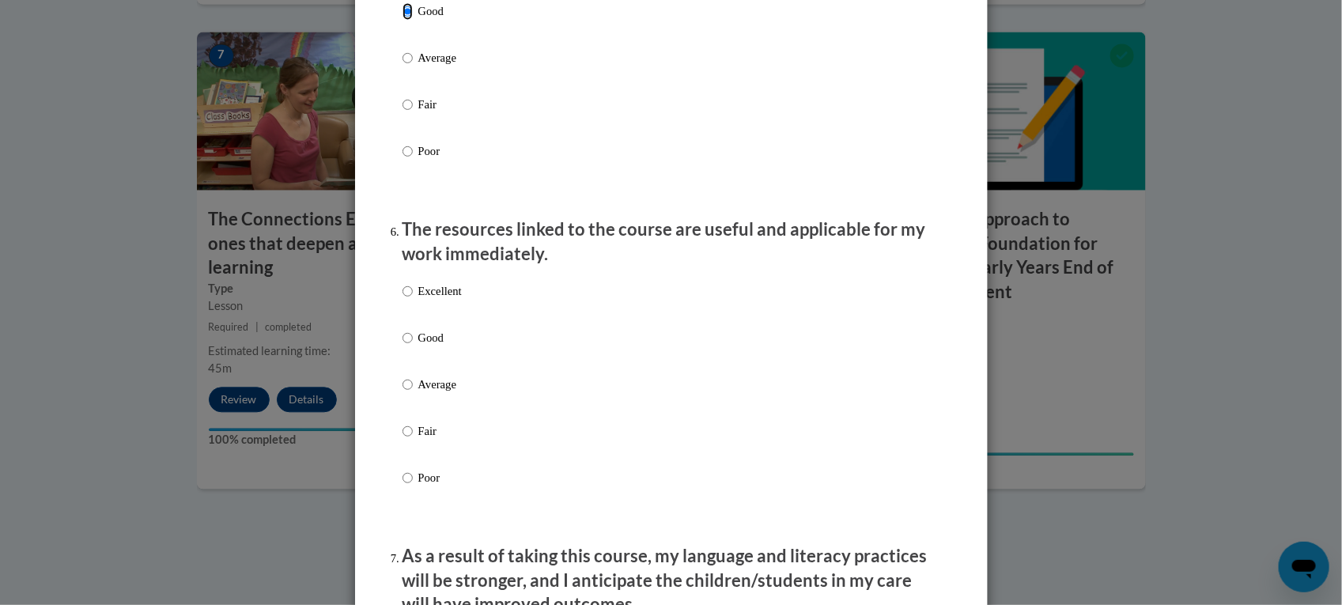
scroll to position [1586, 0]
click at [428, 344] on p "Good" at bounding box center [439, 336] width 43 height 17
click at [413, 344] on input "Good" at bounding box center [407, 336] width 10 height 17
radio input "true"
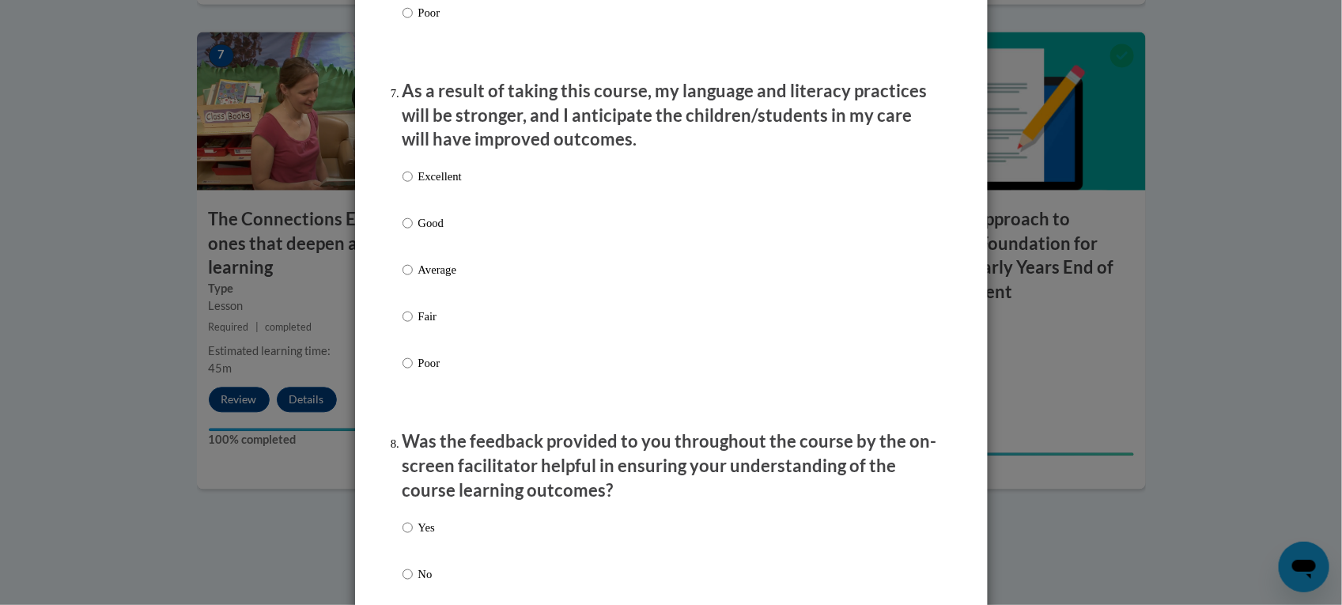
scroll to position [2053, 0]
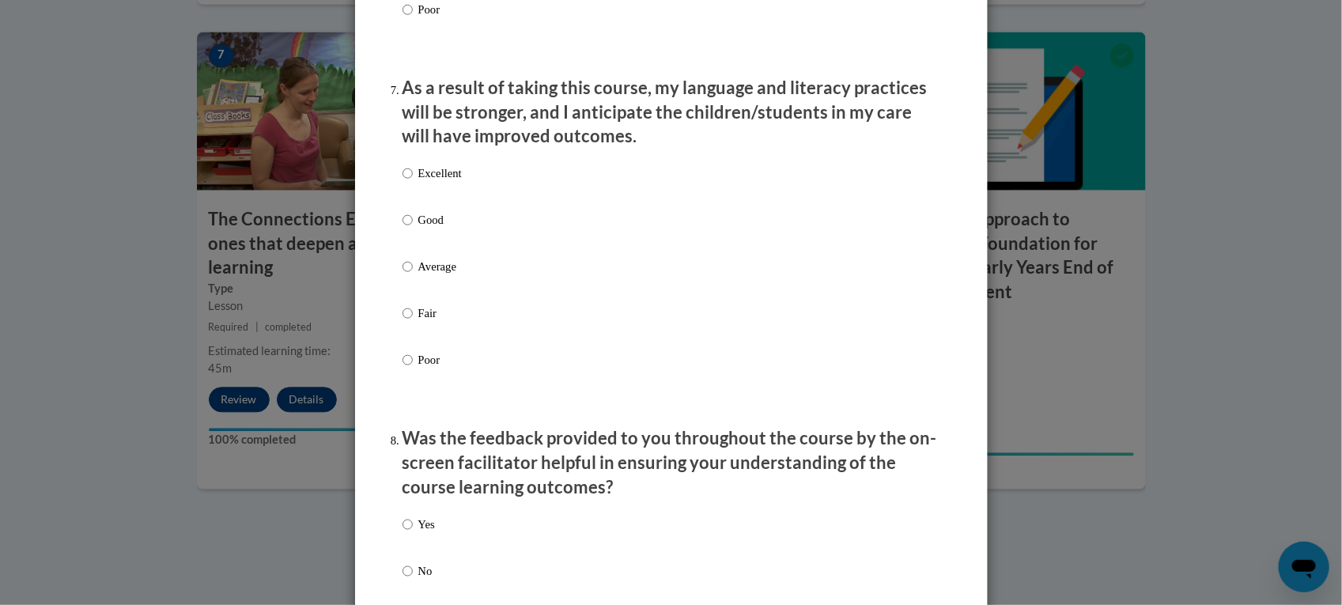
click at [432, 228] on p "Good" at bounding box center [439, 219] width 43 height 17
click at [413, 228] on input "Good" at bounding box center [407, 219] width 10 height 17
radio input "true"
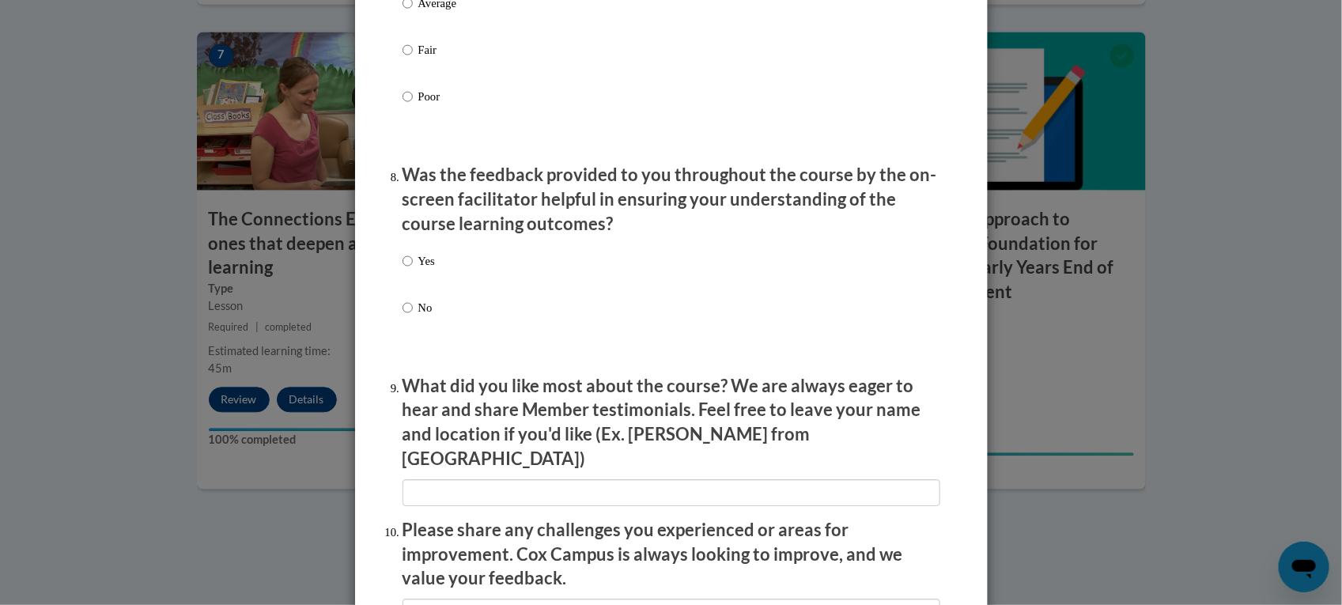
scroll to position [2317, 0]
click at [403, 269] on input "Yes" at bounding box center [407, 259] width 10 height 17
radio input "true"
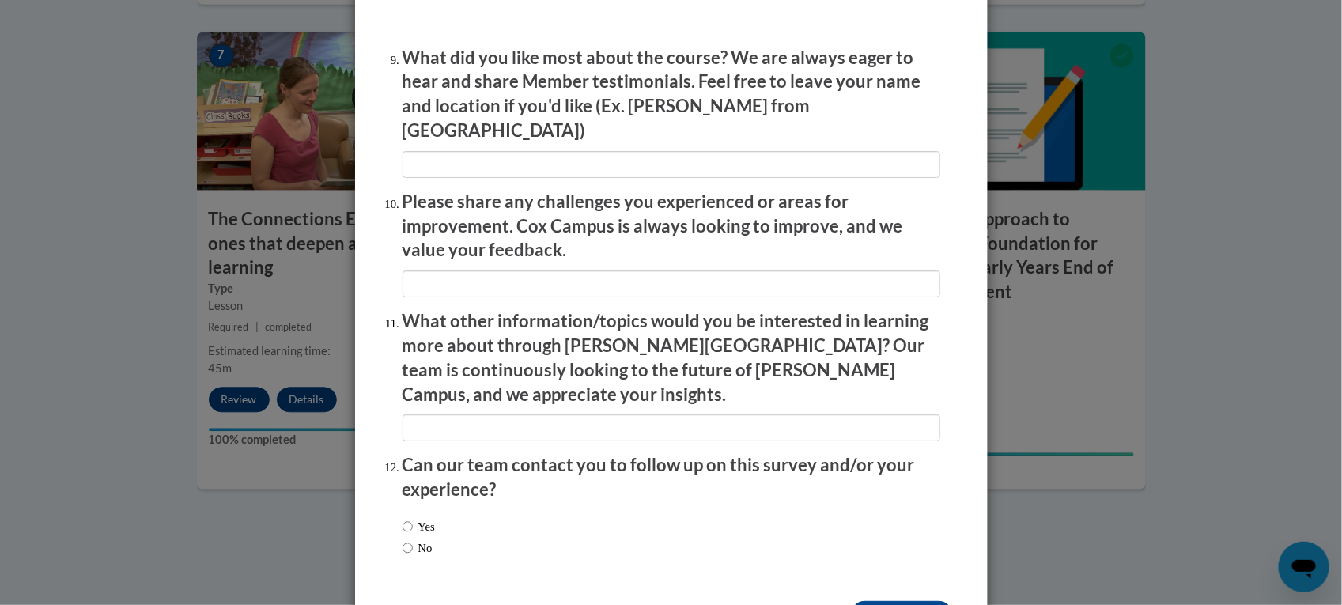
scroll to position [2645, 0]
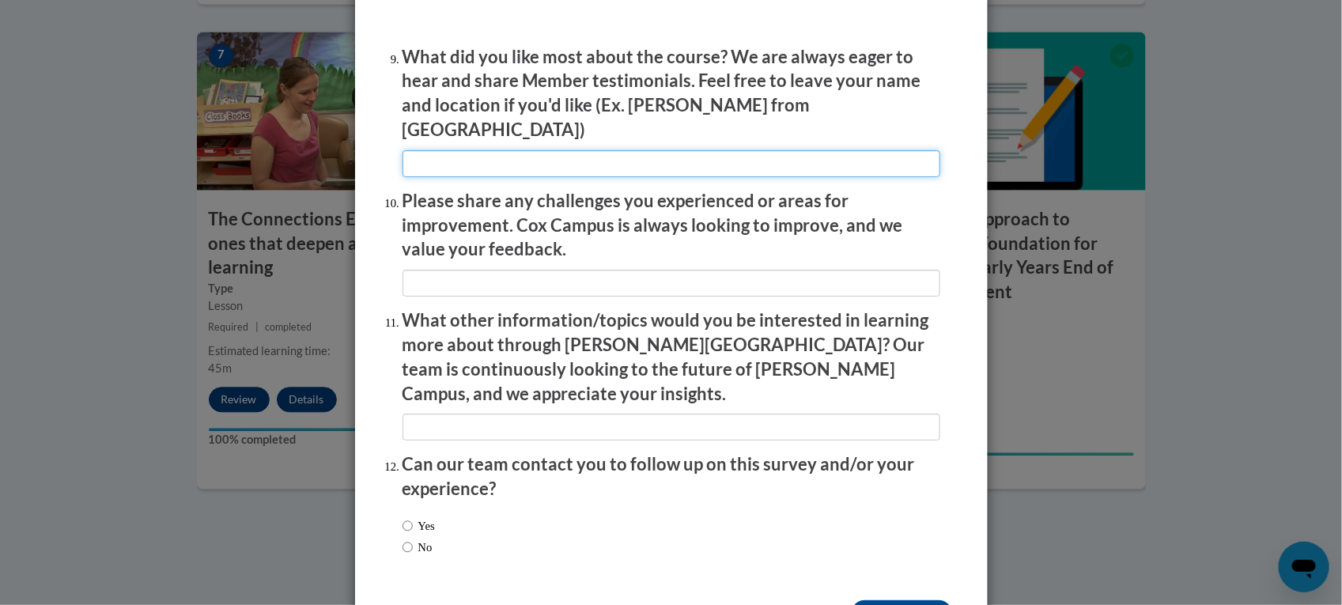
click at [652, 166] on input "textbox" at bounding box center [671, 163] width 538 height 27
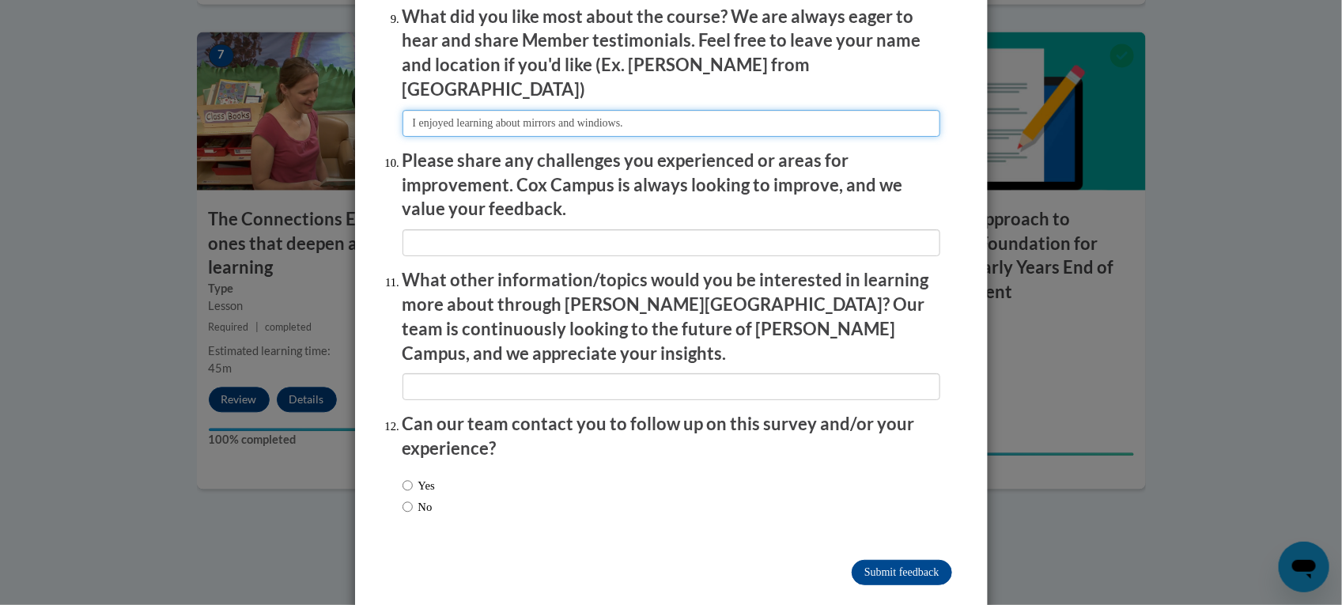
type input "I enjoyed learning about mirrors and windiows."
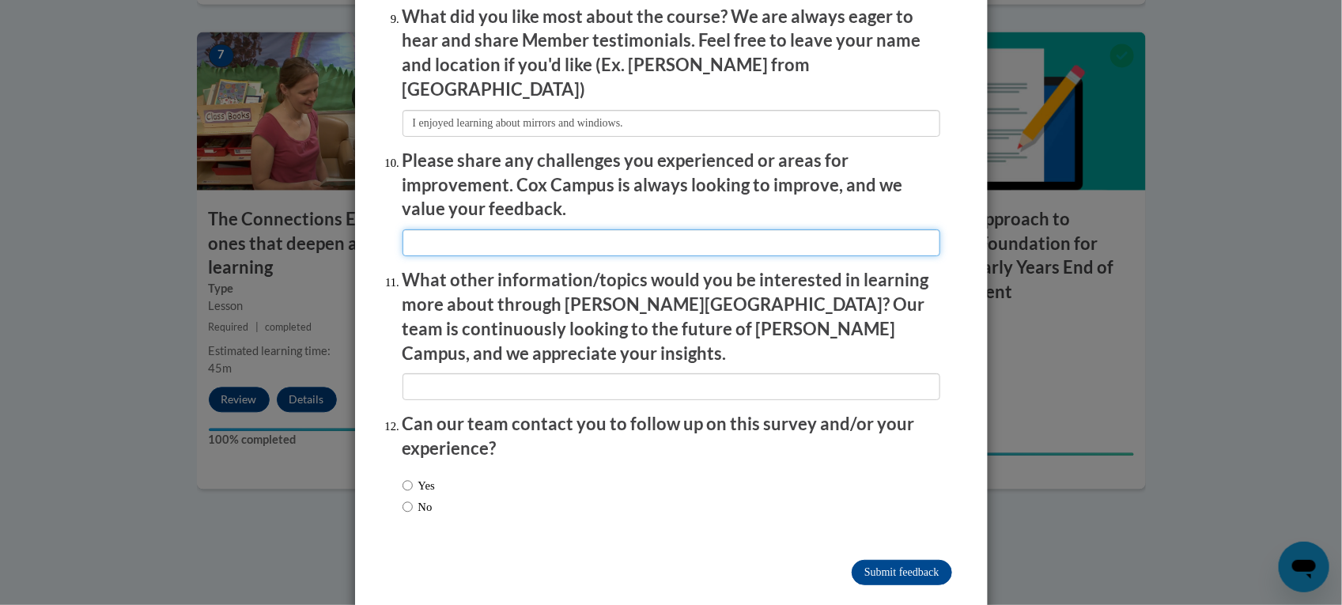
click at [681, 237] on input "textbox" at bounding box center [671, 242] width 538 height 27
type input "It was hard getting to the right page, because in the zoom we were told to go t…"
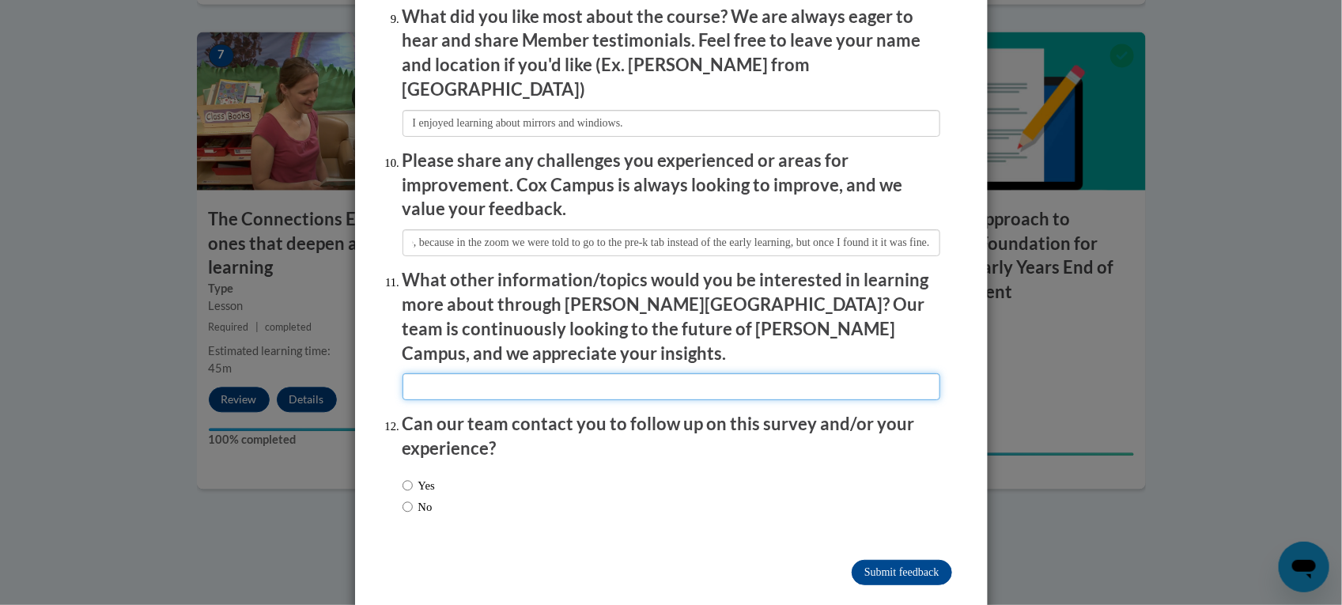
click at [681, 373] on input "textbox" at bounding box center [671, 386] width 538 height 27
type input "no comment"
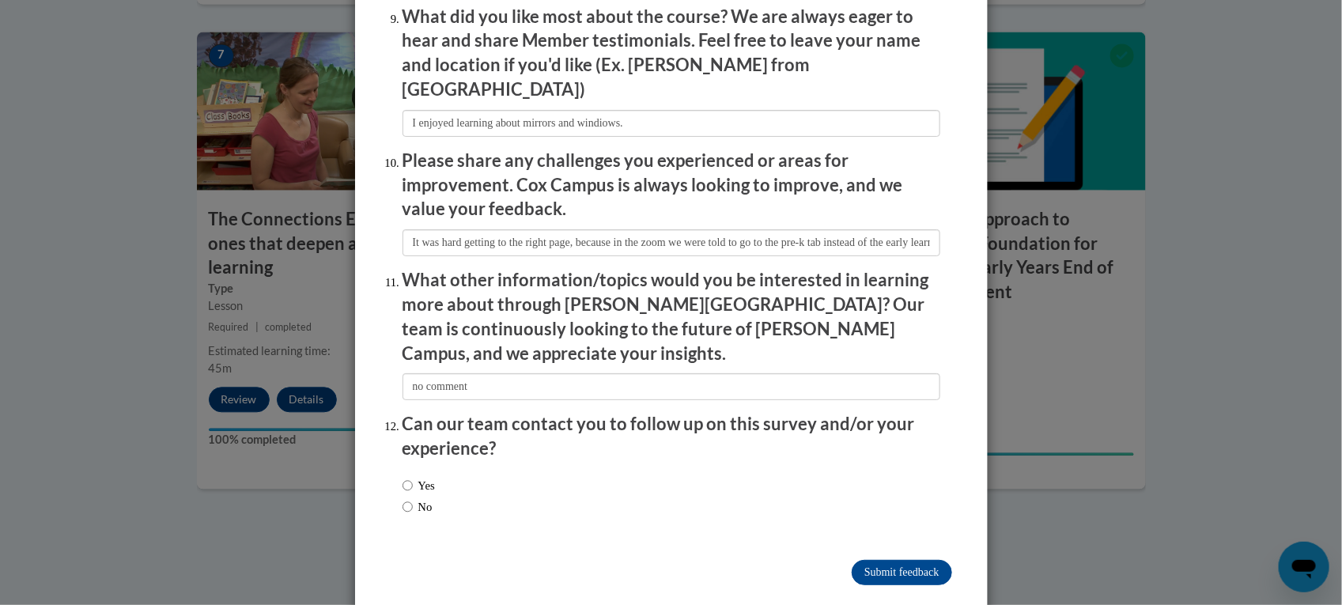
click at [445, 487] on div "Yes No" at bounding box center [671, 498] width 538 height 59
click at [421, 498] on label "No" at bounding box center [417, 506] width 30 height 17
click at [413, 498] on input "No" at bounding box center [407, 506] width 10 height 17
radio input "true"
click at [898, 560] on input "Submit feedback" at bounding box center [901, 572] width 100 height 25
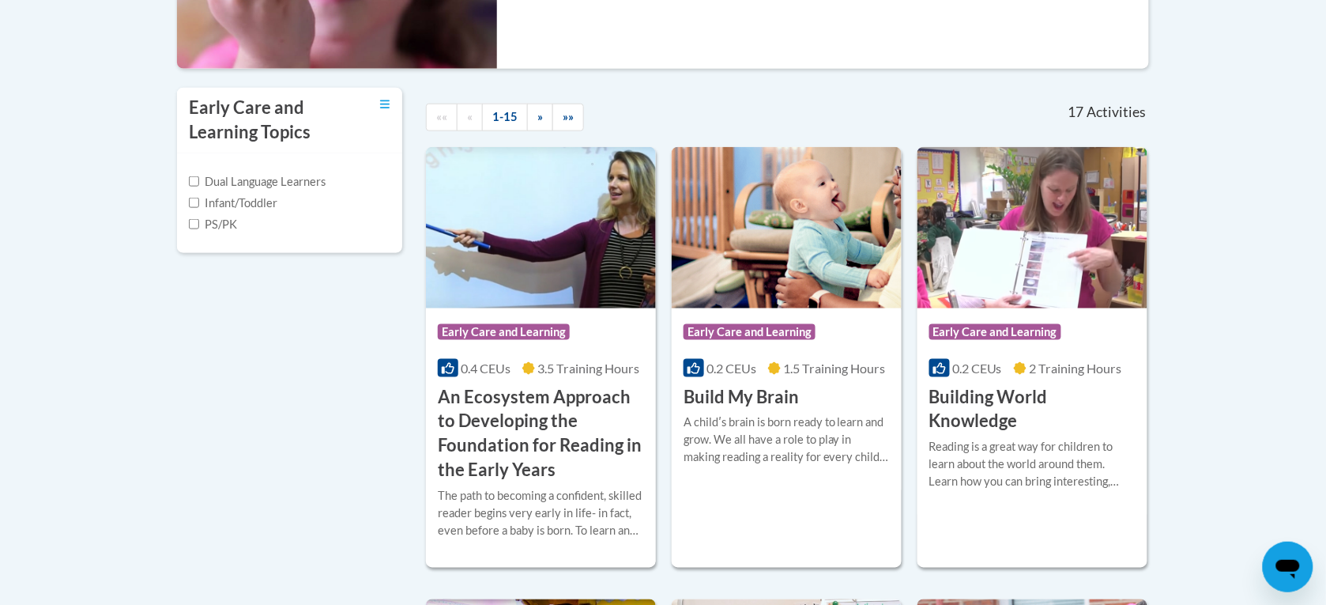
scroll to position [546, 0]
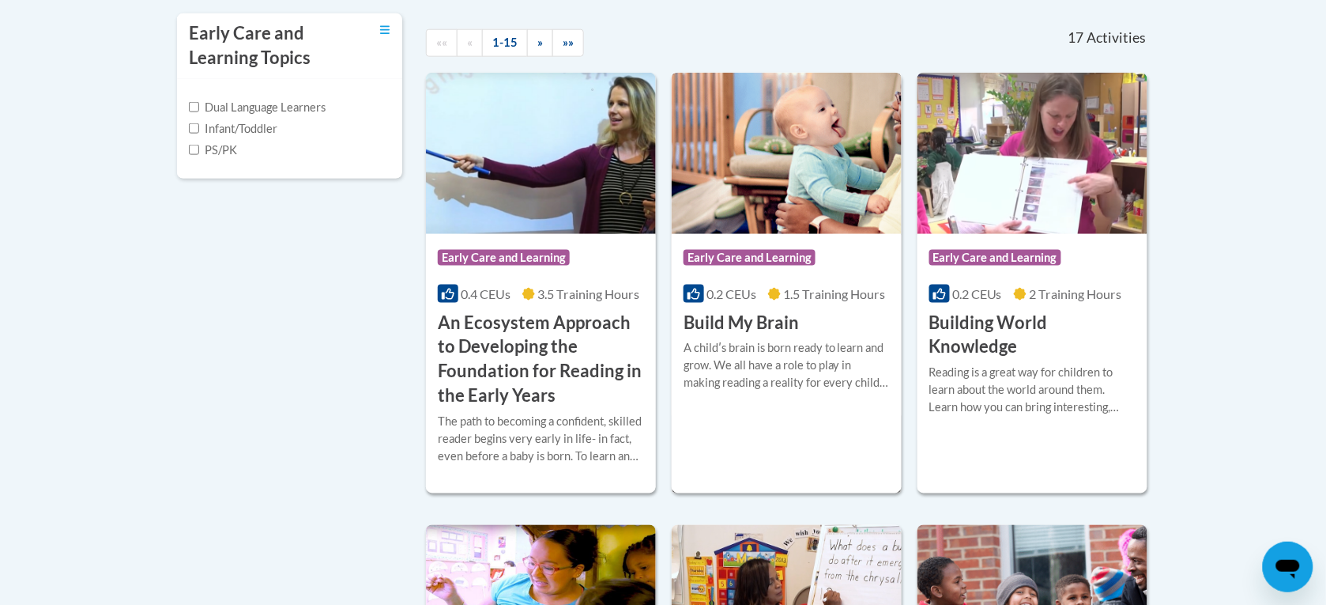
click at [763, 329] on h3 "Build My Brain" at bounding box center [741, 323] width 115 height 25
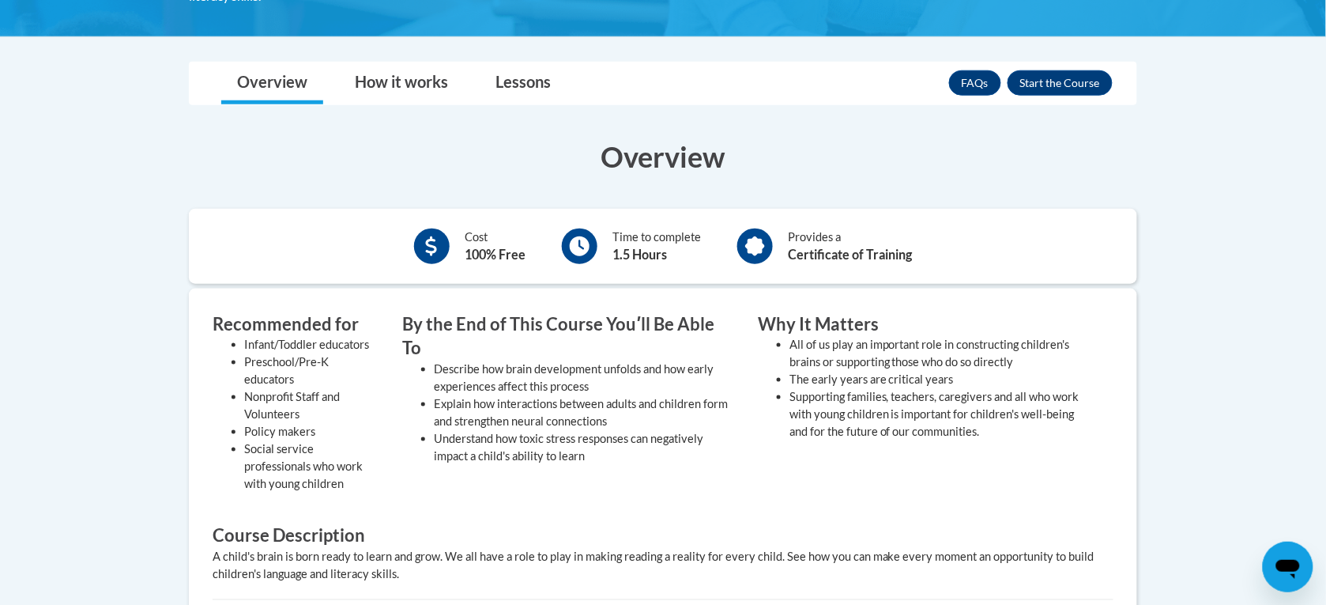
scroll to position [377, 0]
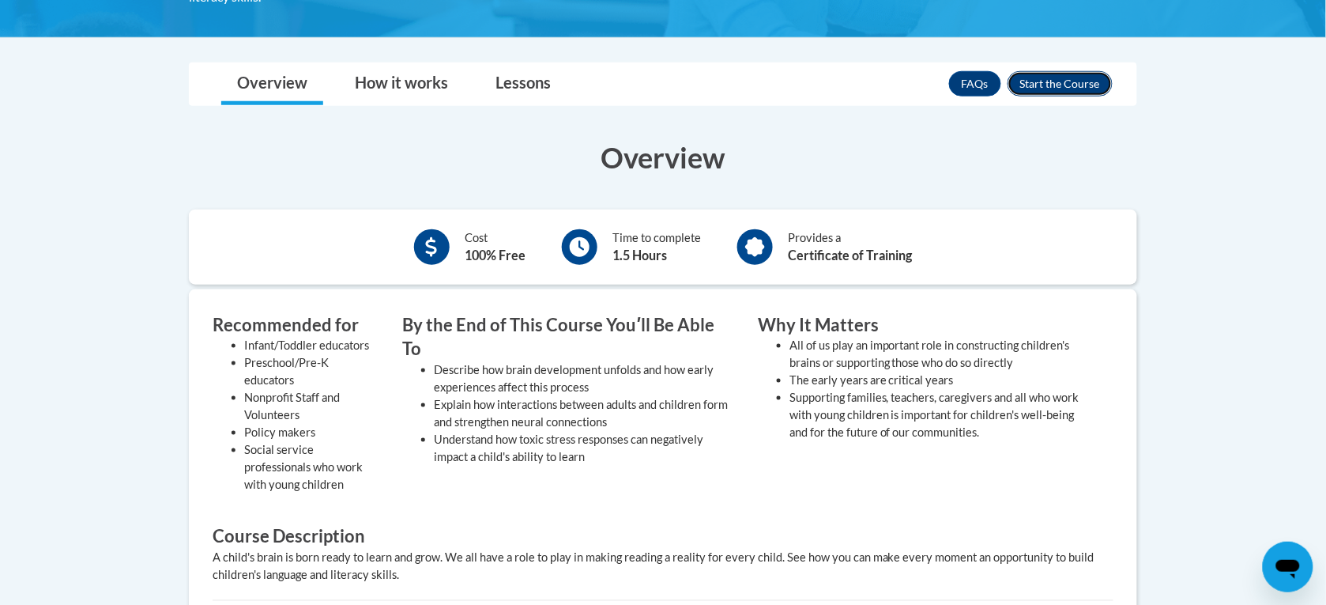
click at [1052, 85] on button "Enroll" at bounding box center [1060, 83] width 105 height 25
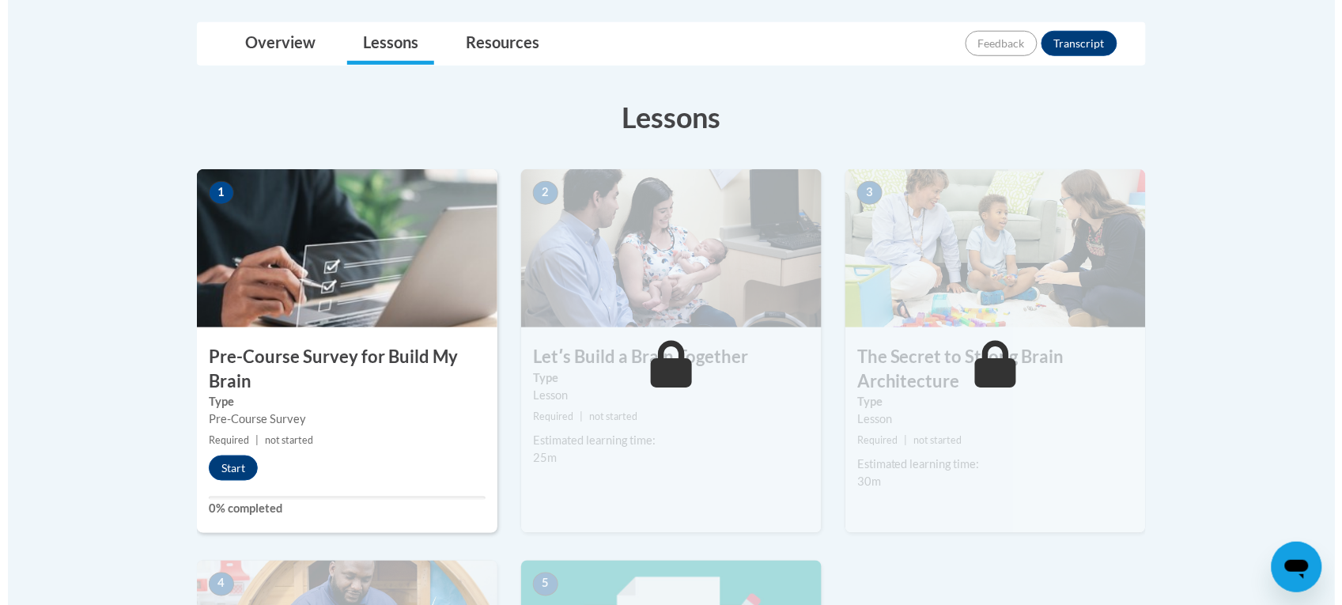
scroll to position [360, 0]
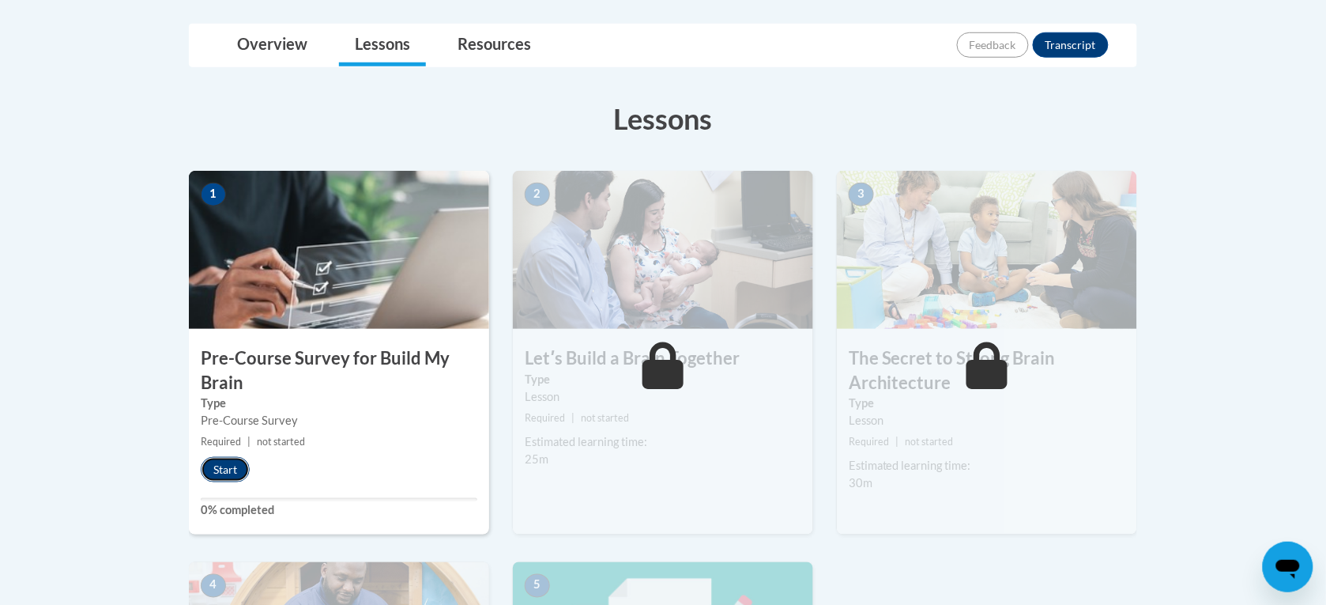
click at [229, 471] on button "Start" at bounding box center [225, 469] width 49 height 25
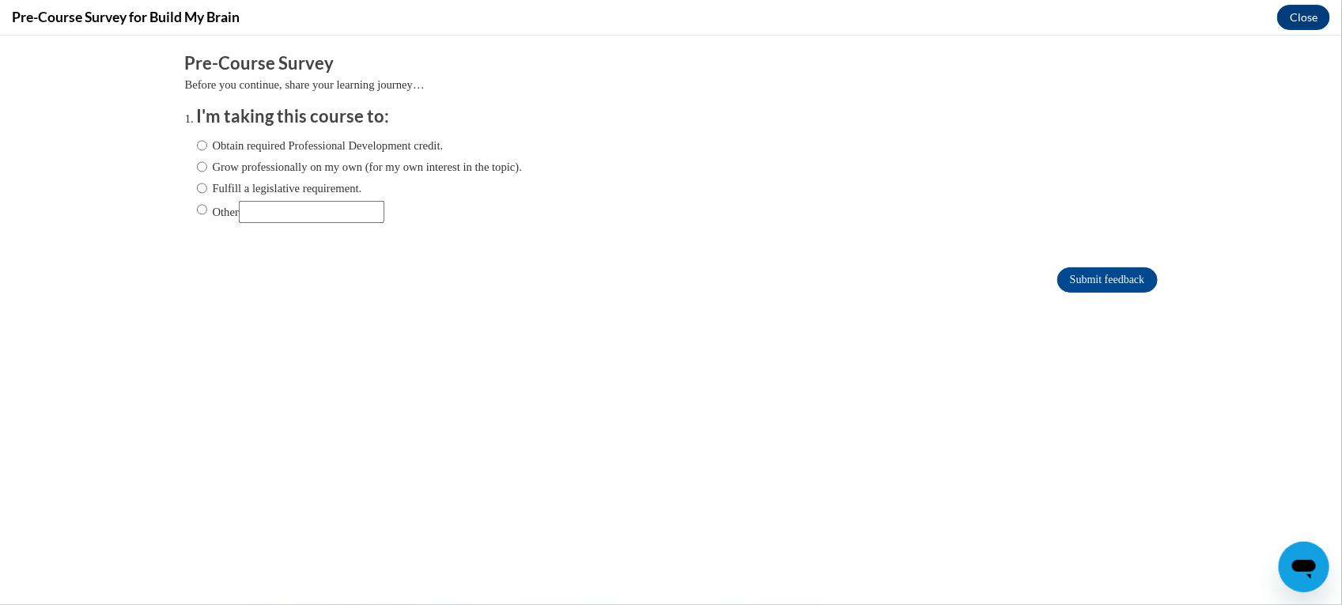
scroll to position [0, 0]
click at [323, 146] on label "Obtain required Professional Development credit." at bounding box center [320, 144] width 247 height 17
click at [207, 146] on input "Obtain required Professional Development credit." at bounding box center [202, 144] width 10 height 17
radio input "true"
click at [1075, 277] on input "Submit feedback" at bounding box center [1107, 278] width 100 height 25
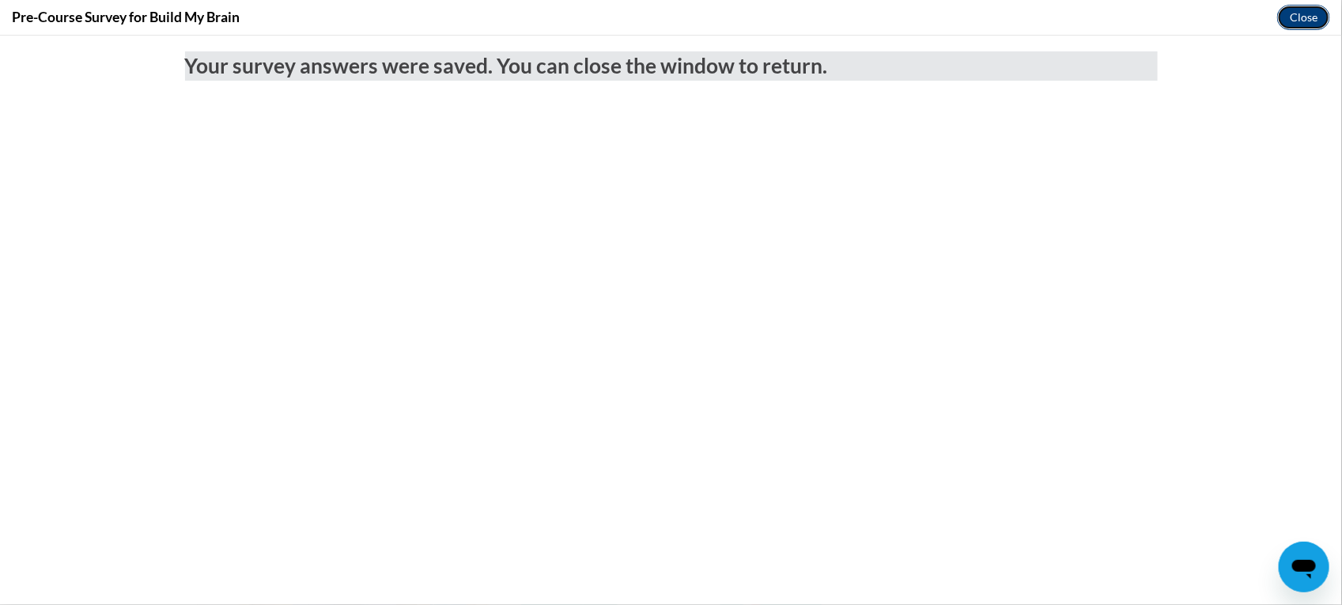
click at [1318, 24] on button "Close" at bounding box center [1303, 17] width 53 height 25
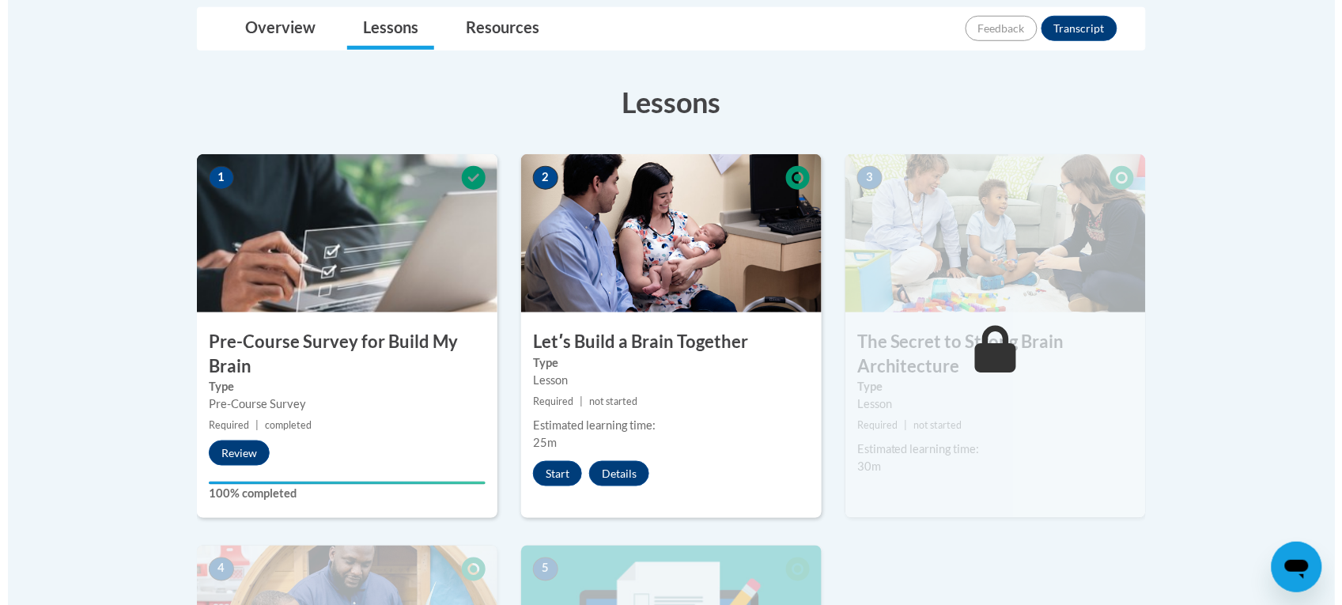
scroll to position [376, 0]
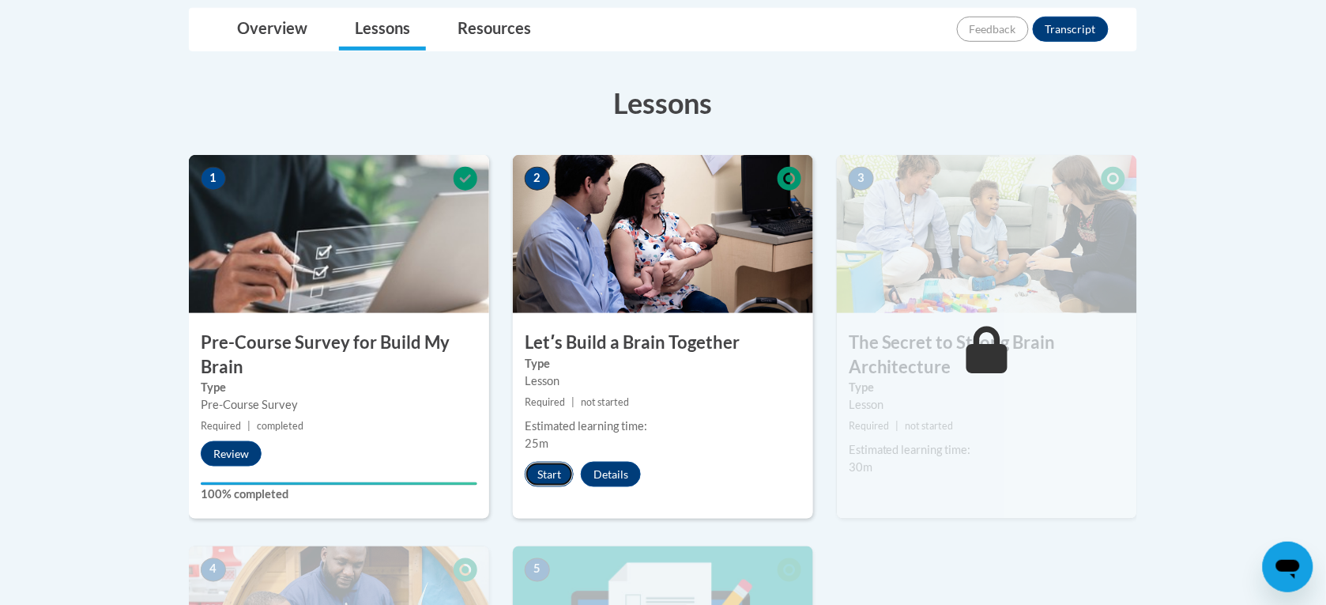
click at [539, 472] on button "Start" at bounding box center [549, 474] width 49 height 25
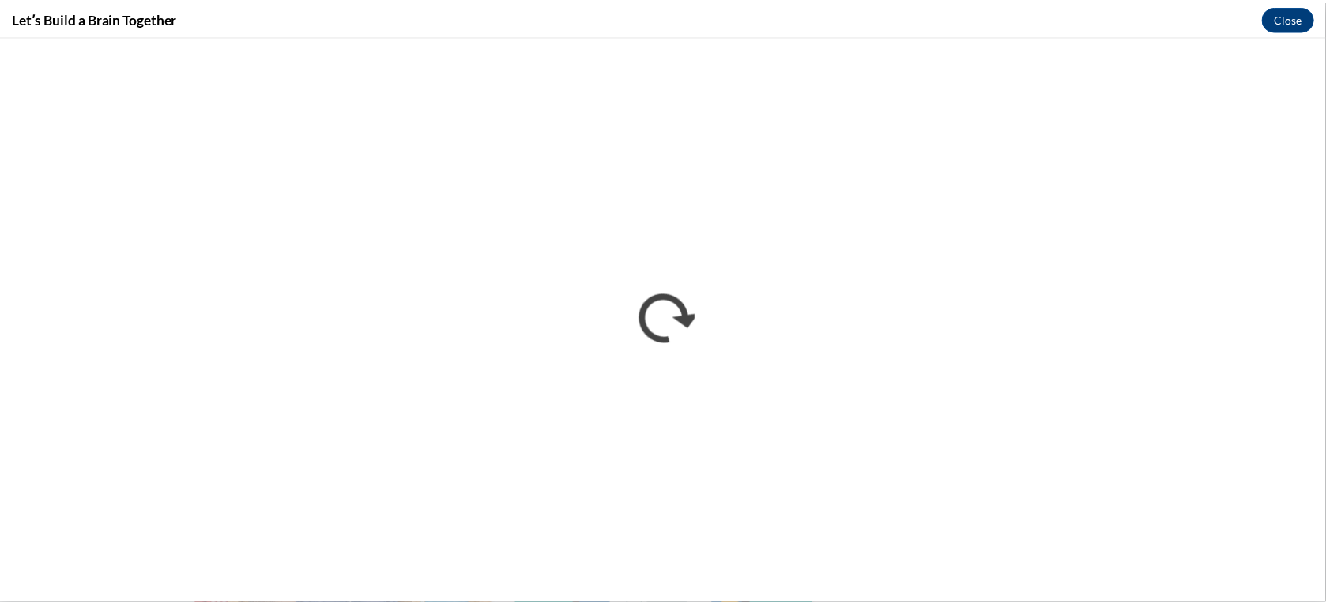
scroll to position [0, 0]
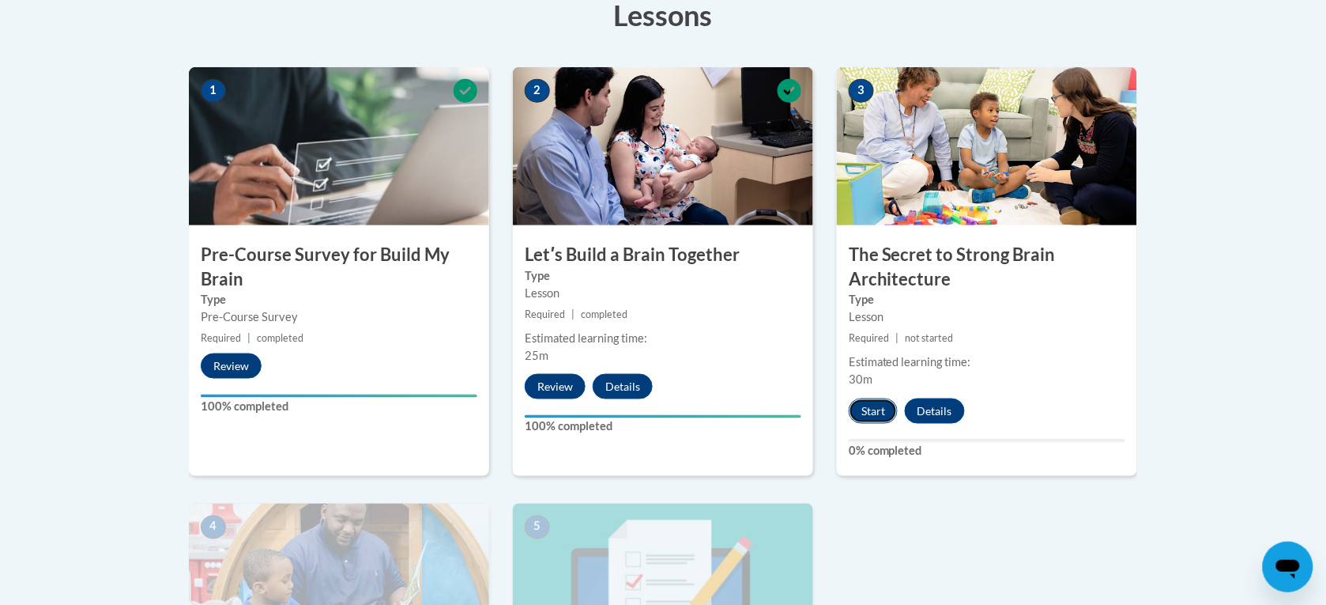
click at [884, 409] on button "Start" at bounding box center [873, 410] width 49 height 25
